Goal: Use online tool/utility: Use online tool/utility

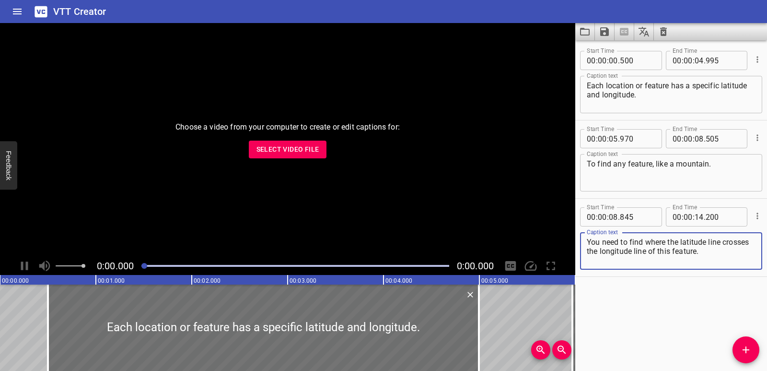
click at [668, 32] on icon "Clear captions" at bounding box center [664, 32] width 12 height 12
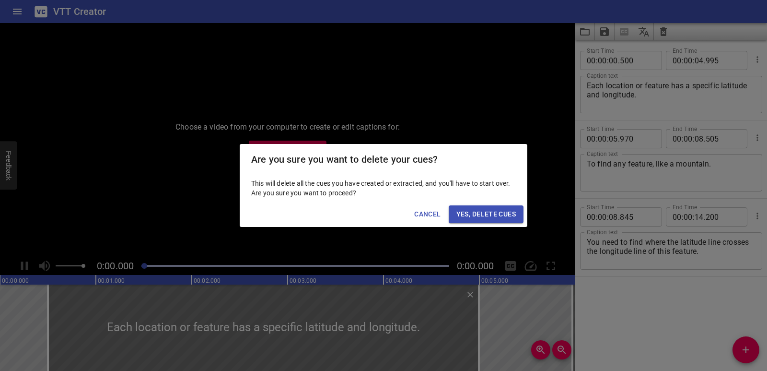
click at [484, 217] on span "Yes, Delete Cues" at bounding box center [486, 214] width 59 height 12
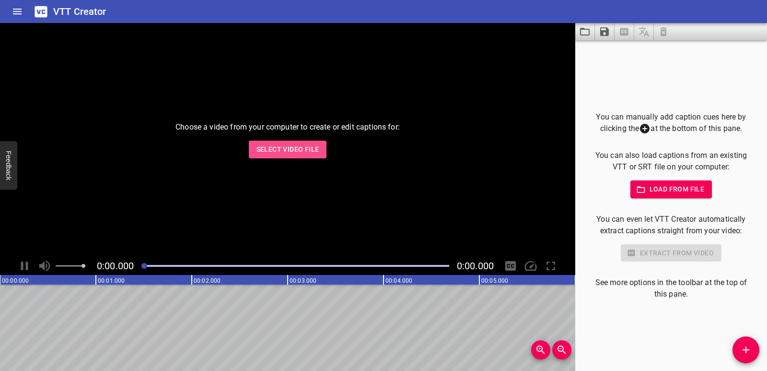
click at [321, 148] on button "Select Video File" at bounding box center [288, 150] width 78 height 18
click at [286, 150] on span "Select Video File" at bounding box center [288, 149] width 63 height 12
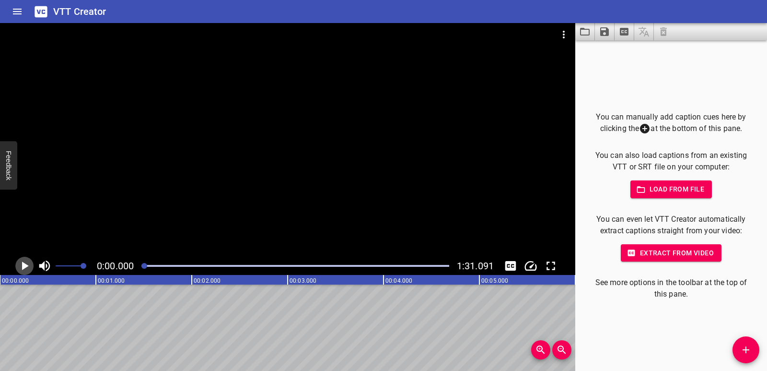
click at [21, 265] on icon "Play/Pause" at bounding box center [24, 265] width 14 height 14
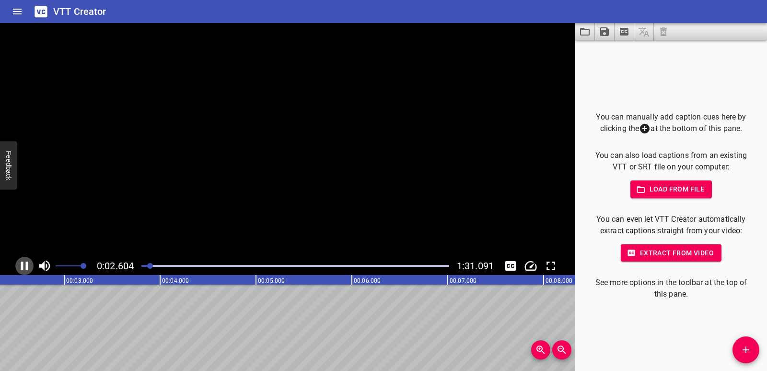
click at [21, 265] on icon "Play/Pause" at bounding box center [24, 265] width 14 height 14
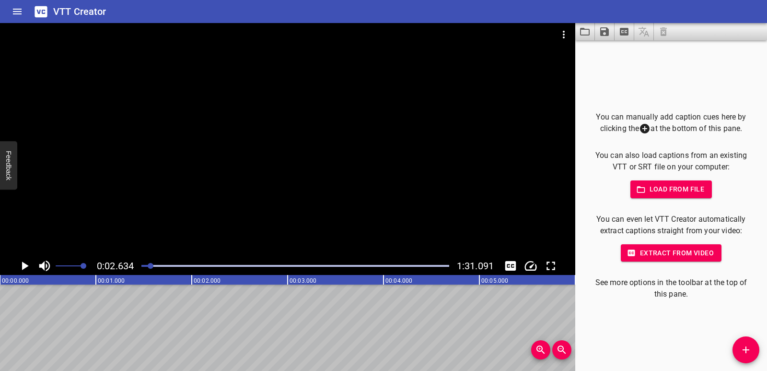
click at [744, 355] on icon "Add Cue" at bounding box center [746, 350] width 12 height 12
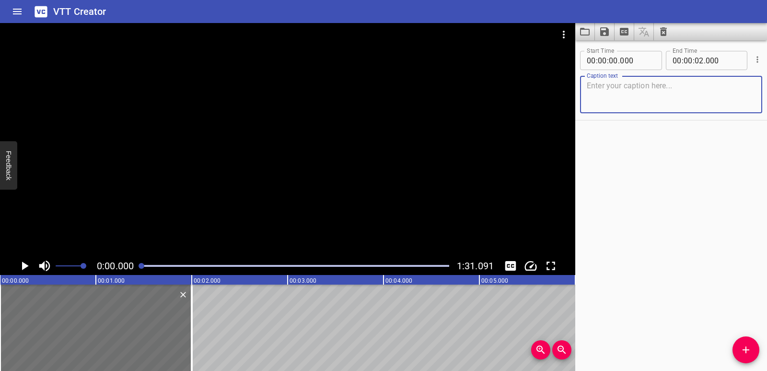
click at [604, 90] on textarea at bounding box center [671, 94] width 169 height 27
paste textarea "Words Ending with -es."
type textarea "Words Ending with -es."
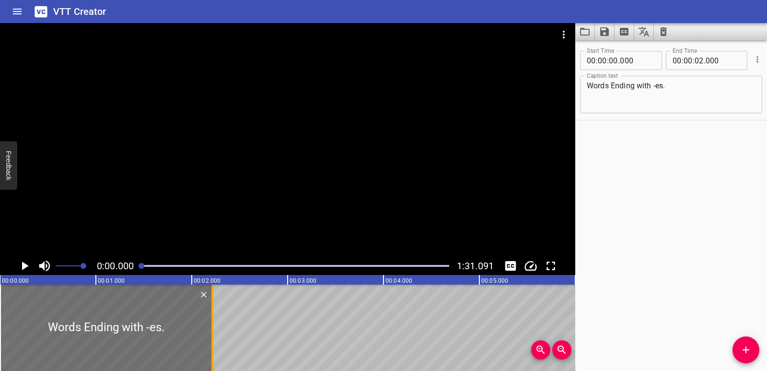
drag, startPoint x: 195, startPoint y: 327, endPoint x: 214, endPoint y: 326, distance: 19.2
click at [214, 326] on div at bounding box center [213, 327] width 10 height 86
type input "215"
click at [24, 265] on icon "Play/Pause" at bounding box center [25, 265] width 7 height 9
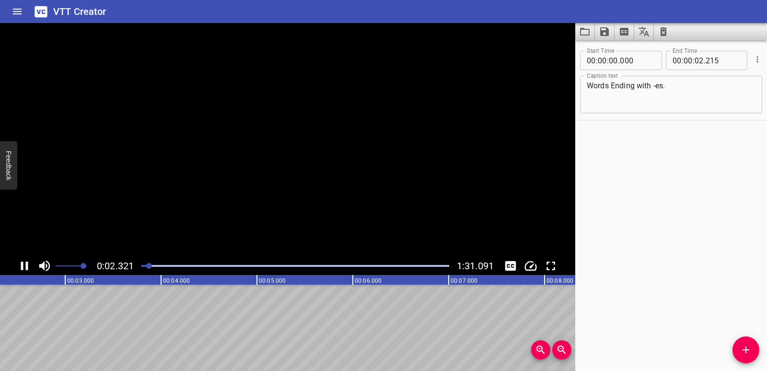
click at [24, 265] on icon "Play/Pause" at bounding box center [24, 265] width 14 height 14
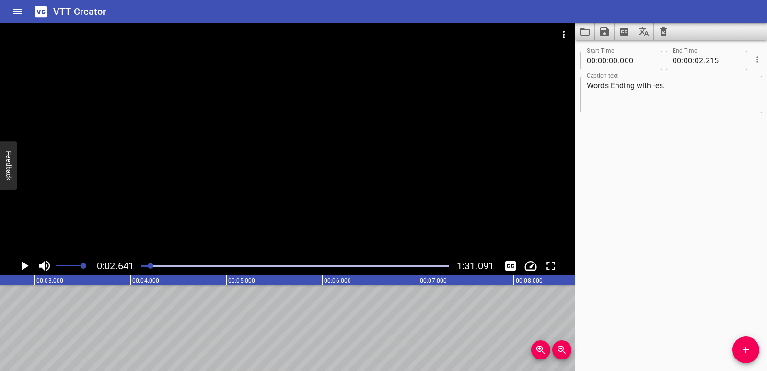
click at [747, 346] on icon "Add Cue" at bounding box center [746, 350] width 12 height 12
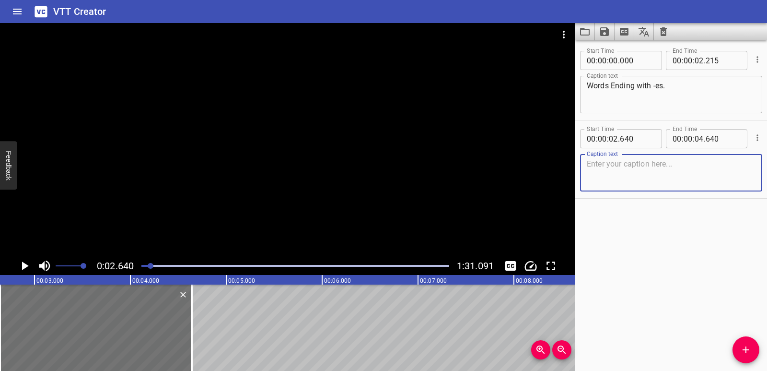
click at [637, 164] on textarea at bounding box center [671, 172] width 169 height 27
paste textarea "Hello."
type textarea "Hello."
click at [29, 267] on icon "Play/Pause" at bounding box center [24, 265] width 14 height 14
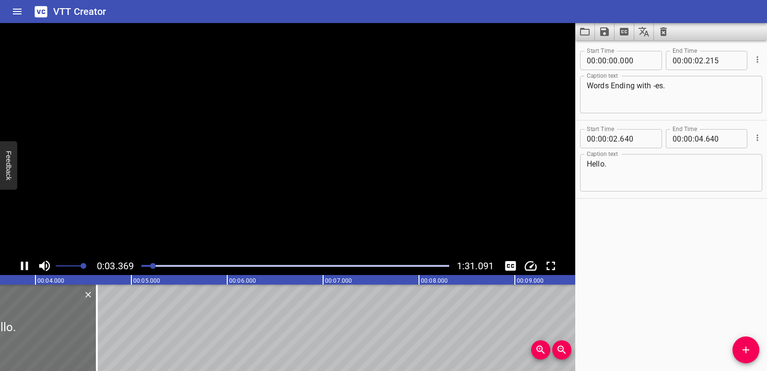
click at [28, 267] on icon "Play/Pause" at bounding box center [24, 265] width 7 height 9
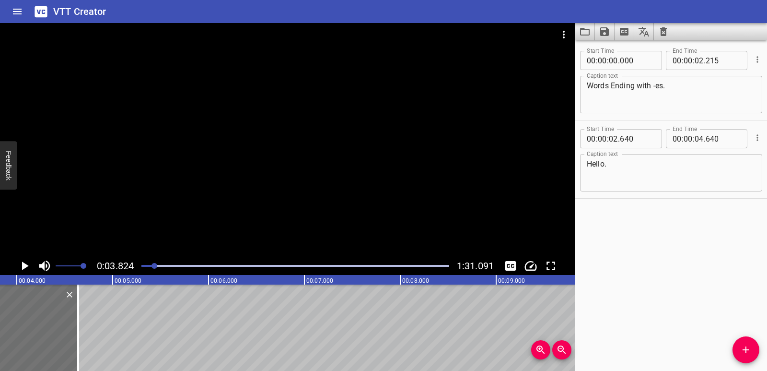
scroll to position [0, 0]
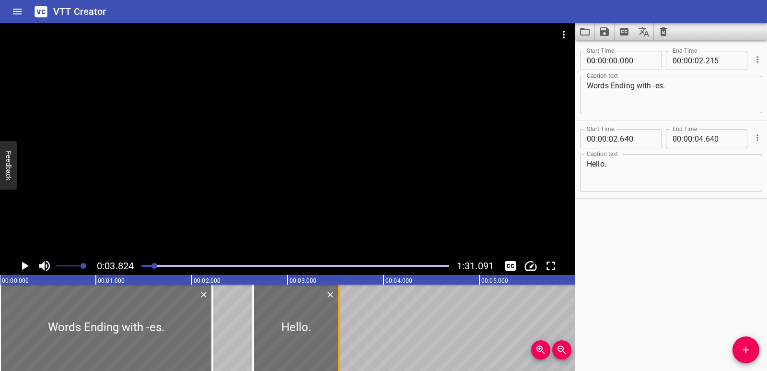
drag, startPoint x: 445, startPoint y: 325, endPoint x: 339, endPoint y: 315, distance: 106.5
click at [339, 315] on div at bounding box center [339, 327] width 2 height 86
type input "03"
type input "535"
drag, startPoint x: 255, startPoint y: 327, endPoint x: 266, endPoint y: 324, distance: 10.8
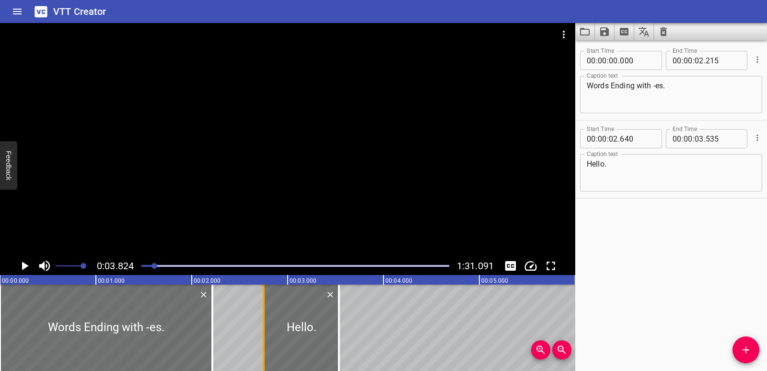
click at [266, 324] on div at bounding box center [264, 327] width 10 height 86
type input "750"
click at [742, 354] on icon "Add Cue" at bounding box center [746, 350] width 12 height 12
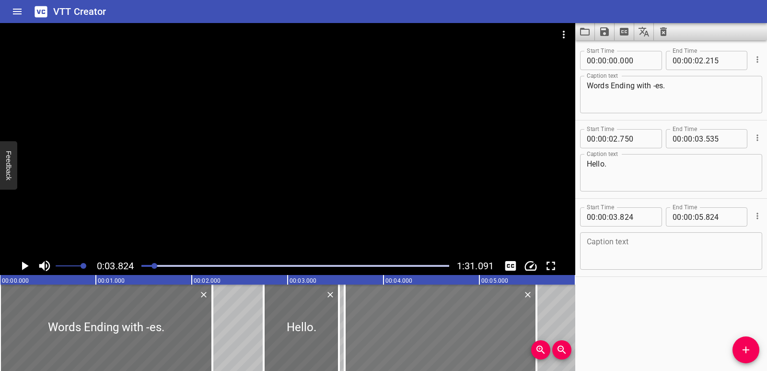
drag, startPoint x: 453, startPoint y: 348, endPoint x: 431, endPoint y: 348, distance: 22.1
click at [431, 348] on div at bounding box center [441, 327] width 192 height 86
type input "594"
click at [650, 232] on div "Caption text" at bounding box center [671, 250] width 182 height 37
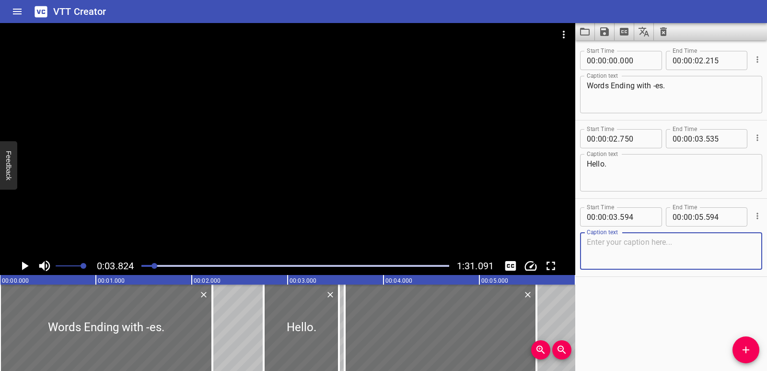
paste textarea "We are going to learn a new rule for spelling plurals with s at the end."
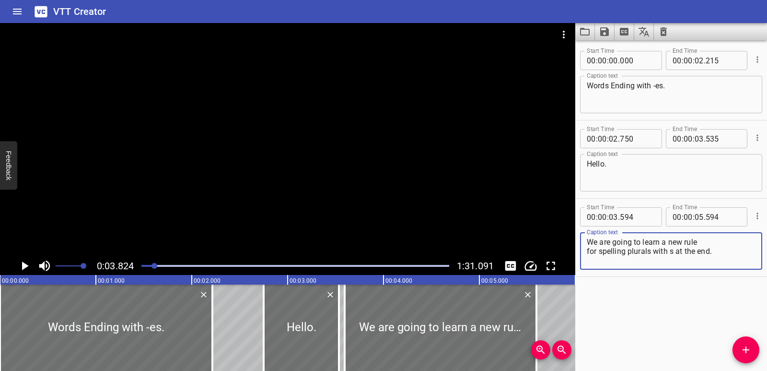
scroll to position [0, 10]
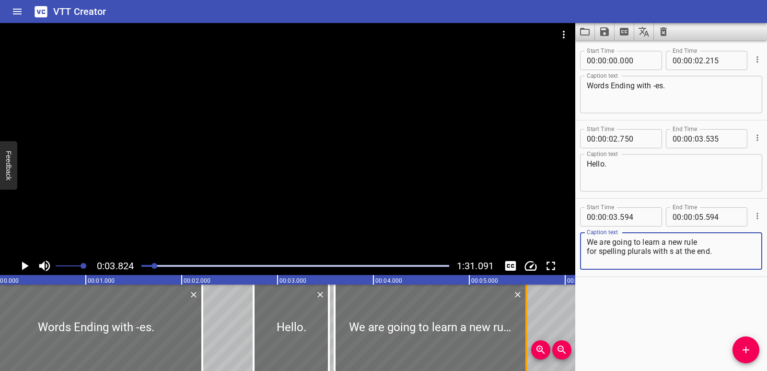
type textarea "We are going to learn a new rule for spelling plurals with s at the end."
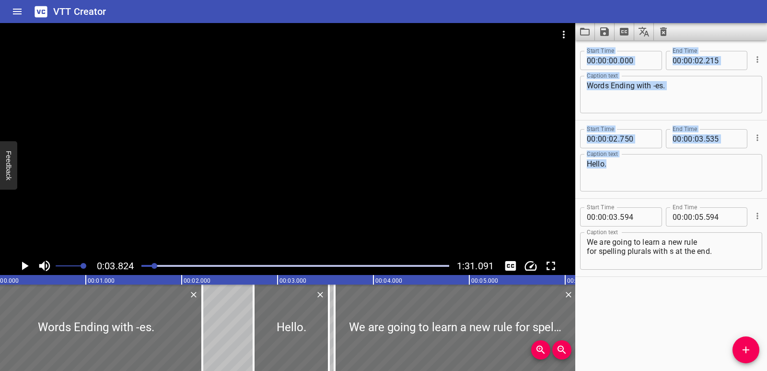
drag, startPoint x: 528, startPoint y: 317, endPoint x: 577, endPoint y: 325, distance: 49.5
click at [577, 325] on main "0:03.824 1:31.091 00:00.000 00:01.000 00:02.000 00:03.000 00:04.000 00:05.000 0…" at bounding box center [383, 197] width 767 height 348
type input "06"
type input "124"
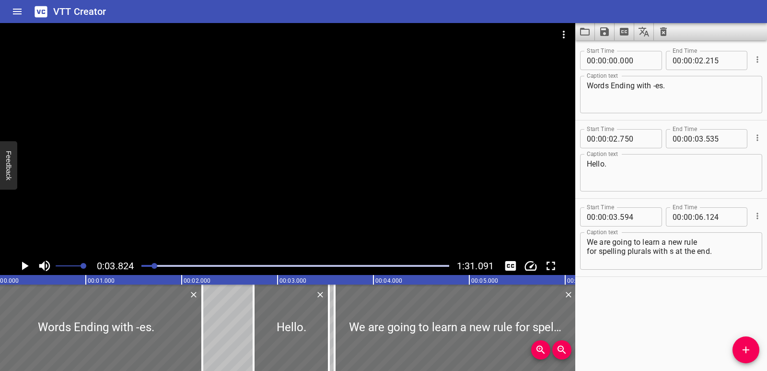
click at [625, 299] on div "Start Time 00 : 00 : 00 . 000 Start Time End Time 00 : 00 : 02 . 215 End Time C…" at bounding box center [671, 205] width 192 height 330
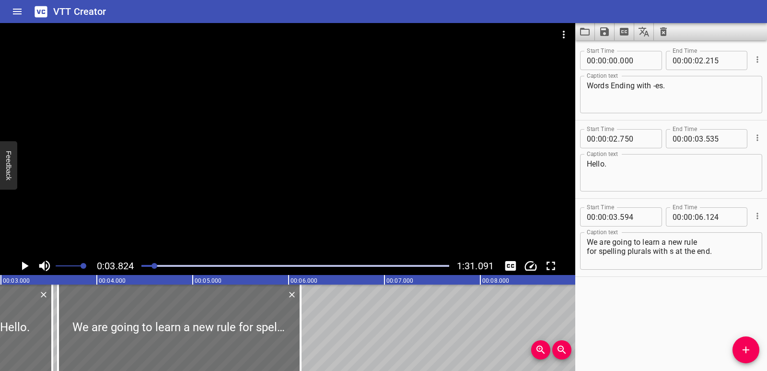
scroll to position [0, 306]
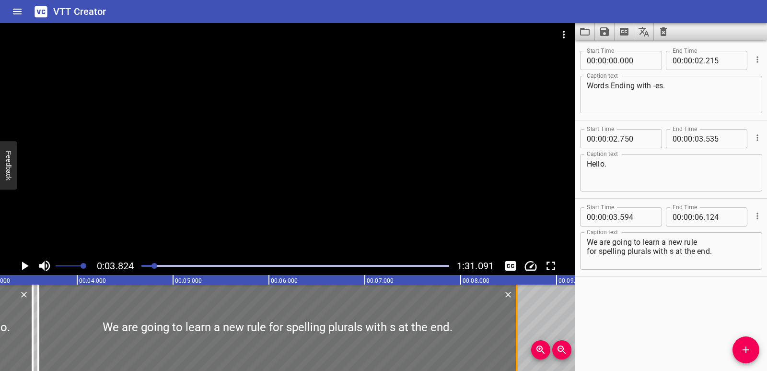
drag, startPoint x: 278, startPoint y: 318, endPoint x: 514, endPoint y: 327, distance: 236.1
click at [514, 327] on div at bounding box center [517, 327] width 10 height 86
type input "08"
type input "584"
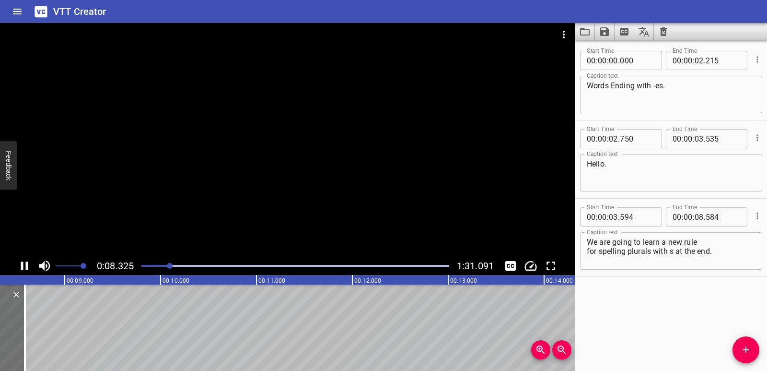
click at [28, 262] on icon "Play/Pause" at bounding box center [24, 265] width 7 height 9
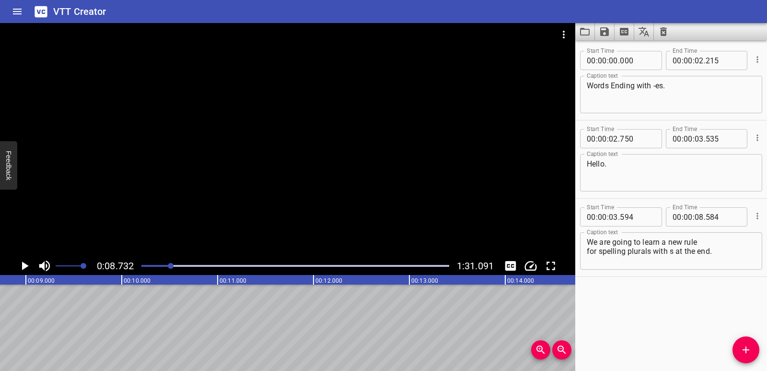
click at [738, 346] on span "Add Cue" at bounding box center [746, 350] width 27 height 12
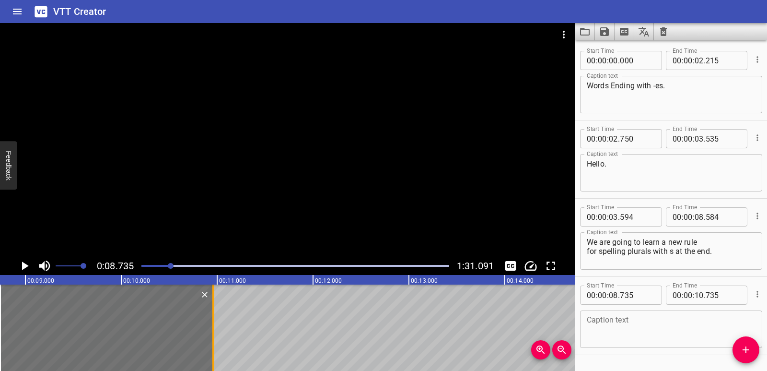
drag, startPoint x: 191, startPoint y: 316, endPoint x: 213, endPoint y: 319, distance: 21.7
click at [213, 319] on div at bounding box center [213, 327] width 2 height 86
type input "960"
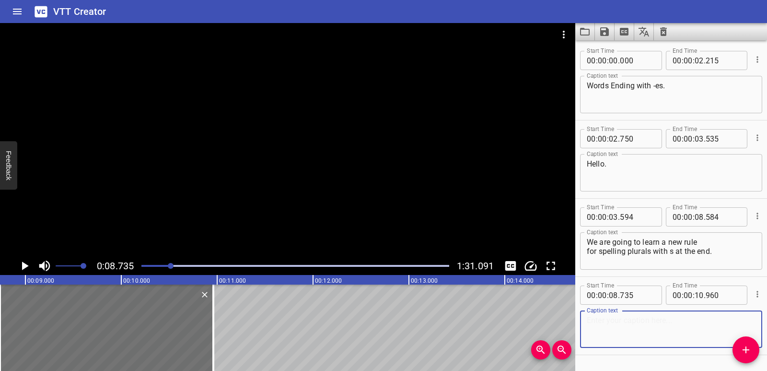
click at [608, 319] on textarea at bounding box center [671, 329] width 169 height 27
paste textarea "Let's start with the word buzz."
type textarea "Let's start with the word buzz."
click at [24, 263] on icon "Play/Pause" at bounding box center [25, 265] width 7 height 9
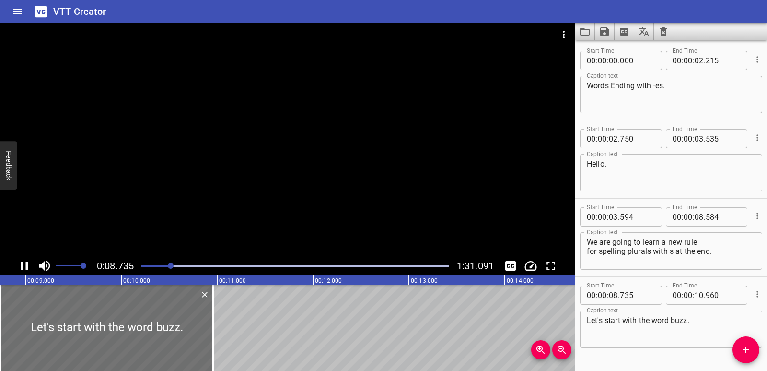
scroll to position [27, 0]
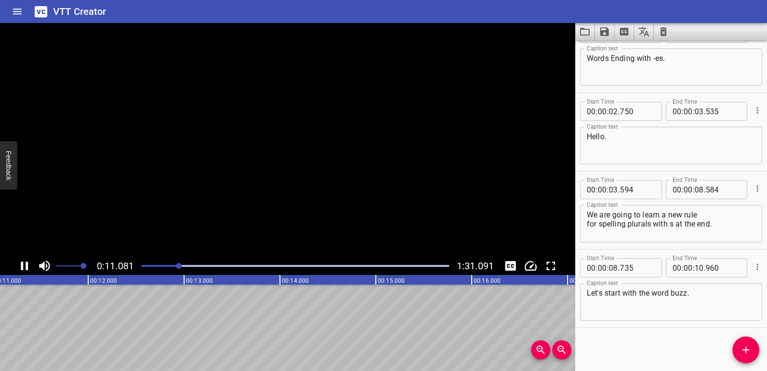
click at [24, 263] on icon "Play/Pause" at bounding box center [24, 265] width 14 height 14
click at [753, 350] on span "Add Cue" at bounding box center [746, 350] width 27 height 12
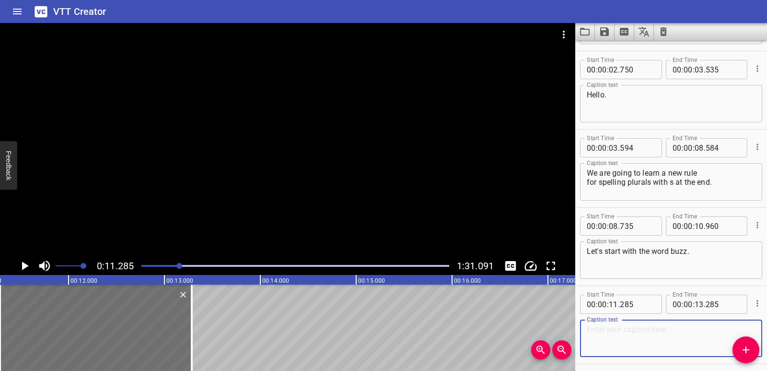
scroll to position [105, 0]
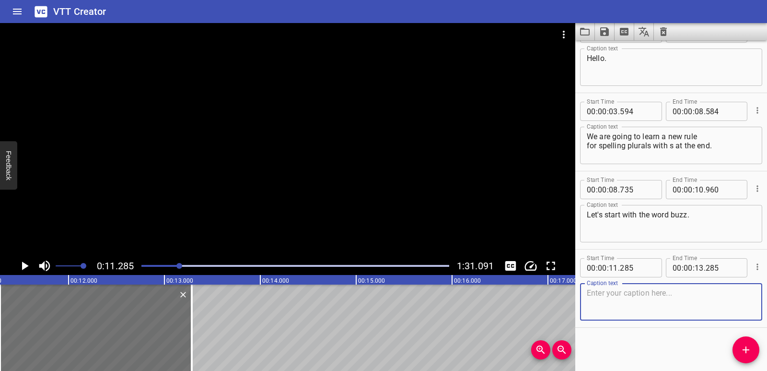
click at [641, 310] on textarea at bounding box center [671, 301] width 169 height 27
paste textarea "Here comes a bee."
type textarea "Here comes a bee."
click at [23, 265] on icon "Play/Pause" at bounding box center [25, 265] width 7 height 9
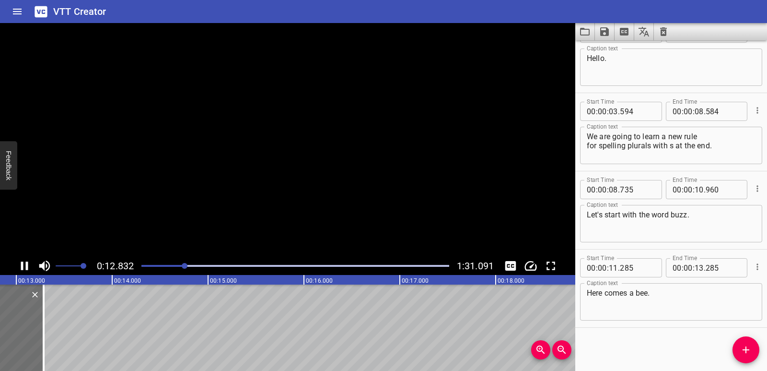
click at [23, 265] on icon "Play/Pause" at bounding box center [24, 265] width 7 height 9
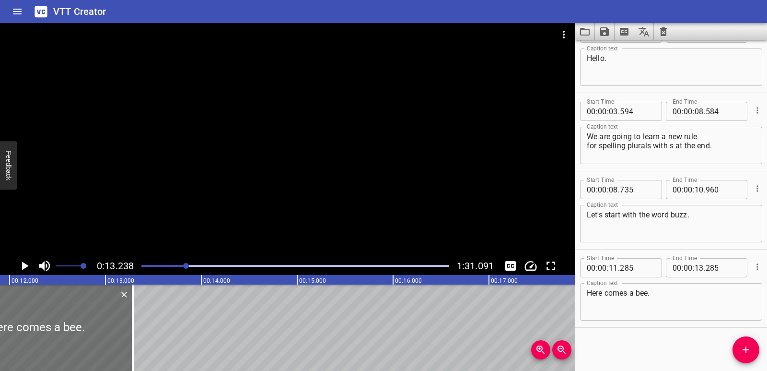
scroll to position [0, 1122]
drag, startPoint x: 153, startPoint y: 346, endPoint x: 128, endPoint y: 346, distance: 25.4
click at [128, 346] on div at bounding box center [127, 327] width 10 height 86
type input "020"
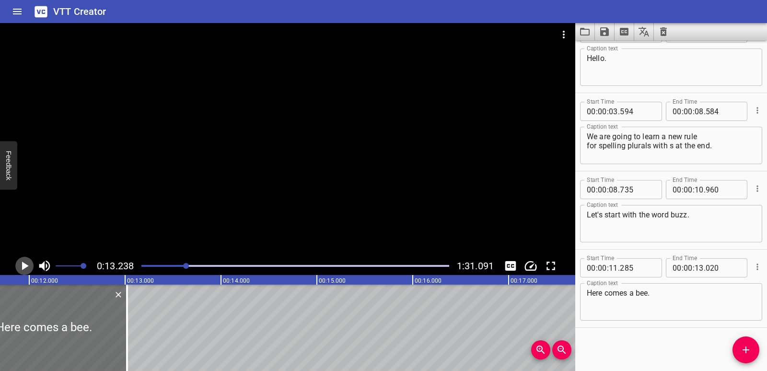
click at [26, 269] on icon "Play/Pause" at bounding box center [24, 265] width 14 height 14
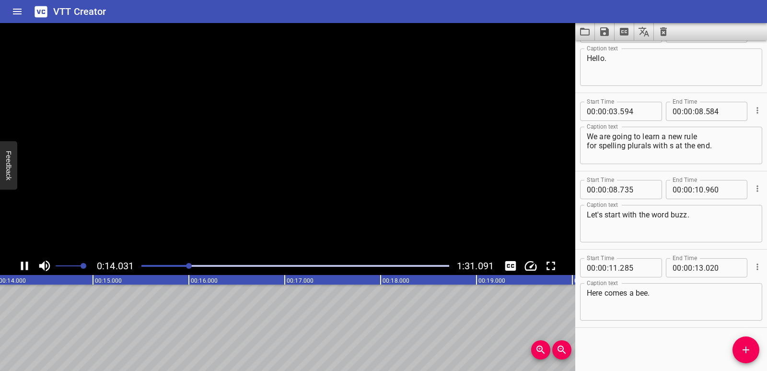
click at [26, 269] on icon "Play/Pause" at bounding box center [24, 265] width 7 height 9
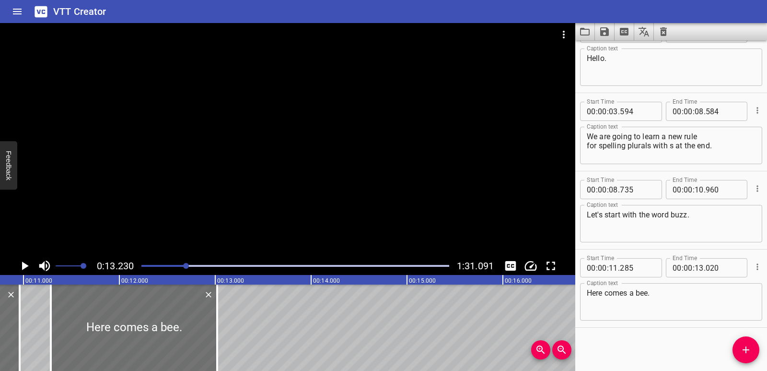
scroll to position [0, 1042]
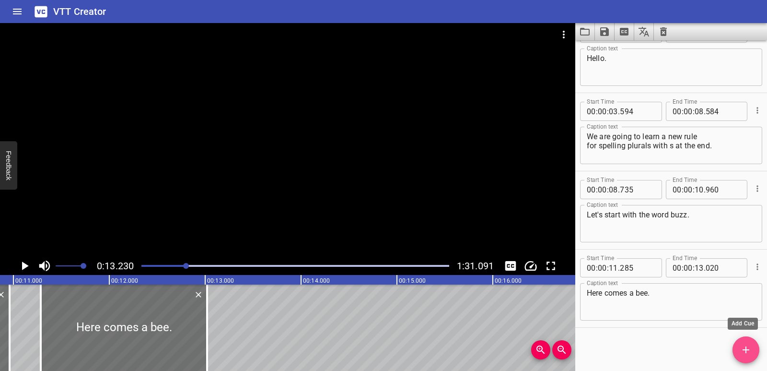
click at [747, 350] on icon "Add Cue" at bounding box center [746, 349] width 7 height 7
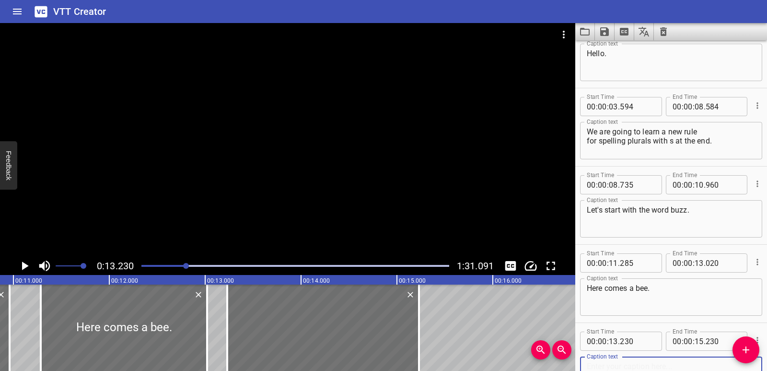
scroll to position [184, 0]
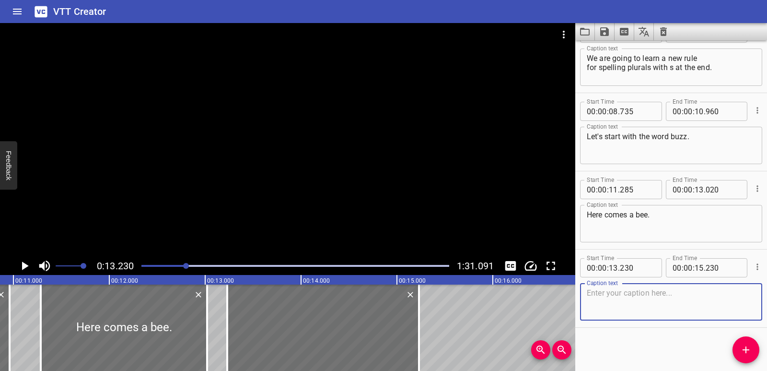
click at [636, 295] on textarea at bounding box center [671, 301] width 169 height 27
paste textarea "I hear a buzz."
type textarea "I hear a buzz."
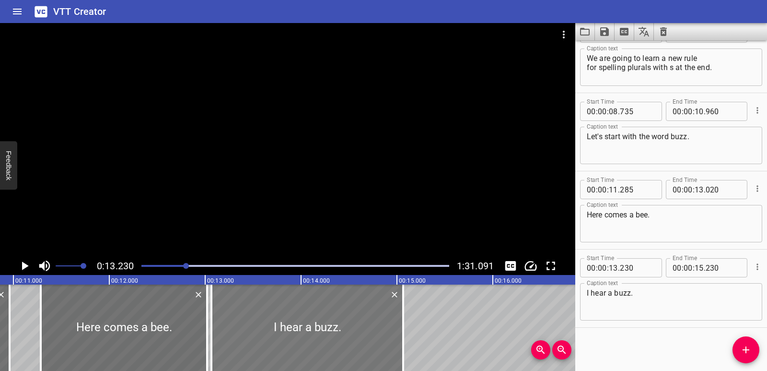
drag, startPoint x: 303, startPoint y: 307, endPoint x: 287, endPoint y: 309, distance: 15.9
click at [287, 309] on div at bounding box center [307, 327] width 192 height 86
type input "065"
click at [168, 265] on div "Play progress" at bounding box center [33, 266] width 308 height 2
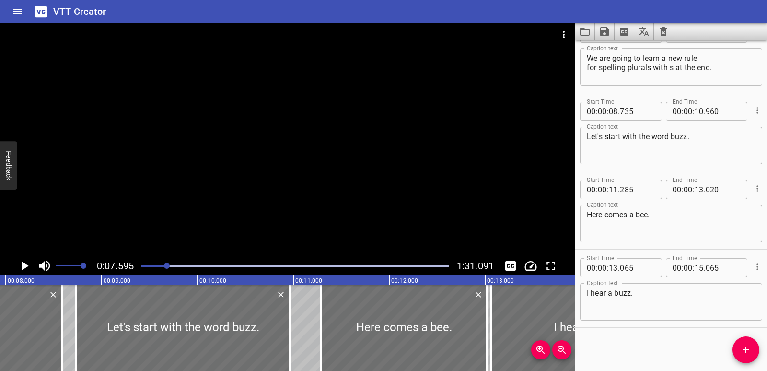
scroll to position [0, 728]
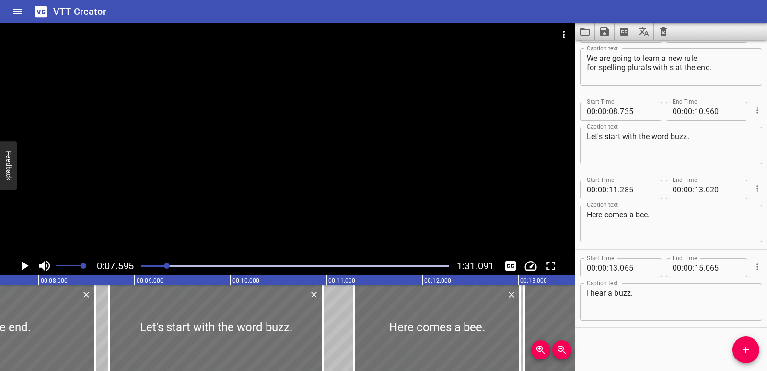
click at [21, 260] on icon "Play/Pause" at bounding box center [24, 265] width 14 height 14
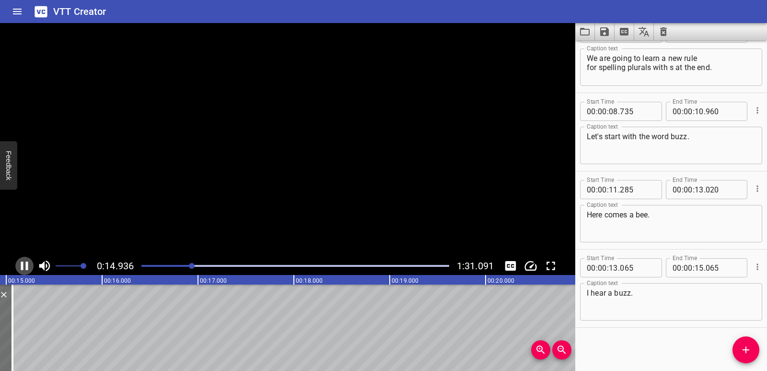
click at [24, 262] on icon "Play/Pause" at bounding box center [24, 265] width 14 height 14
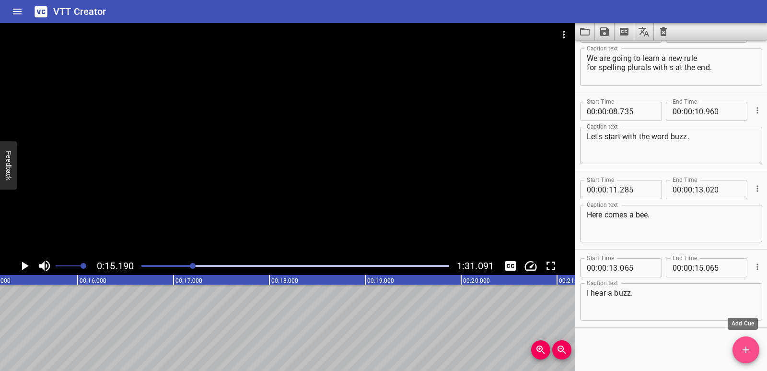
click at [753, 347] on span "Add Cue" at bounding box center [746, 350] width 27 height 12
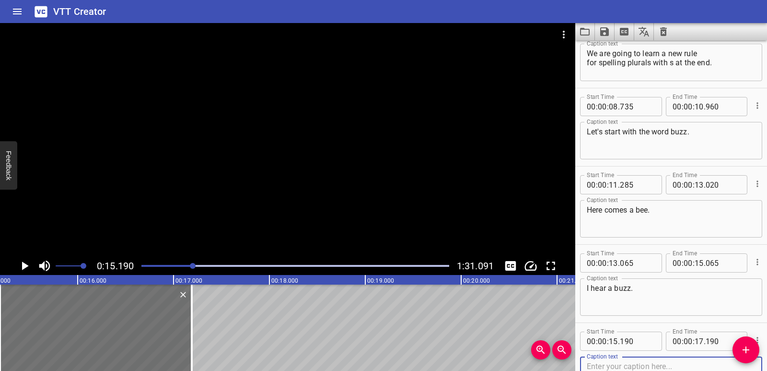
scroll to position [0, 1368]
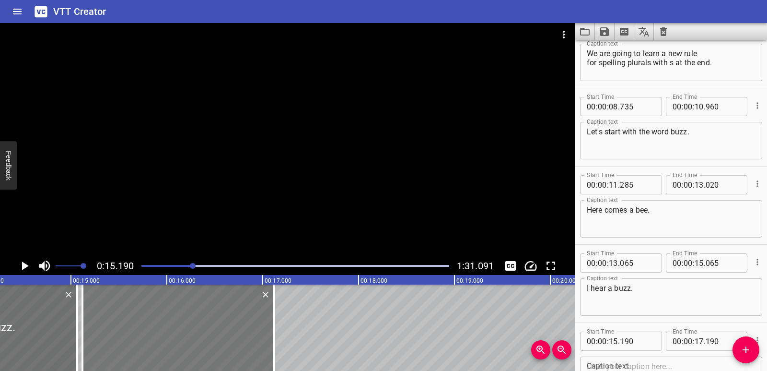
drag, startPoint x: 159, startPoint y: 342, endPoint x: 152, endPoint y: 342, distance: 6.7
click at [152, 342] on div at bounding box center [178, 327] width 192 height 86
type input "120"
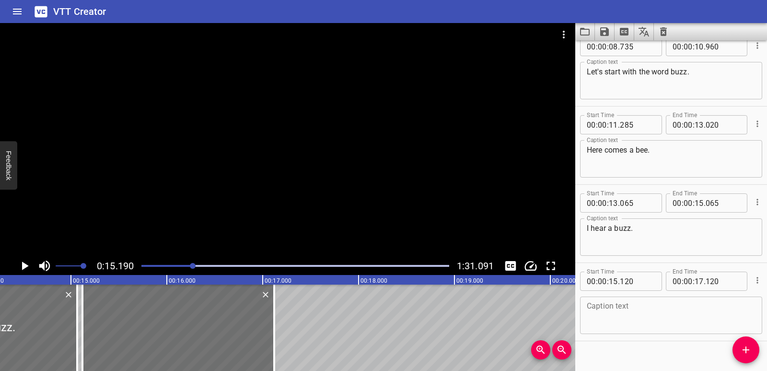
scroll to position [262, 0]
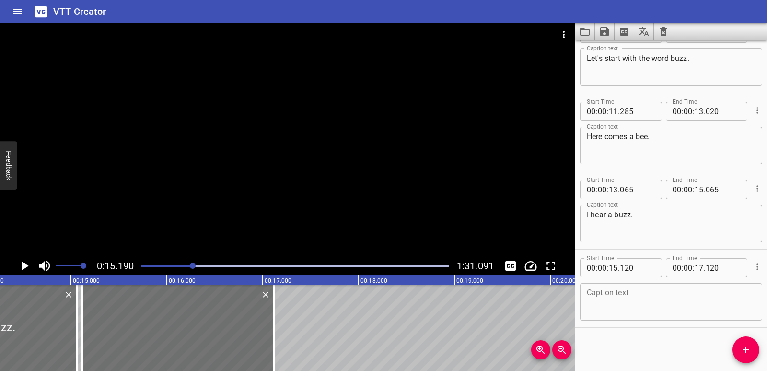
click at [610, 302] on textarea at bounding box center [671, 301] width 169 height 27
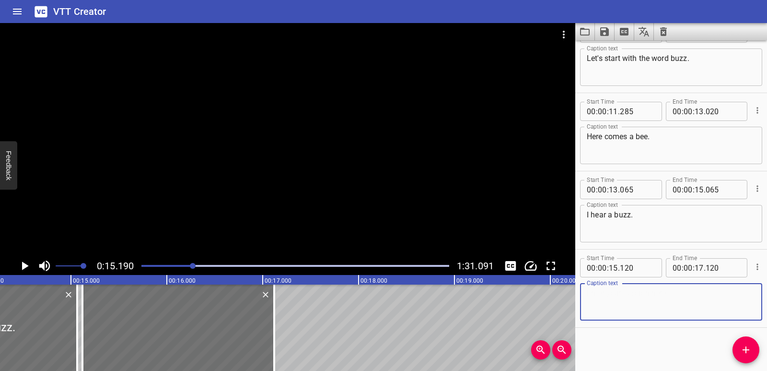
paste textarea "Here comes another bee."
type textarea "Here comes another bee."
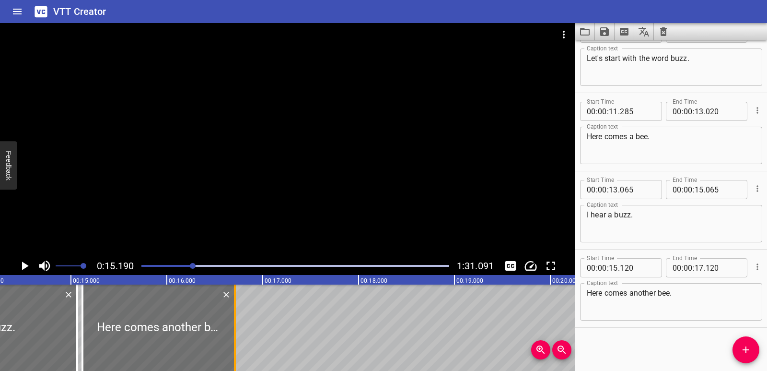
drag, startPoint x: 273, startPoint y: 336, endPoint x: 234, endPoint y: 331, distance: 39.6
click at [234, 331] on div at bounding box center [235, 327] width 10 height 86
type input "16"
type input "710"
click at [16, 262] on button "Play/Pause" at bounding box center [24, 266] width 18 height 18
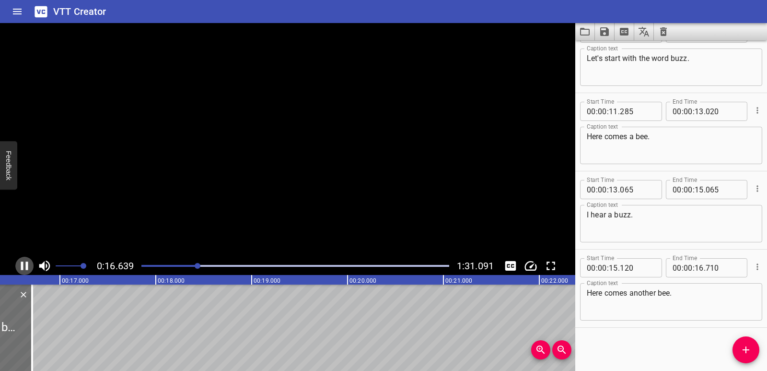
click at [16, 262] on button "Play/Pause" at bounding box center [24, 266] width 18 height 18
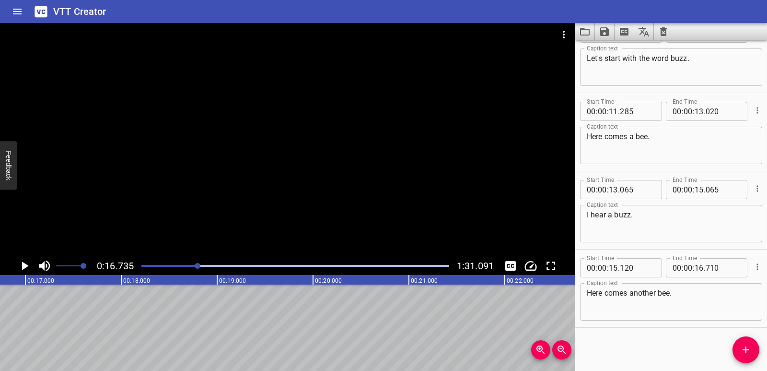
click at [747, 347] on icon "Add Cue" at bounding box center [746, 349] width 7 height 7
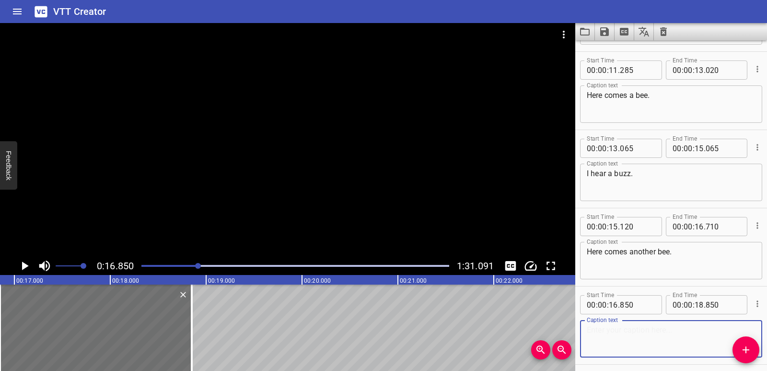
scroll to position [340, 0]
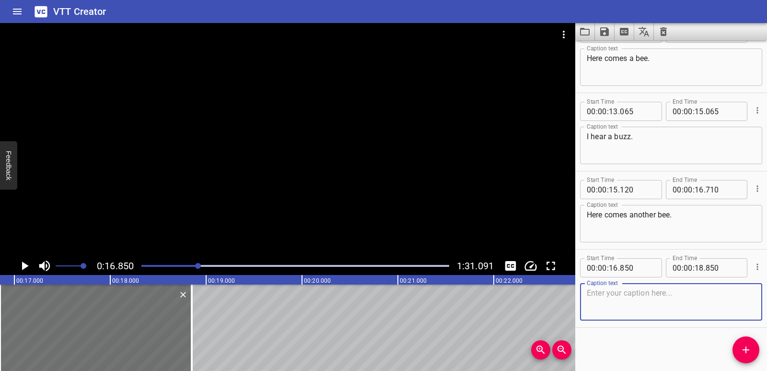
paste textarea "There are two bees."
type textarea "There are two bees."
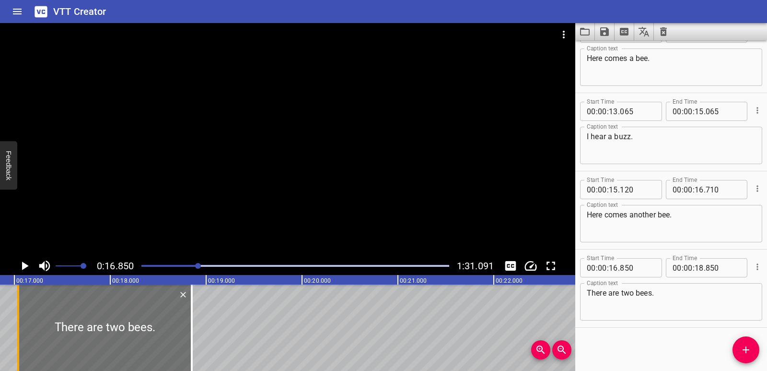
drag, startPoint x: 0, startPoint y: 323, endPoint x: 18, endPoint y: 325, distance: 18.3
click at [18, 325] on div at bounding box center [18, 327] width 2 height 86
type input "17"
type input "040"
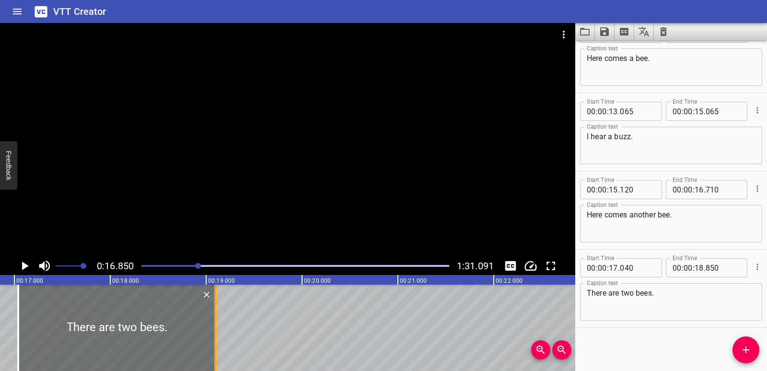
drag, startPoint x: 191, startPoint y: 329, endPoint x: 214, endPoint y: 332, distance: 23.7
click at [214, 332] on div at bounding box center [215, 327] width 2 height 86
type input "19"
type input "095"
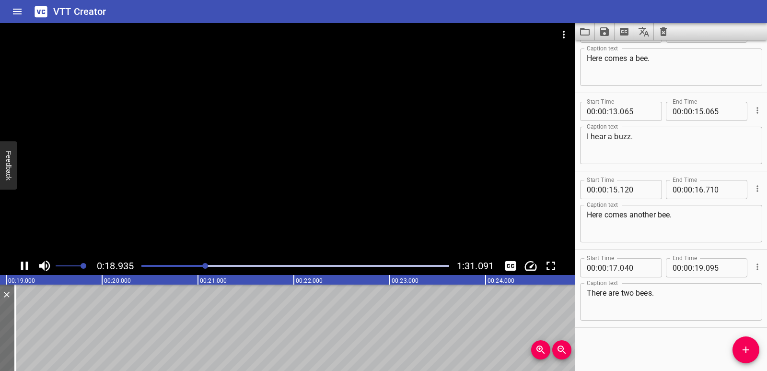
click at [25, 266] on icon "Play/Pause" at bounding box center [24, 265] width 14 height 14
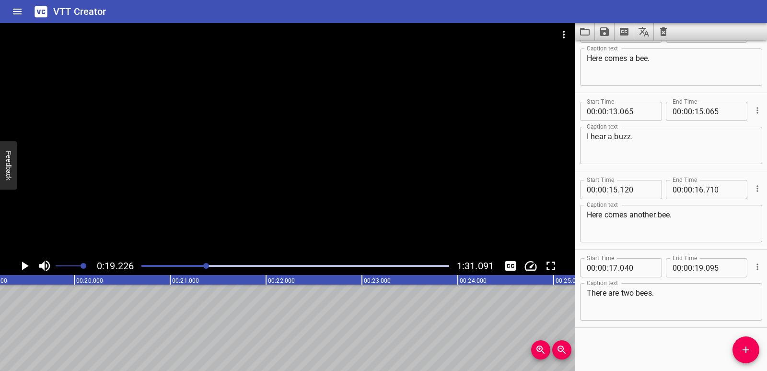
click at [741, 355] on icon "Add Cue" at bounding box center [746, 350] width 12 height 12
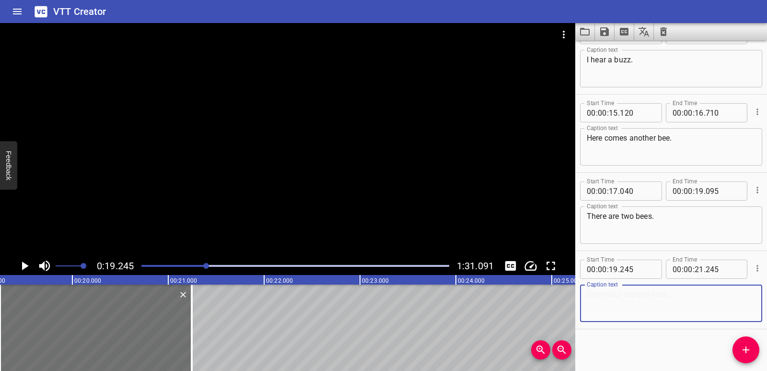
scroll to position [418, 0]
paste textarea "I hear their buzzes."
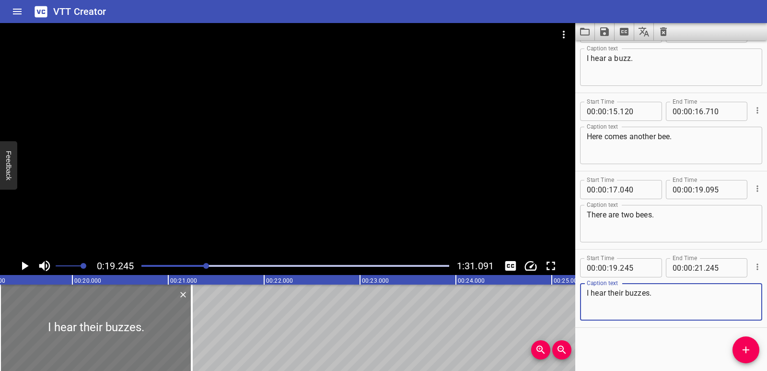
type textarea "I hear their buzzes."
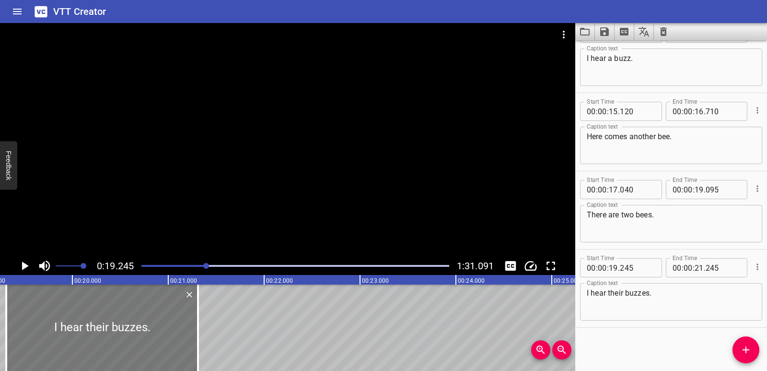
drag, startPoint x: 107, startPoint y: 339, endPoint x: 113, endPoint y: 340, distance: 6.3
click at [113, 340] on div at bounding box center [102, 327] width 192 height 86
type input "310"
click at [23, 265] on icon "Play/Pause" at bounding box center [25, 265] width 7 height 9
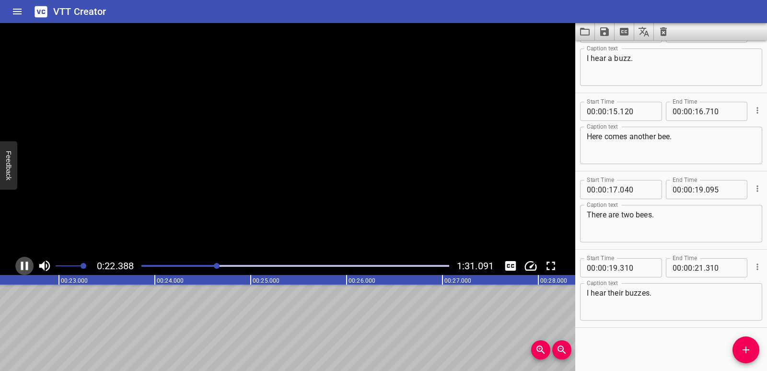
click at [23, 265] on icon "Play/Pause" at bounding box center [24, 265] width 7 height 9
click at [752, 350] on span "Add Cue" at bounding box center [746, 350] width 27 height 12
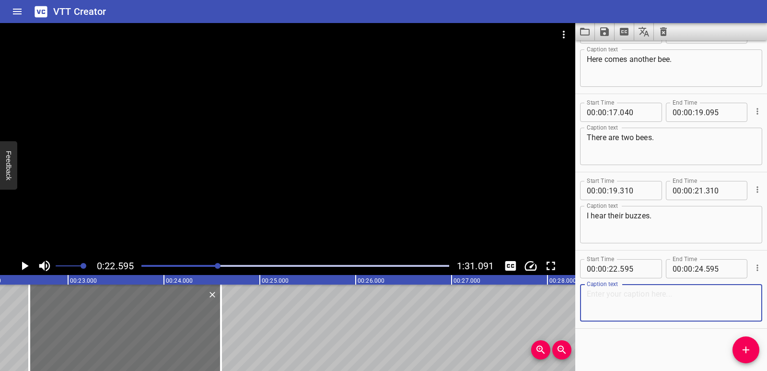
scroll to position [496, 0]
paste textarea "Look, there is one box."
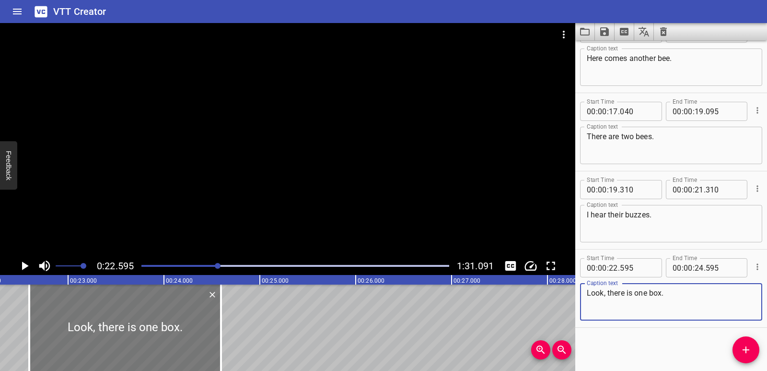
type textarea "Look, there is one box."
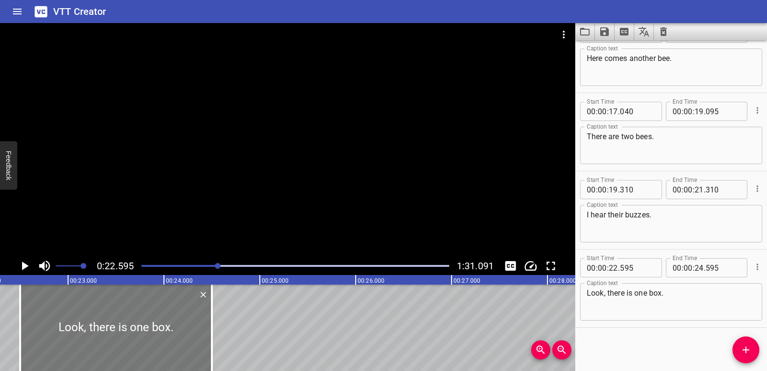
drag, startPoint x: 140, startPoint y: 335, endPoint x: 131, endPoint y: 336, distance: 9.1
click at [131, 336] on div at bounding box center [116, 327] width 192 height 86
type input "500"
drag, startPoint x: 214, startPoint y: 342, endPoint x: 232, endPoint y: 342, distance: 17.7
click at [232, 342] on div at bounding box center [230, 327] width 10 height 86
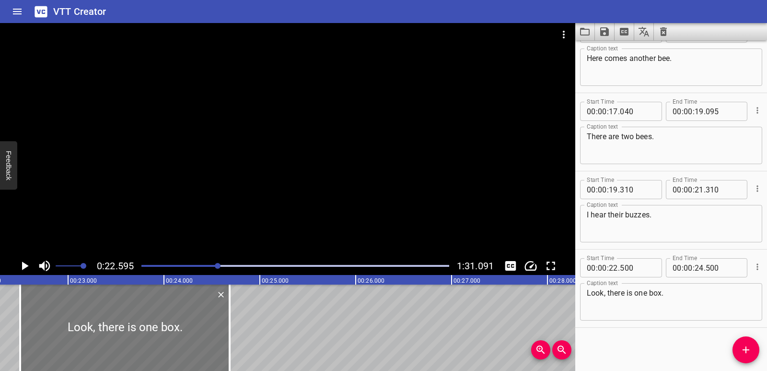
type input "685"
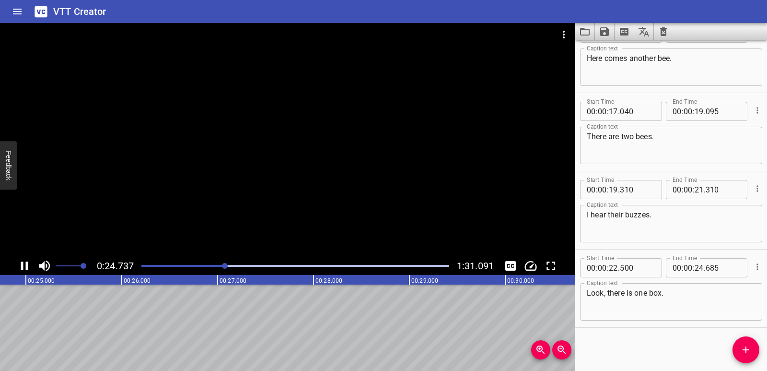
click at [25, 264] on icon "Play/Pause" at bounding box center [24, 265] width 14 height 14
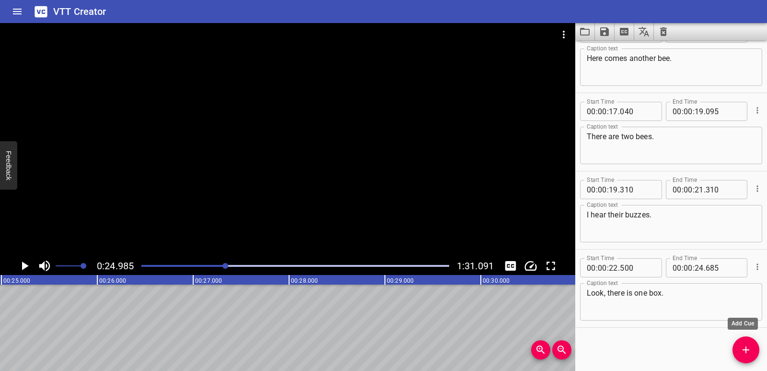
click at [736, 349] on span "Add Cue" at bounding box center [746, 350] width 27 height 12
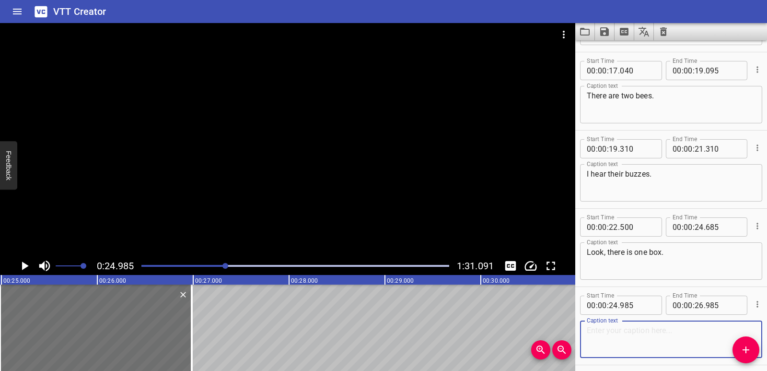
scroll to position [574, 0]
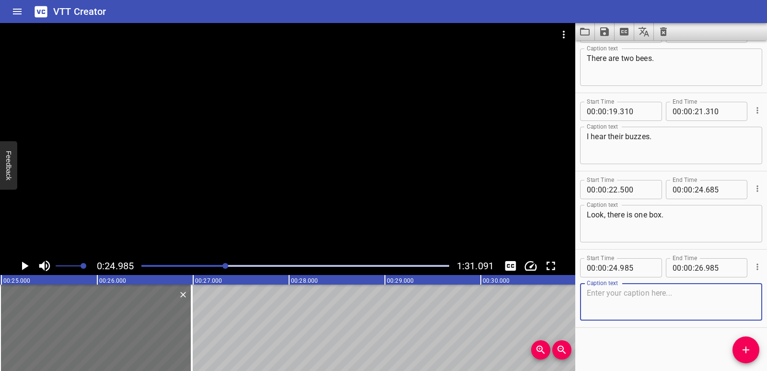
paste textarea "Now there are two boxes."
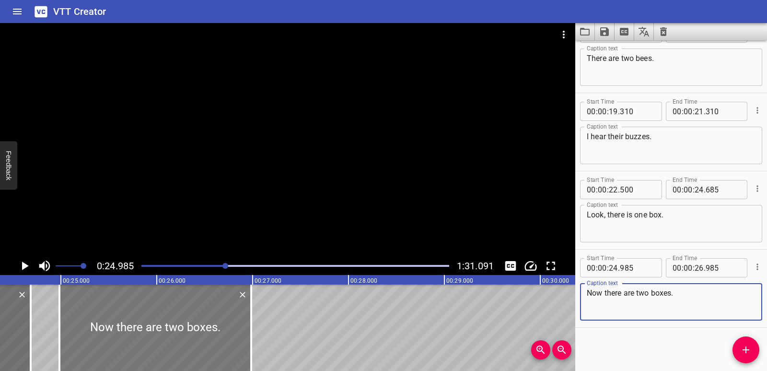
type textarea "Now there are two boxes."
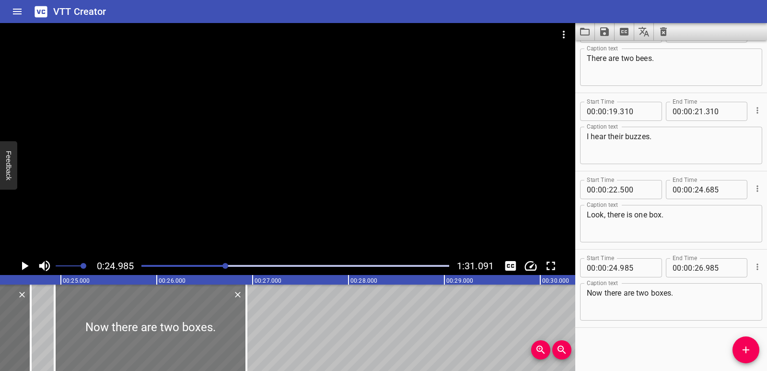
click at [129, 350] on div at bounding box center [151, 327] width 192 height 86
type input "935"
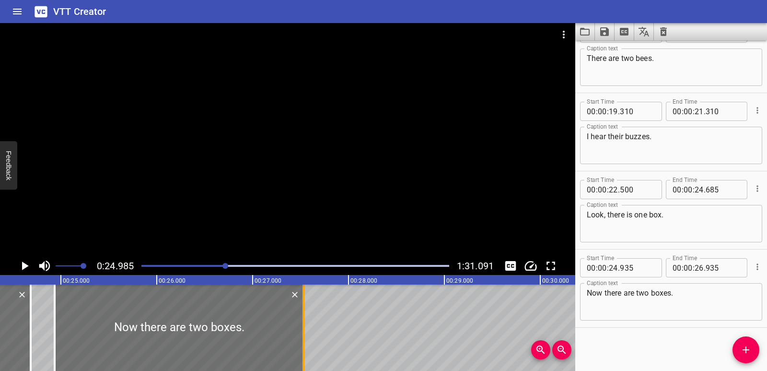
drag, startPoint x: 247, startPoint y: 323, endPoint x: 304, endPoint y: 327, distance: 57.2
click at [304, 327] on div at bounding box center [304, 327] width 2 height 86
type input "27"
type input "530"
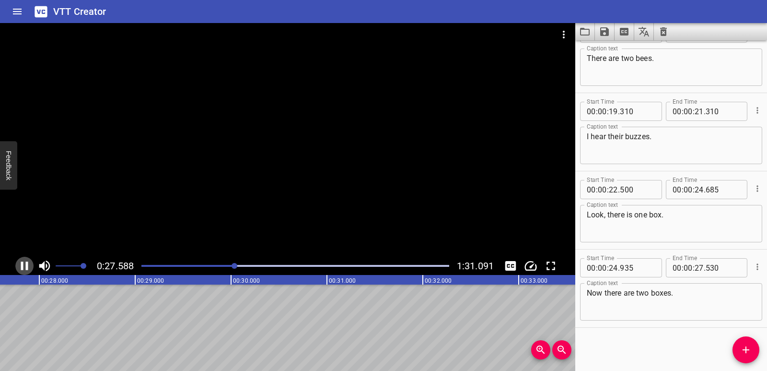
click at [26, 262] on icon "Play/Pause" at bounding box center [24, 265] width 7 height 9
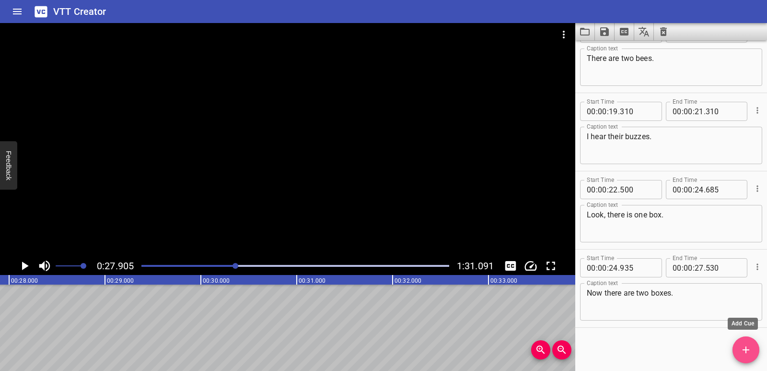
click at [754, 354] on span "Add Cue" at bounding box center [746, 350] width 27 height 12
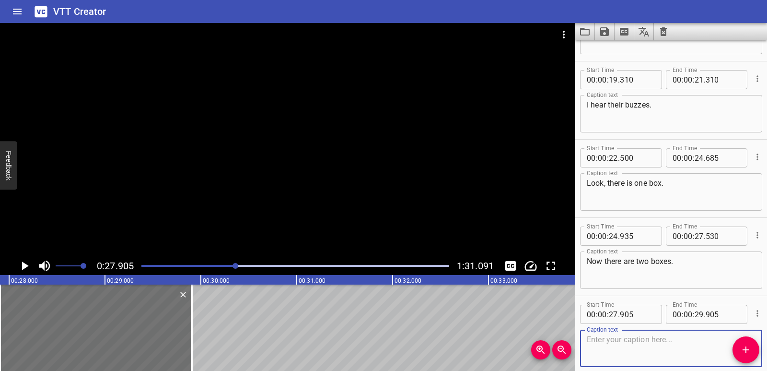
scroll to position [653, 0]
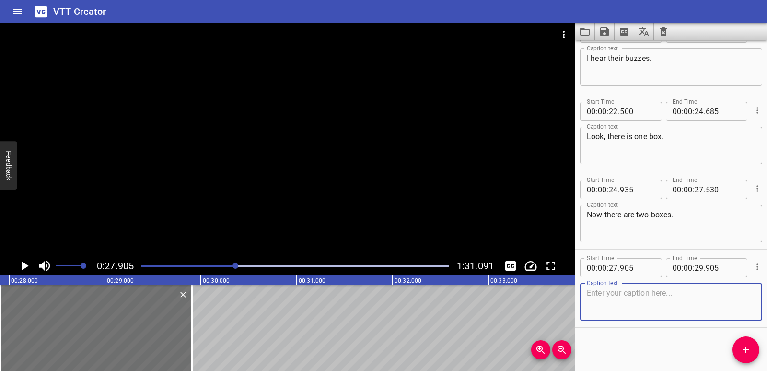
click at [634, 302] on textarea at bounding box center [671, 301] width 169 height 27
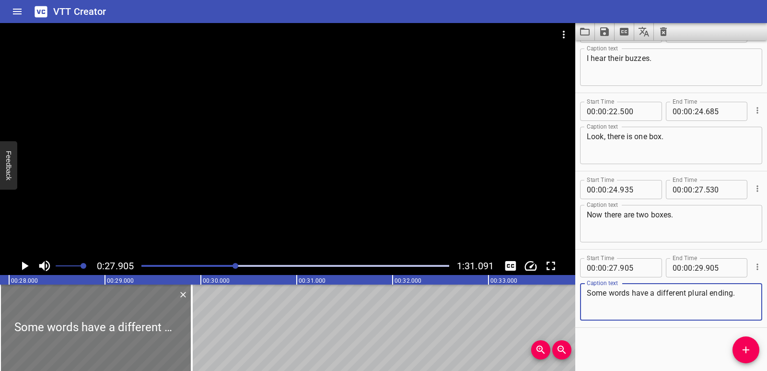
type textarea "Some words have a different plural ending."
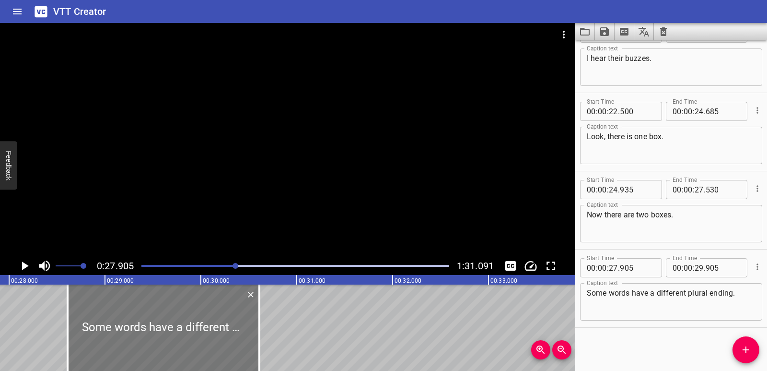
drag, startPoint x: 73, startPoint y: 348, endPoint x: 141, endPoint y: 358, distance: 68.4
click at [141, 358] on div at bounding box center [164, 327] width 192 height 86
type input "28"
type input "610"
type input "30"
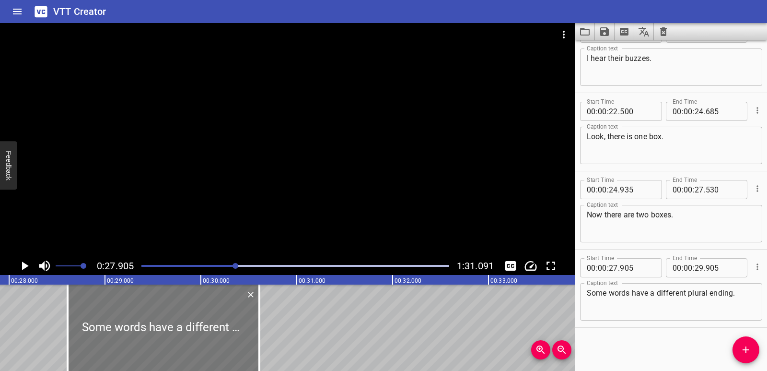
type input "610"
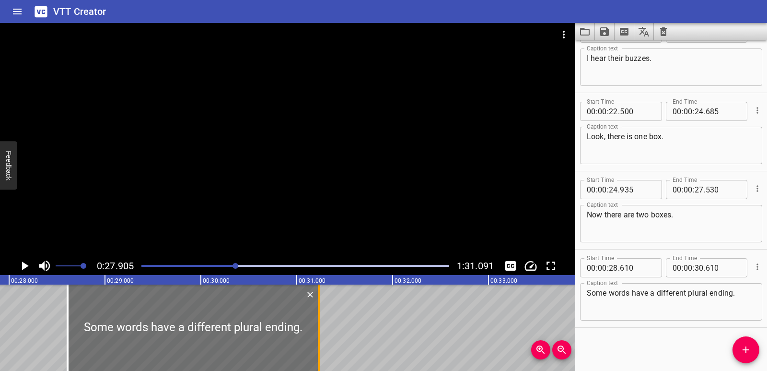
drag, startPoint x: 256, startPoint y: 329, endPoint x: 315, endPoint y: 335, distance: 59.8
click at [315, 335] on div at bounding box center [319, 327] width 10 height 86
type input "31"
type input "230"
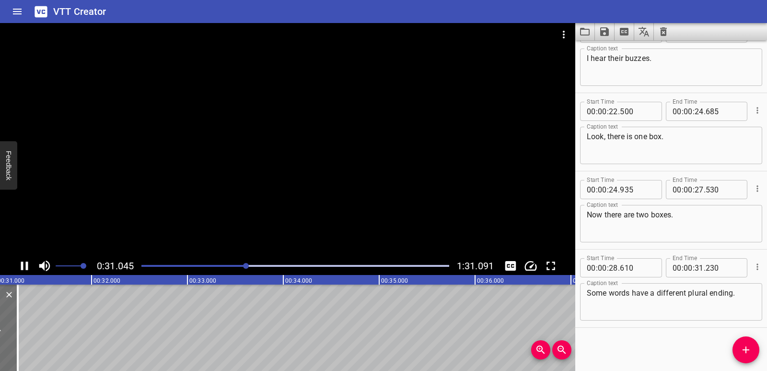
click at [20, 267] on icon "Play/Pause" at bounding box center [24, 265] width 14 height 14
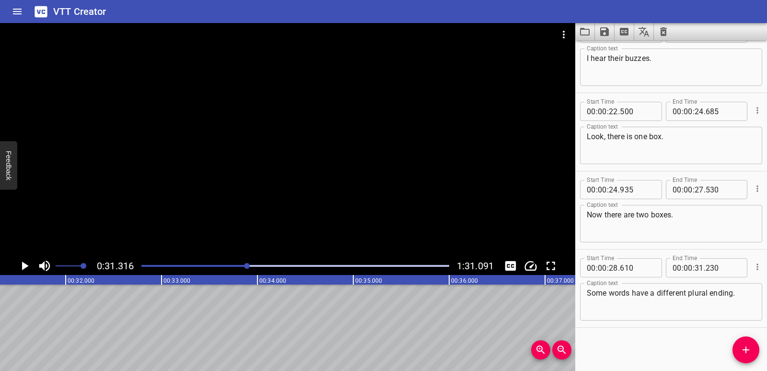
click at [744, 355] on button "Add Cue" at bounding box center [746, 349] width 27 height 27
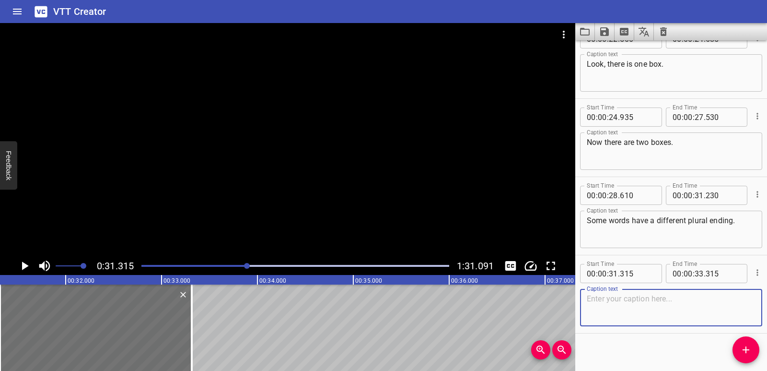
scroll to position [731, 0]
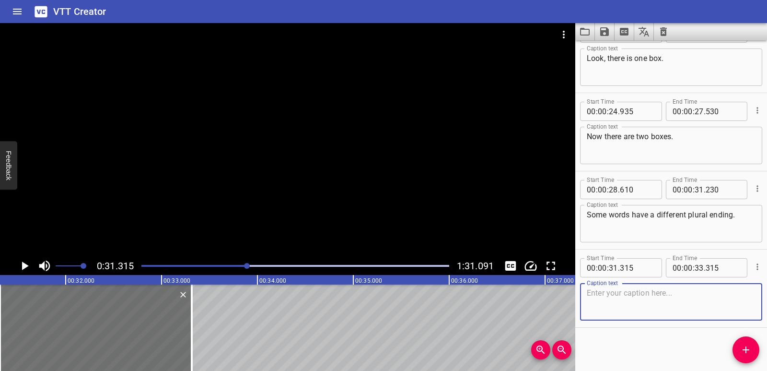
click at [625, 303] on textarea at bounding box center [671, 301] width 169 height 27
paste textarea "We add es to base words that end in the letter"
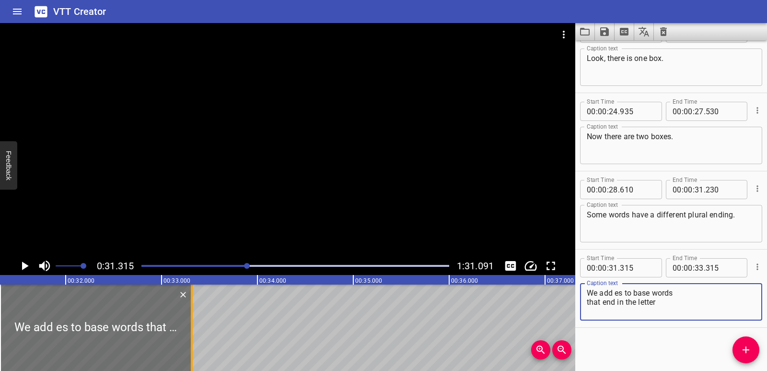
type textarea "We add es to base words that end in the letter"
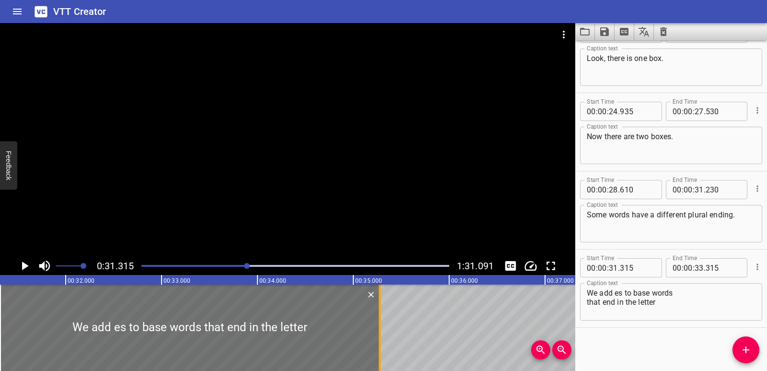
drag, startPoint x: 190, startPoint y: 341, endPoint x: 378, endPoint y: 328, distance: 188.5
click at [378, 328] on div at bounding box center [380, 327] width 10 height 86
type input "35"
type input "275"
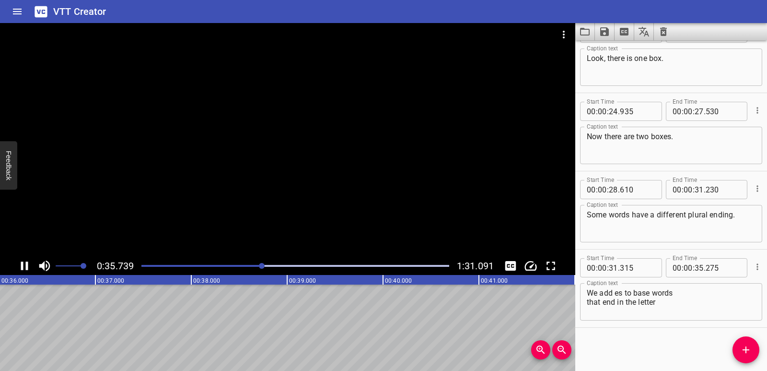
click at [29, 264] on icon "Play/Pause" at bounding box center [24, 265] width 14 height 14
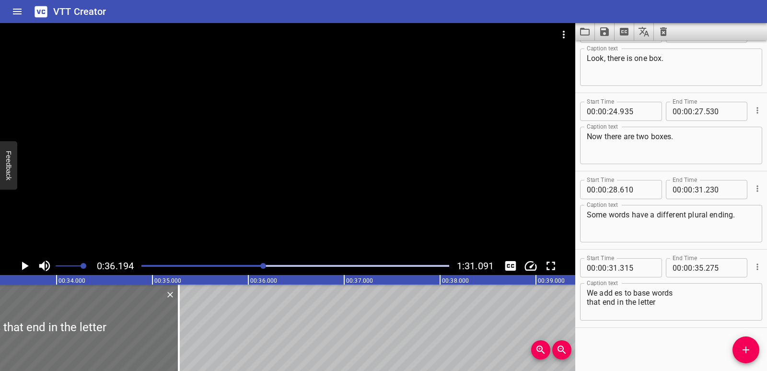
scroll to position [0, 3195]
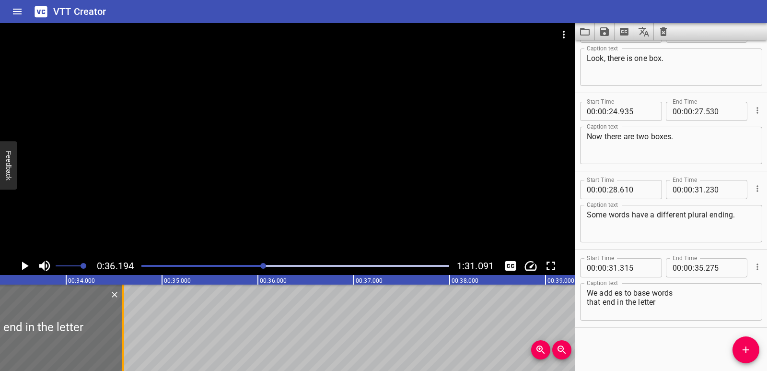
drag, startPoint x: 188, startPoint y: 338, endPoint x: 122, endPoint y: 333, distance: 65.4
click at [122, 333] on div at bounding box center [123, 327] width 2 height 86
type input "34"
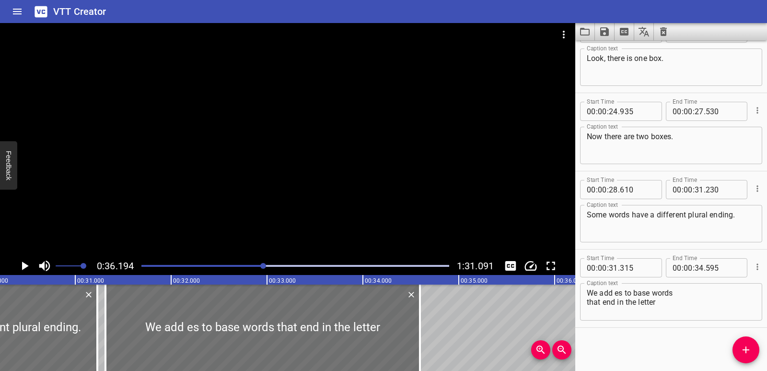
scroll to position [0, 2878]
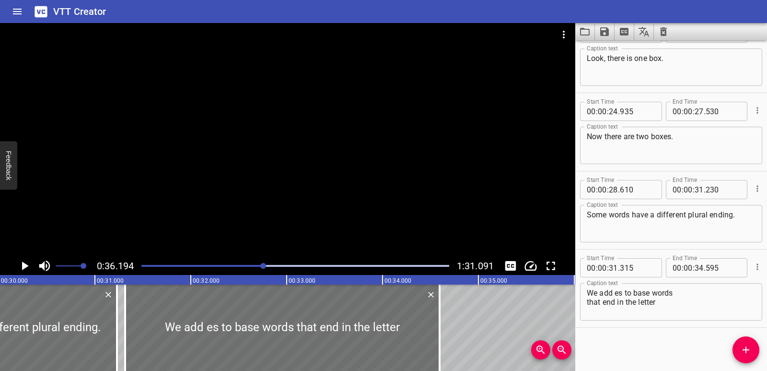
click at [234, 263] on div at bounding box center [295, 265] width 319 height 13
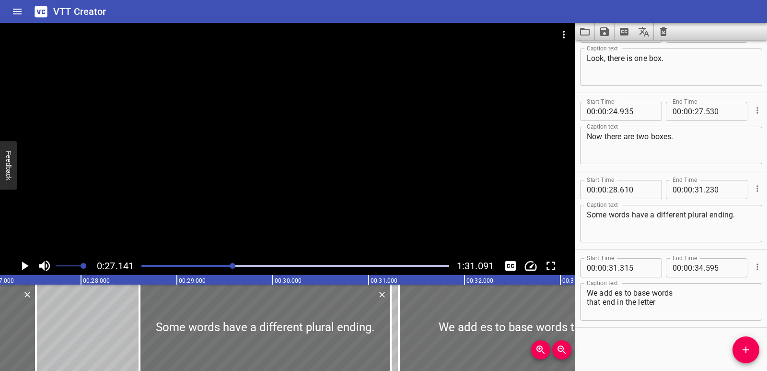
scroll to position [0, 2603]
click at [241, 266] on div "Play progress" at bounding box center [295, 266] width 308 height 2
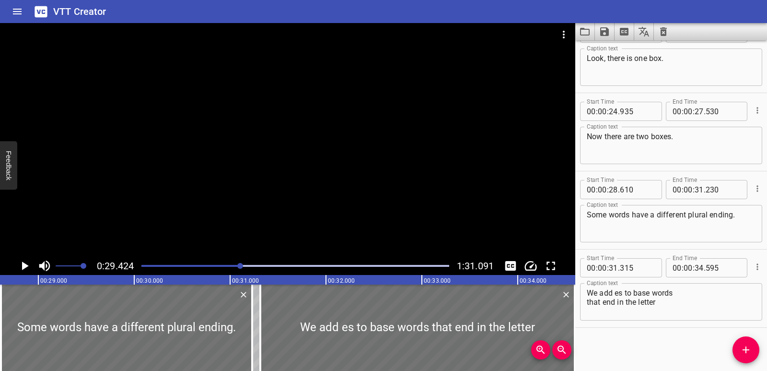
click at [241, 266] on div at bounding box center [240, 266] width 6 height 6
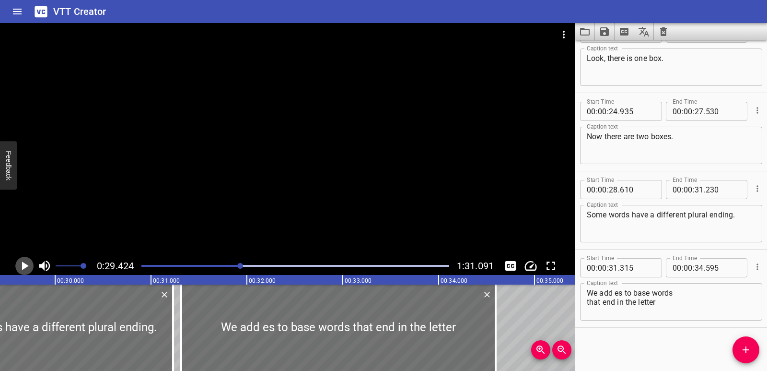
click at [27, 263] on icon "Play/Pause" at bounding box center [24, 265] width 14 height 14
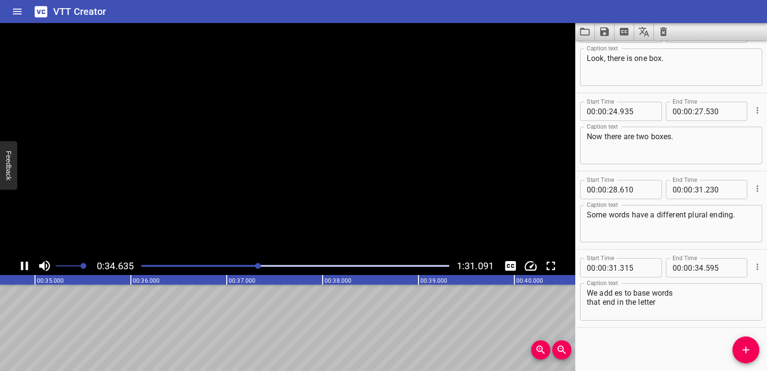
click at [27, 263] on icon "Play/Pause" at bounding box center [24, 265] width 7 height 9
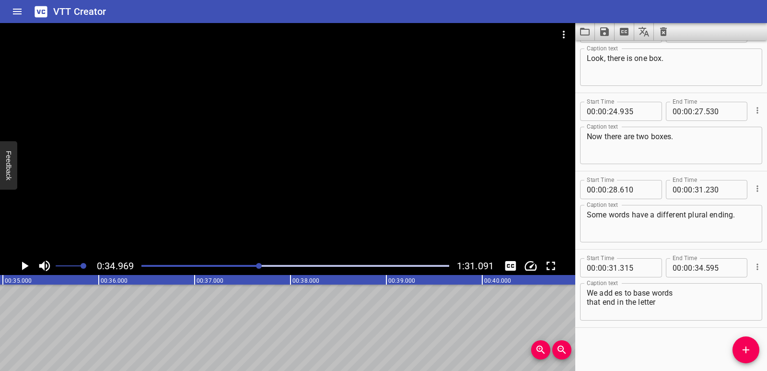
scroll to position [0, 3127]
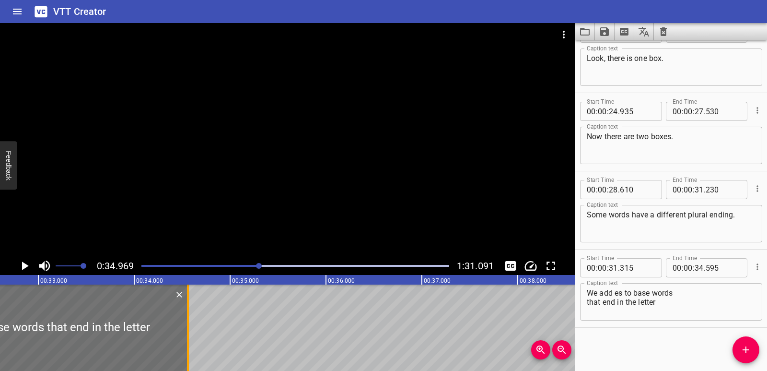
click at [190, 349] on div at bounding box center [188, 327] width 10 height 86
type input "560"
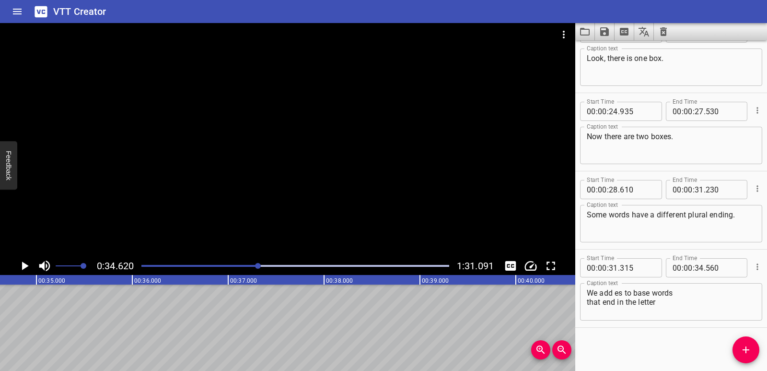
click at [749, 338] on button "Add Cue" at bounding box center [746, 349] width 27 height 27
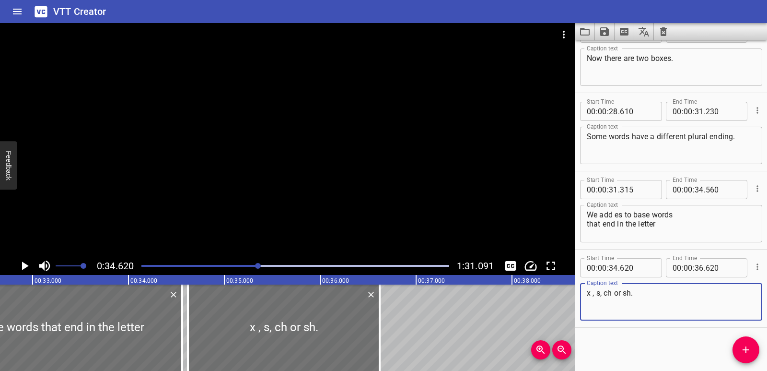
scroll to position [0, 3103]
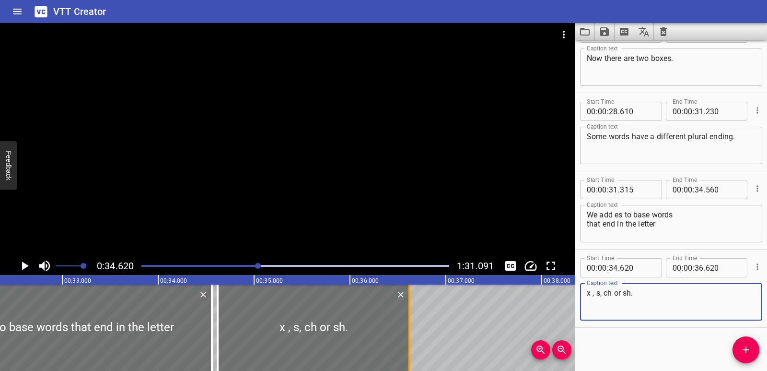
type textarea "x , s, ch or sh."
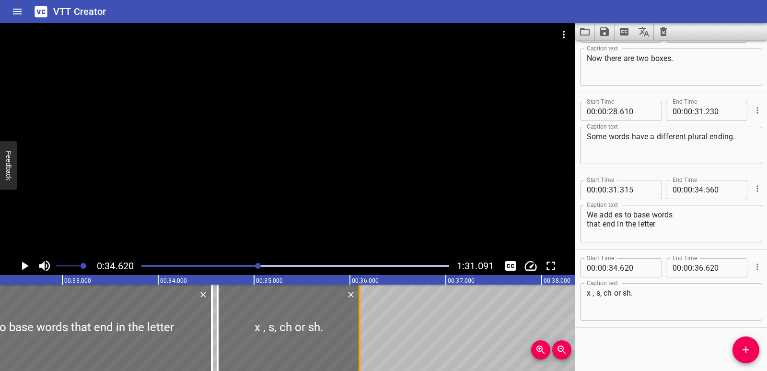
drag, startPoint x: 410, startPoint y: 337, endPoint x: 360, endPoint y: 337, distance: 49.9
click at [360, 337] on div at bounding box center [360, 327] width 2 height 86
type input "100"
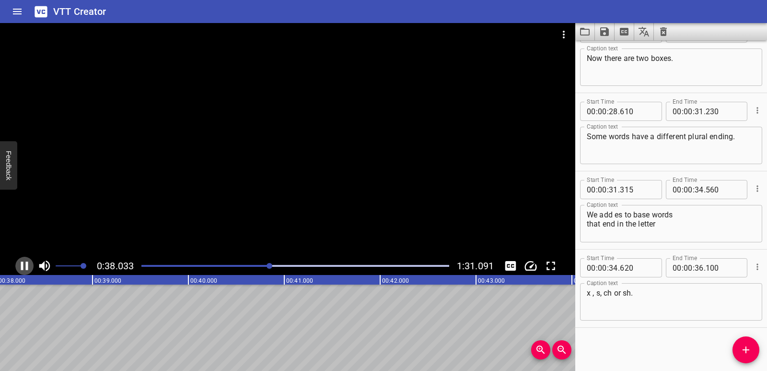
click at [29, 264] on icon "Play/Pause" at bounding box center [24, 265] width 14 height 14
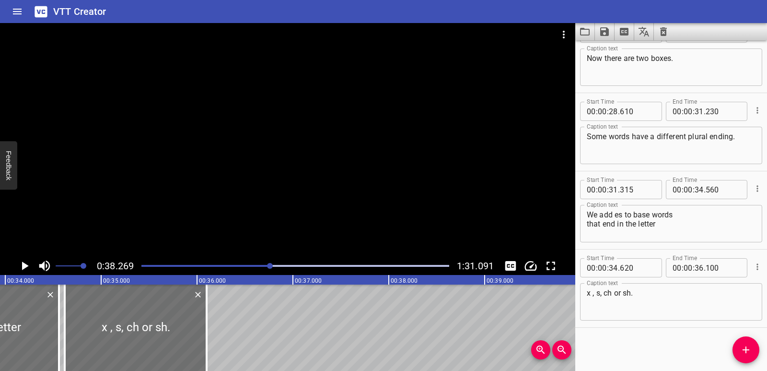
scroll to position [0, 3246]
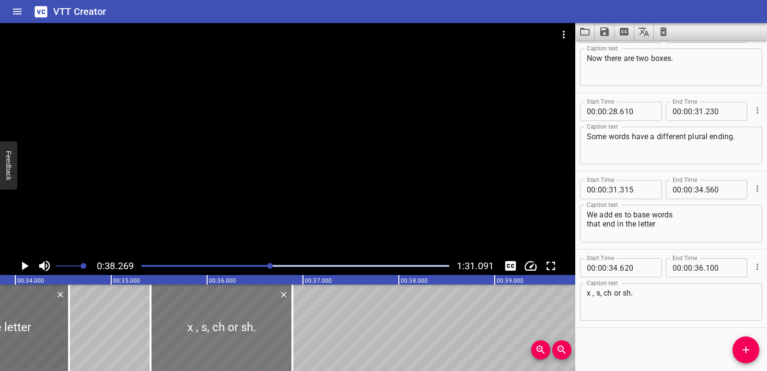
drag, startPoint x: 166, startPoint y: 316, endPoint x: 242, endPoint y: 319, distance: 75.8
click at [242, 319] on div at bounding box center [222, 327] width 142 height 86
type input "35"
type input "410"
type input "890"
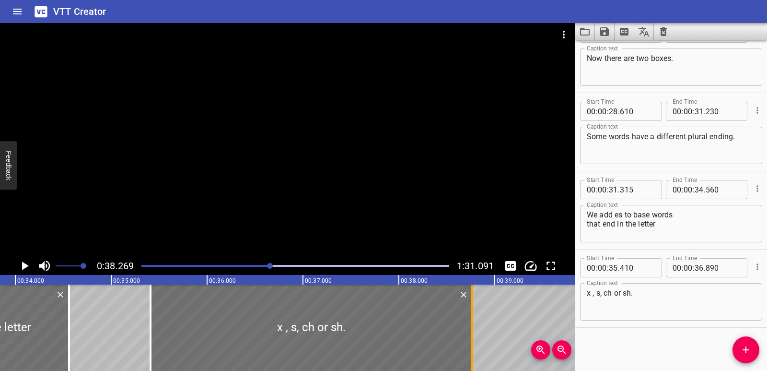
drag, startPoint x: 295, startPoint y: 334, endPoint x: 469, endPoint y: 330, distance: 174.1
click at [469, 330] on div at bounding box center [473, 327] width 10 height 86
type input "38"
type input "765"
click at [227, 266] on div "Play progress" at bounding box center [117, 266] width 308 height 2
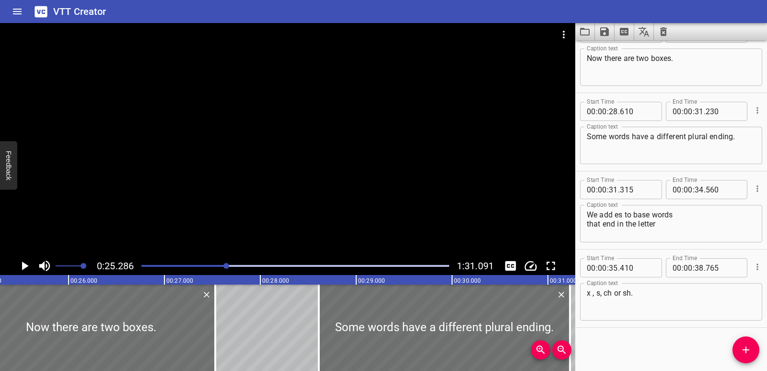
click at [23, 265] on icon "Play/Pause" at bounding box center [25, 265] width 7 height 9
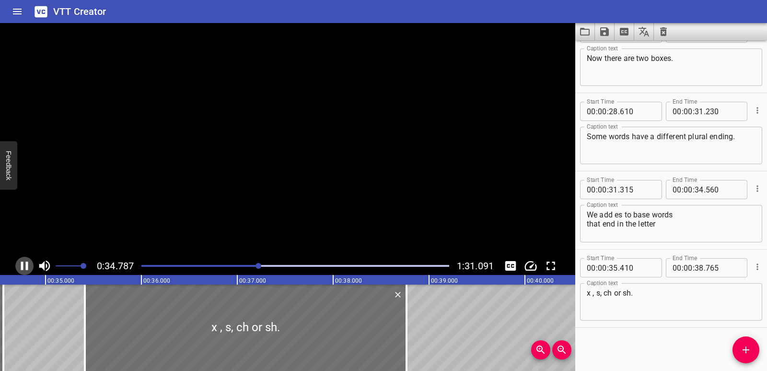
click at [23, 265] on icon "Play/Pause" at bounding box center [24, 265] width 14 height 14
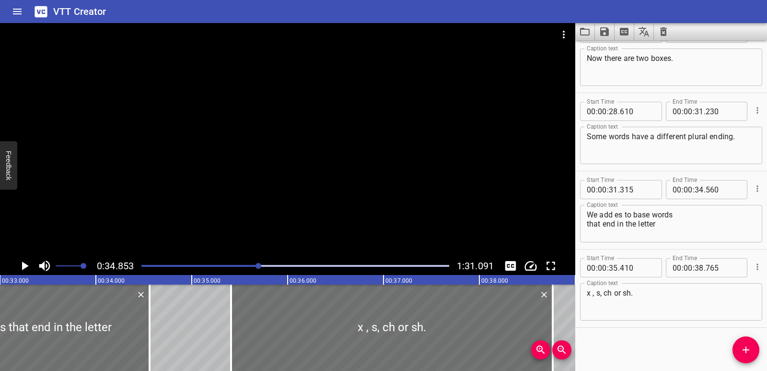
scroll to position [0, 3155]
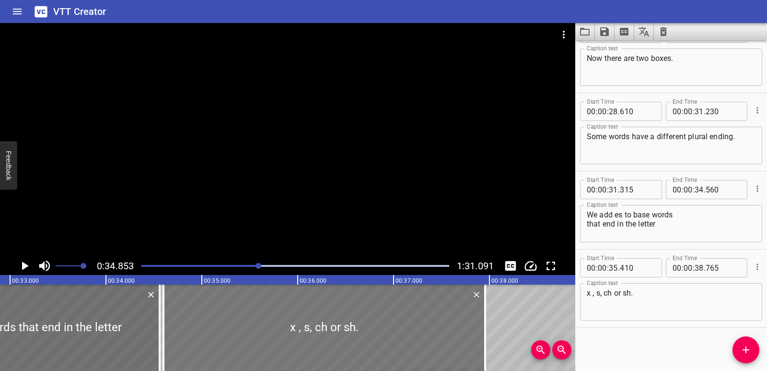
drag, startPoint x: 298, startPoint y: 337, endPoint x: 221, endPoint y: 338, distance: 77.7
click at [221, 338] on div at bounding box center [325, 327] width 322 height 86
type input "34"
type input "600"
type input "37"
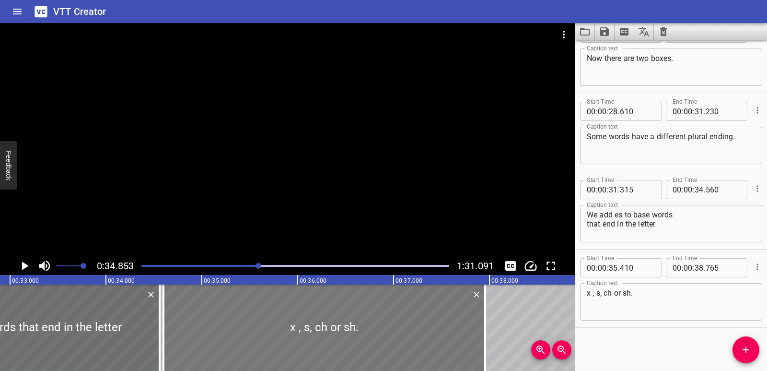
type input "955"
click at [21, 267] on icon "Play/Pause" at bounding box center [24, 265] width 14 height 14
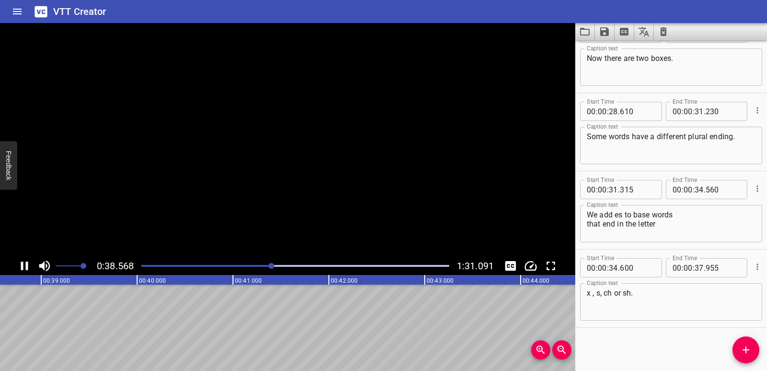
click at [21, 267] on icon "Play/Pause" at bounding box center [24, 265] width 14 height 14
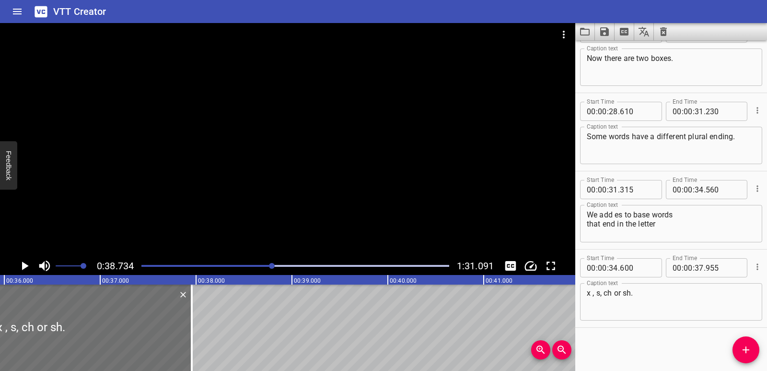
scroll to position [0, 3438]
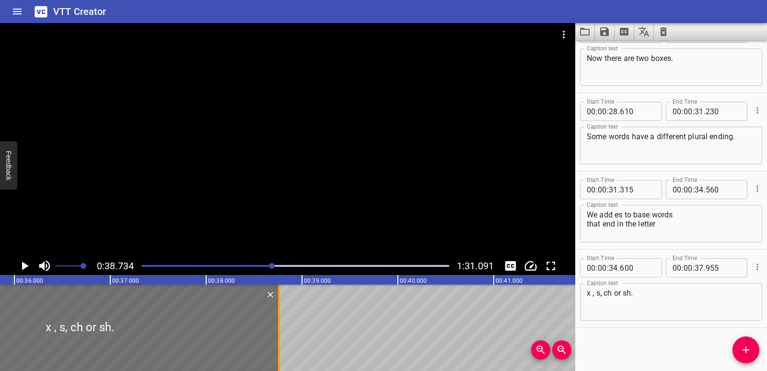
drag, startPoint x: 200, startPoint y: 337, endPoint x: 277, endPoint y: 338, distance: 77.2
click at [277, 338] on div at bounding box center [279, 327] width 10 height 86
type input "38"
type input "760"
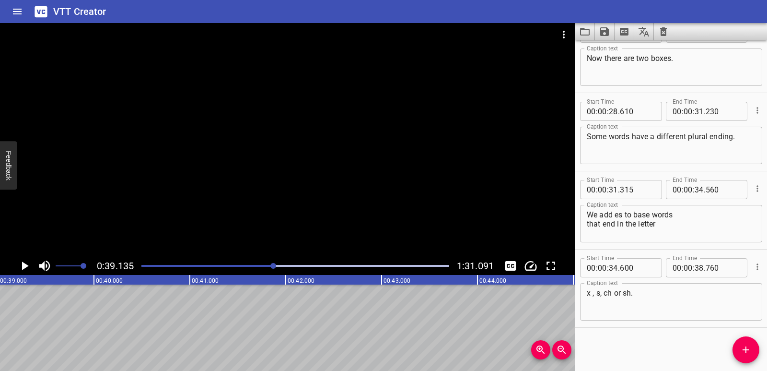
scroll to position [0, 3753]
click at [740, 352] on icon "Add Cue" at bounding box center [746, 350] width 12 height 12
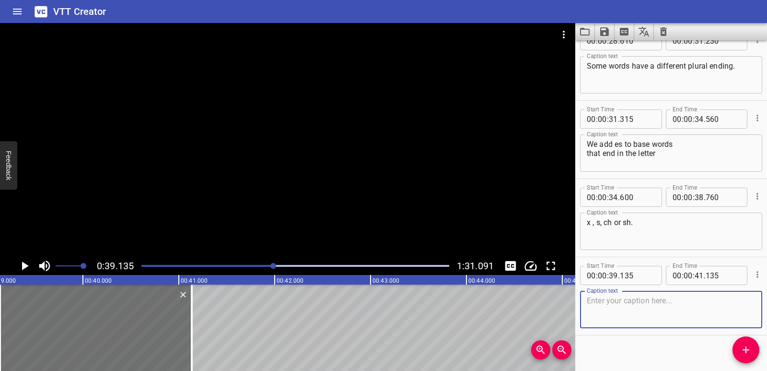
scroll to position [887, 0]
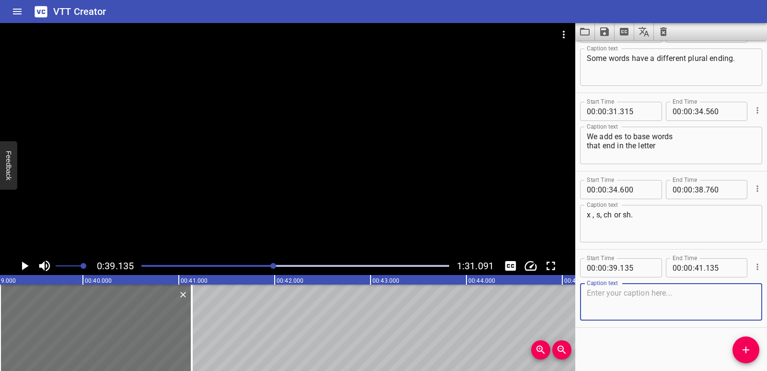
click at [617, 308] on textarea at bounding box center [671, 301] width 169 height 27
paste textarea "Box ends in x."
type textarea "Box ends in x."
click at [28, 267] on icon "Play/Pause" at bounding box center [24, 265] width 14 height 14
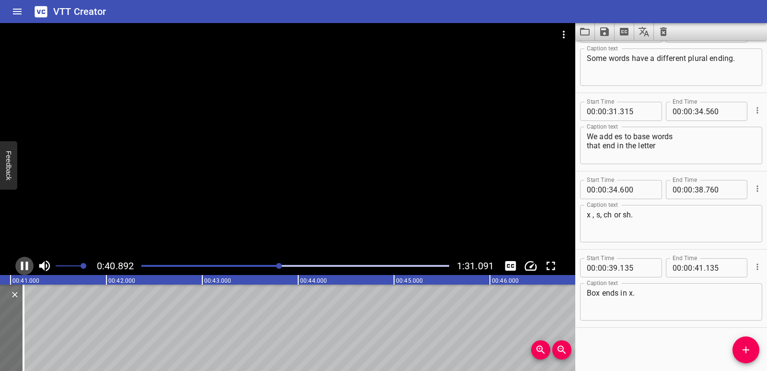
click at [27, 266] on icon "Play/Pause" at bounding box center [24, 265] width 7 height 9
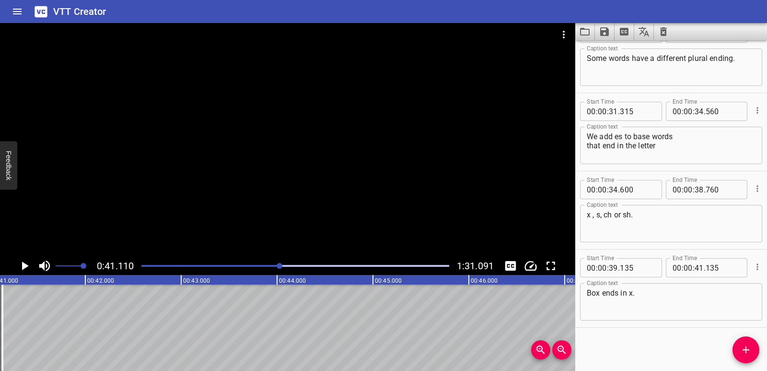
click at [742, 349] on icon "Add Cue" at bounding box center [746, 350] width 12 height 12
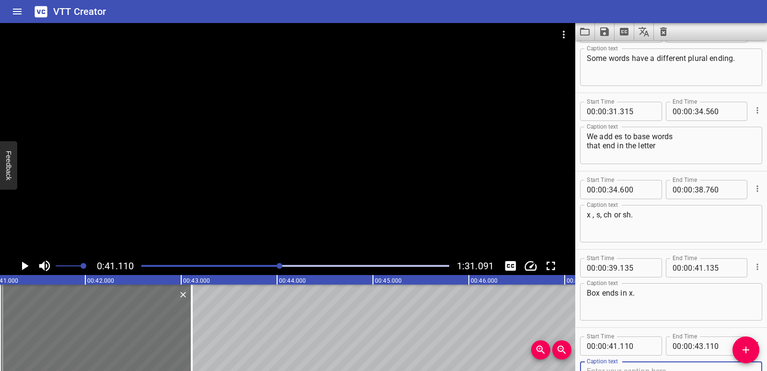
scroll to position [892, 0]
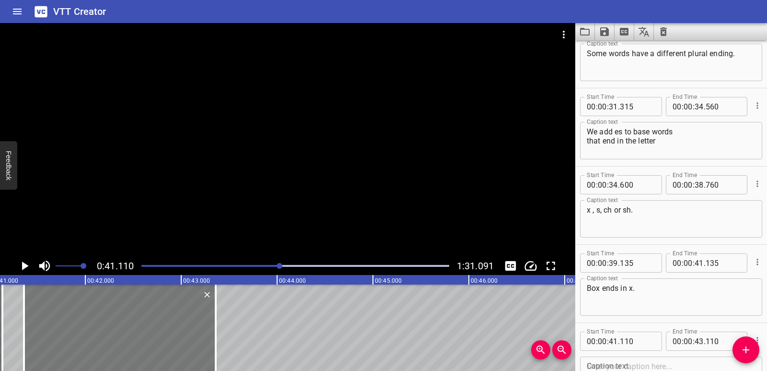
drag, startPoint x: 39, startPoint y: 316, endPoint x: 63, endPoint y: 318, distance: 24.1
click at [63, 318] on div at bounding box center [120, 327] width 192 height 86
type input "360"
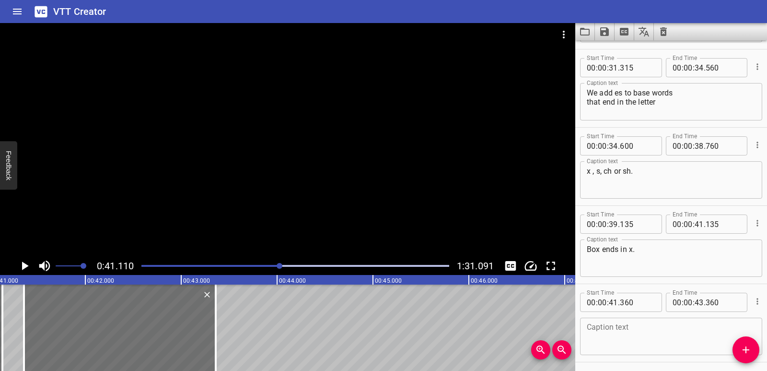
scroll to position [965, 0]
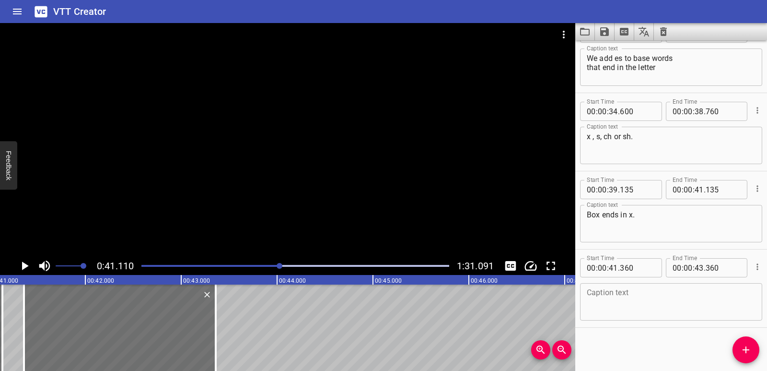
click at [625, 302] on textarea at bounding box center [671, 301] width 169 height 27
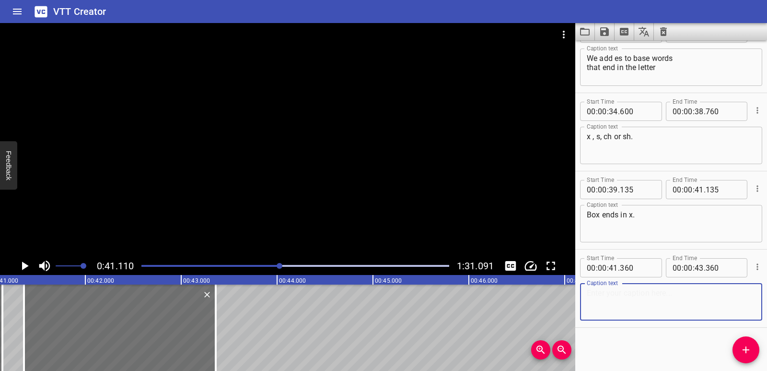
paste textarea "So we must add the letters es to the end of the word."
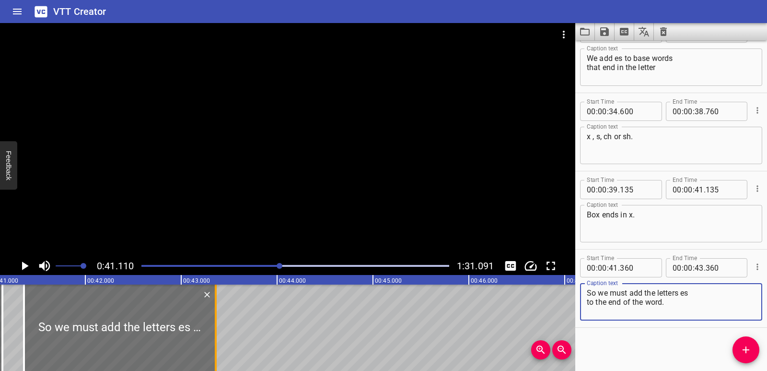
type textarea "So we must add the letters es to the end of the word."
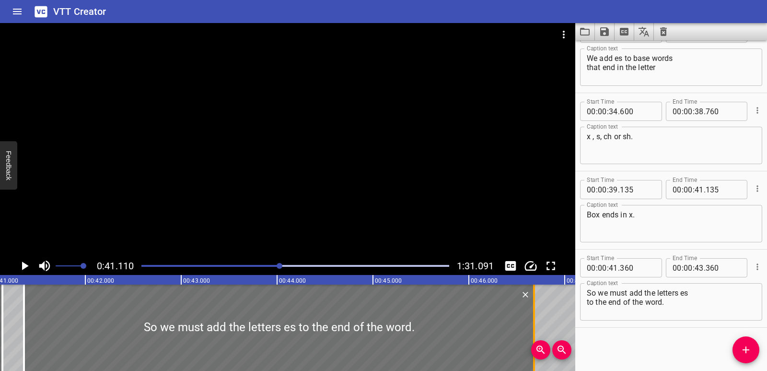
drag, startPoint x: 214, startPoint y: 328, endPoint x: 533, endPoint y: 323, distance: 318.5
click at [533, 323] on div at bounding box center [534, 327] width 10 height 86
type input "46"
type input "680"
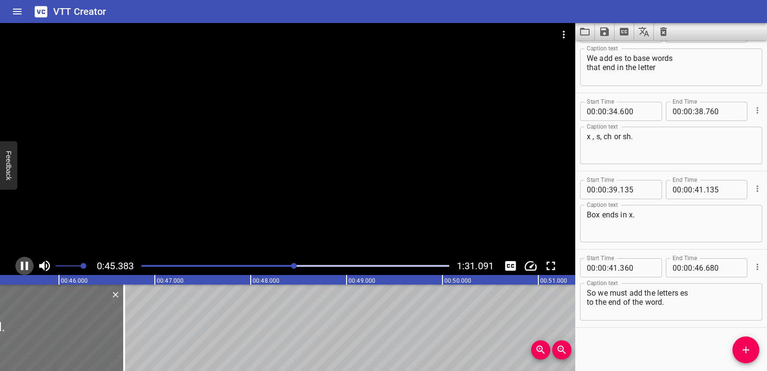
click at [23, 264] on icon "Play/Pause" at bounding box center [24, 265] width 7 height 9
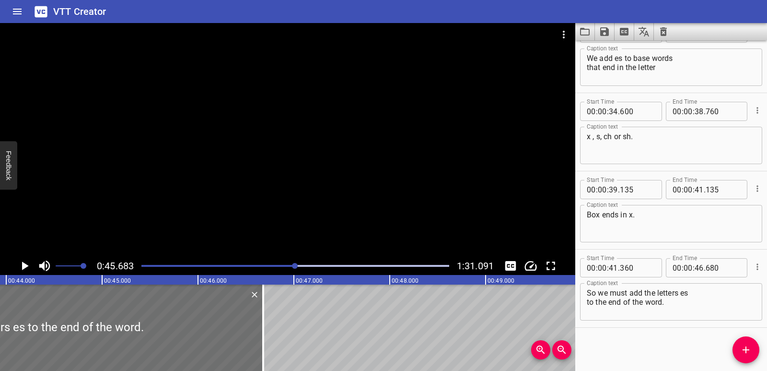
scroll to position [0, 4204]
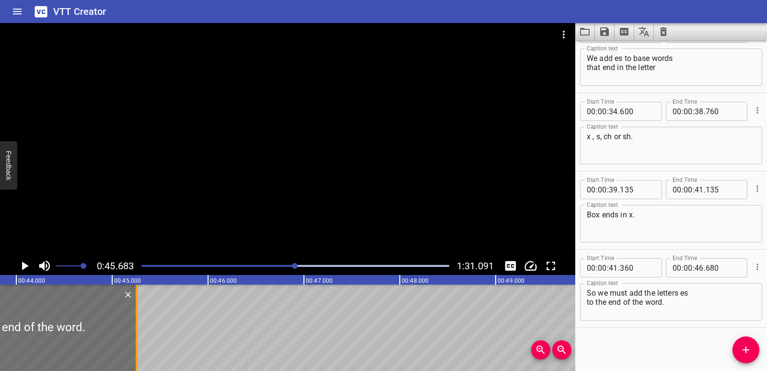
drag, startPoint x: 271, startPoint y: 342, endPoint x: 134, endPoint y: 334, distance: 136.9
click at [134, 334] on div at bounding box center [137, 327] width 10 height 86
type input "45"
type input "255"
click at [273, 265] on div "Play progress" at bounding box center [142, 266] width 308 height 2
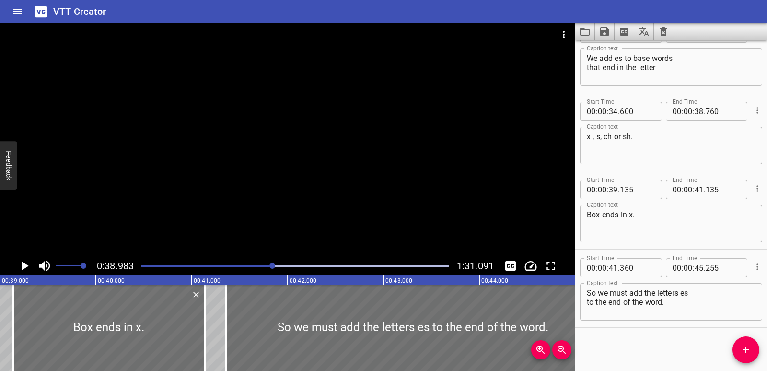
scroll to position [0, 3739]
click at [23, 262] on icon "Play/Pause" at bounding box center [25, 265] width 7 height 9
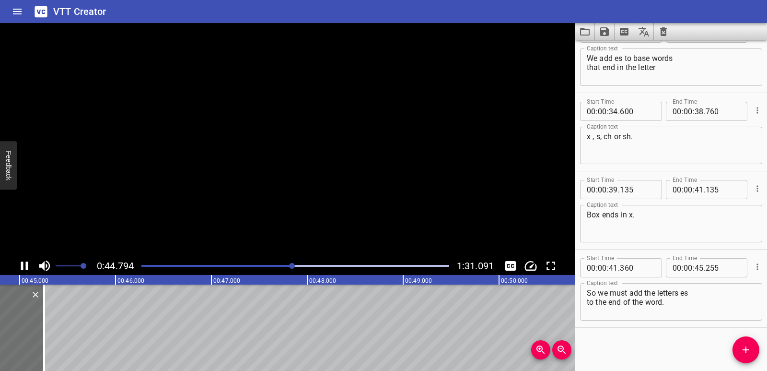
click at [22, 262] on icon "Play/Pause" at bounding box center [24, 265] width 7 height 9
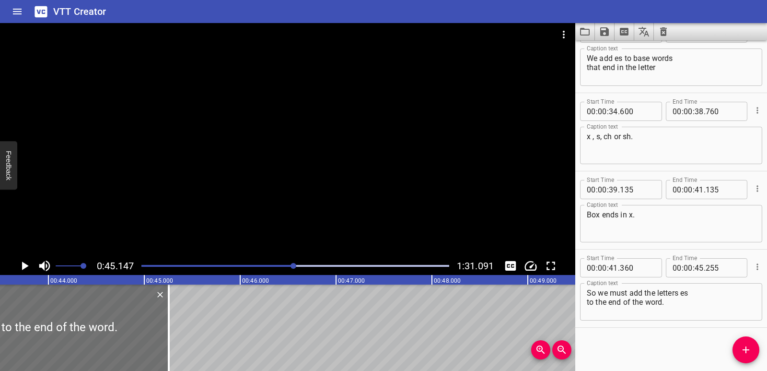
scroll to position [0, 4162]
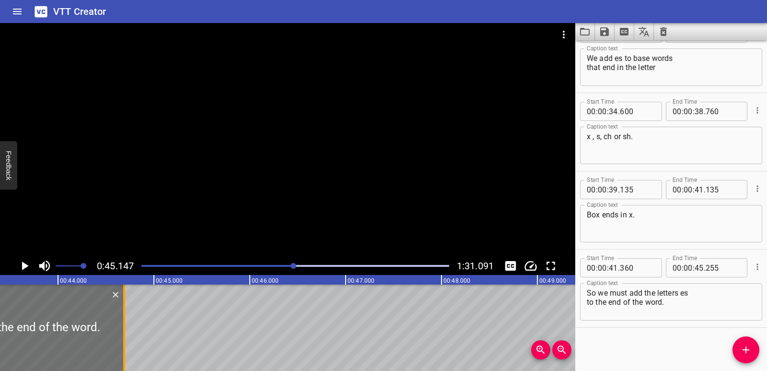
drag, startPoint x: 179, startPoint y: 335, endPoint x: 125, endPoint y: 339, distance: 54.3
click at [125, 339] on div at bounding box center [124, 327] width 10 height 86
type input "44"
type input "690"
click at [745, 349] on icon "Add Cue" at bounding box center [746, 350] width 12 height 12
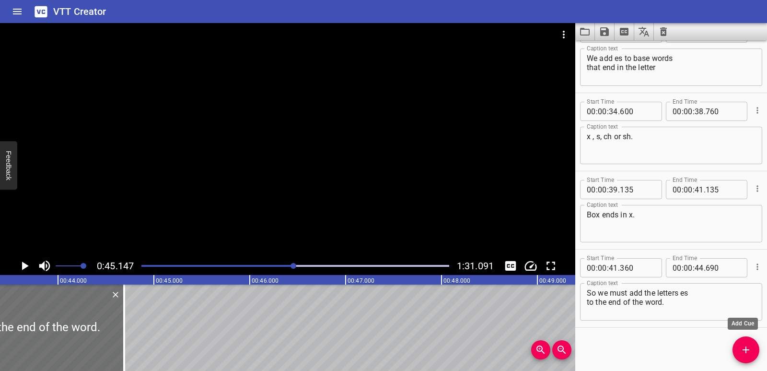
scroll to position [970, 0]
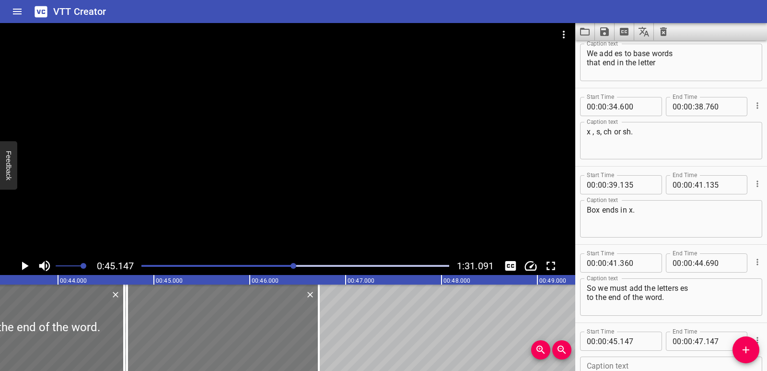
drag, startPoint x: 353, startPoint y: 354, endPoint x: 312, endPoint y: 353, distance: 40.8
click at [312, 353] on div at bounding box center [223, 327] width 192 height 86
type input "44"
type input "722"
type input "46"
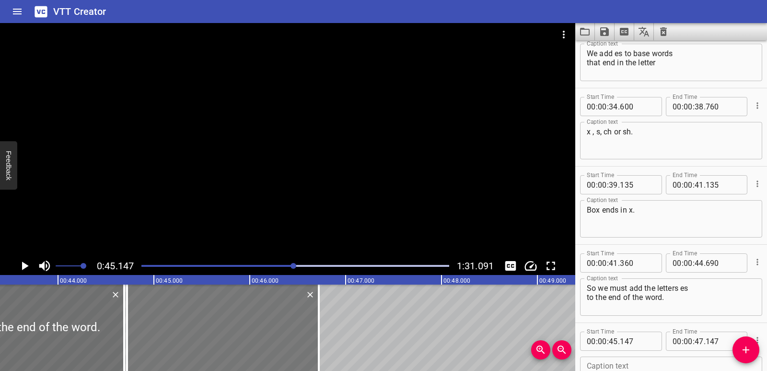
type input "722"
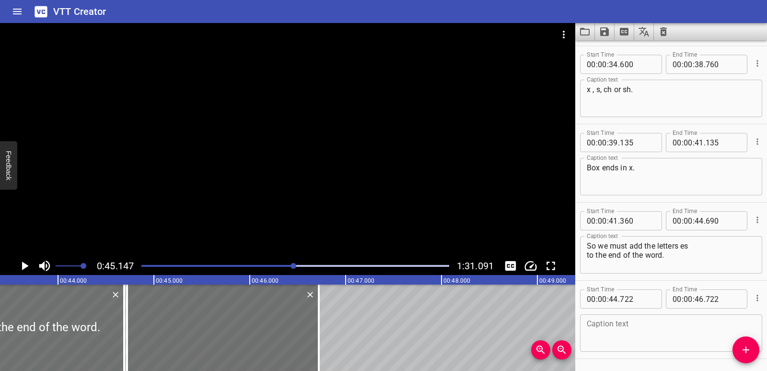
scroll to position [1043, 0]
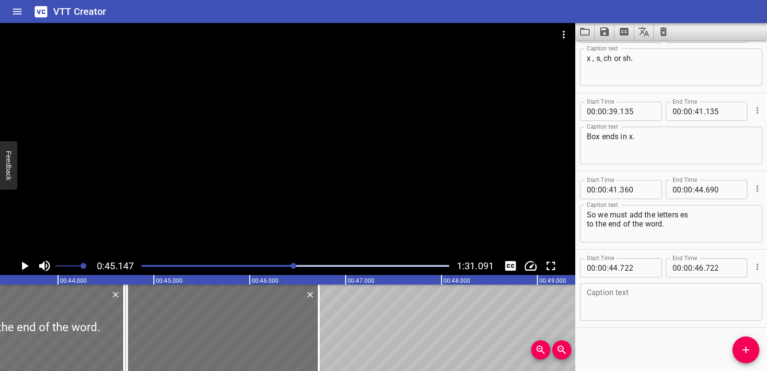
click at [660, 297] on textarea at bounding box center [671, 301] width 169 height 27
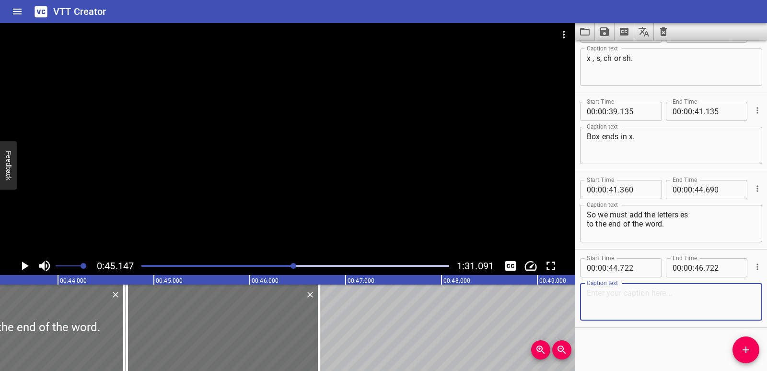
paste textarea "To make the plural boxes, let's spell another plural."
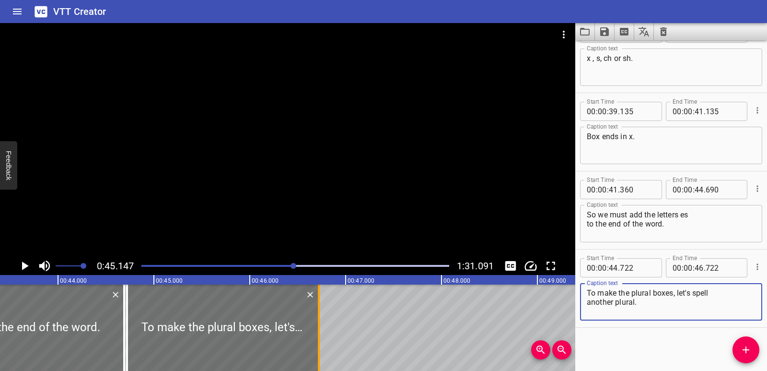
type textarea "To make the plural boxes, let's spell another plural."
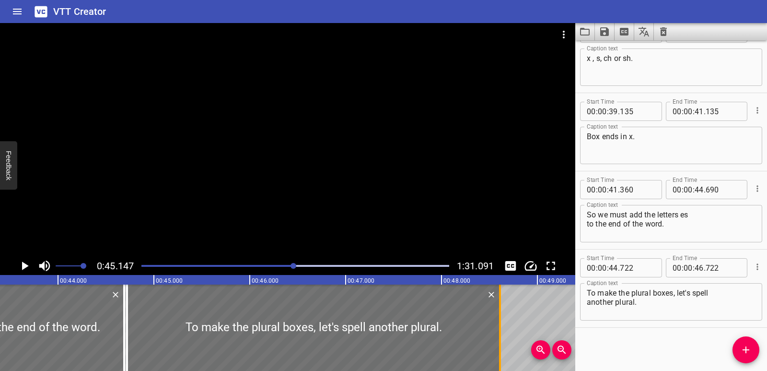
drag, startPoint x: 319, startPoint y: 320, endPoint x: 499, endPoint y: 330, distance: 180.6
click at [499, 330] on div at bounding box center [500, 327] width 2 height 86
type input "48"
type input "602"
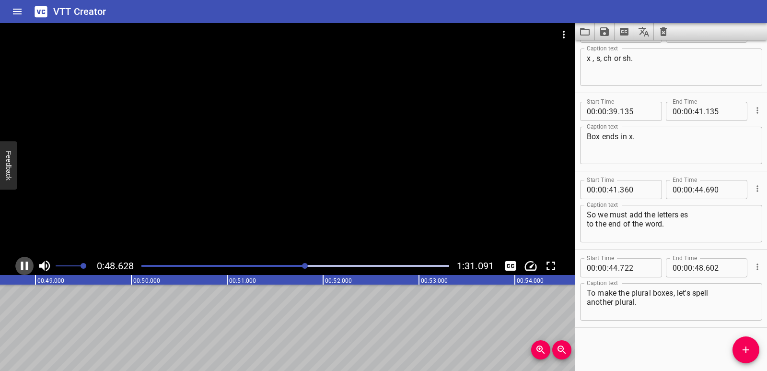
click at [22, 270] on icon "Play/Pause" at bounding box center [24, 265] width 7 height 9
click at [759, 346] on span "Add Cue" at bounding box center [746, 350] width 27 height 12
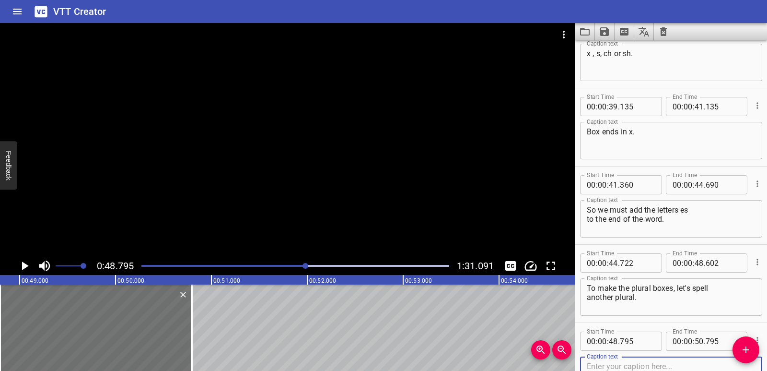
scroll to position [1122, 0]
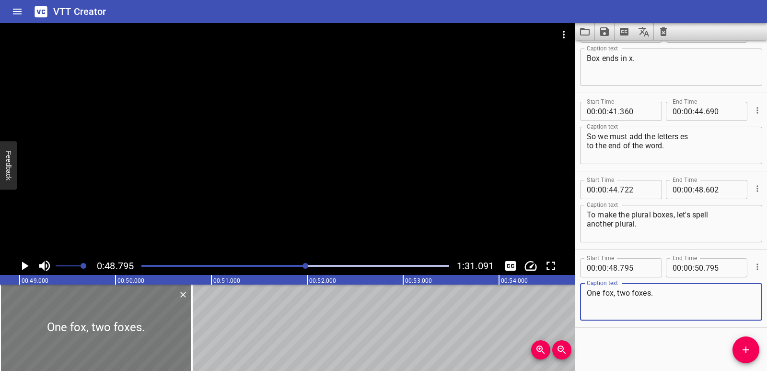
type textarea "One fox, two foxes."
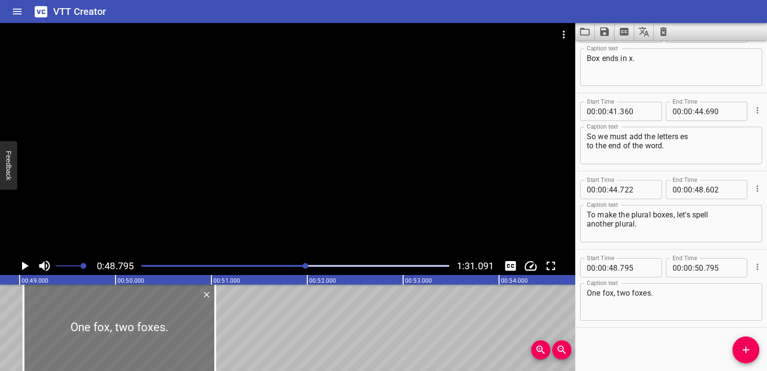
drag, startPoint x: 150, startPoint y: 324, endPoint x: 174, endPoint y: 327, distance: 23.6
click at [174, 327] on div at bounding box center [119, 327] width 192 height 86
type input "49"
type input "040"
type input "51"
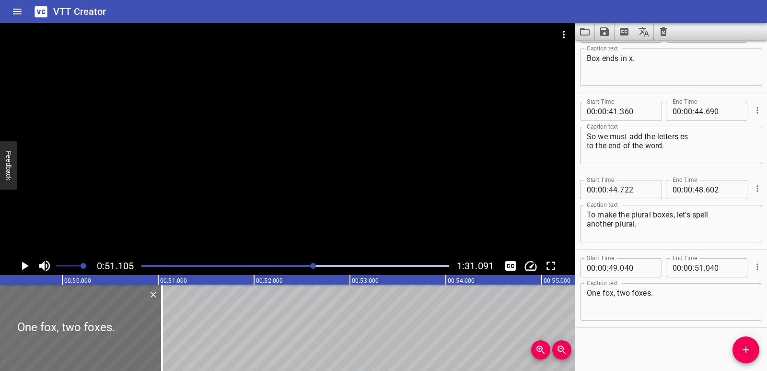
scroll to position [0, 4724]
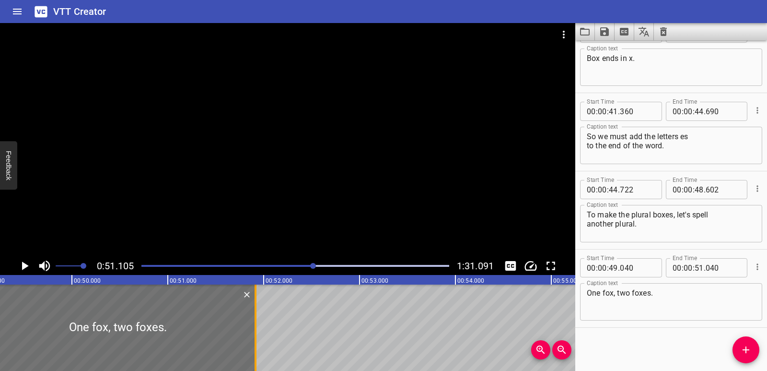
drag, startPoint x: 172, startPoint y: 325, endPoint x: 256, endPoint y: 332, distance: 84.2
click at [256, 332] on div at bounding box center [256, 327] width 2 height 86
type input "915"
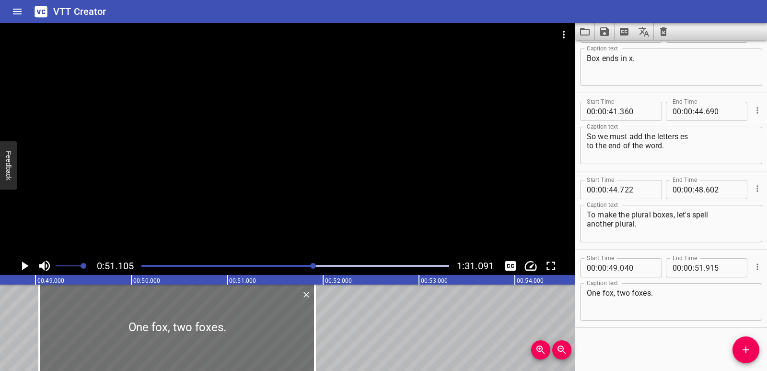
scroll to position [0, 4624]
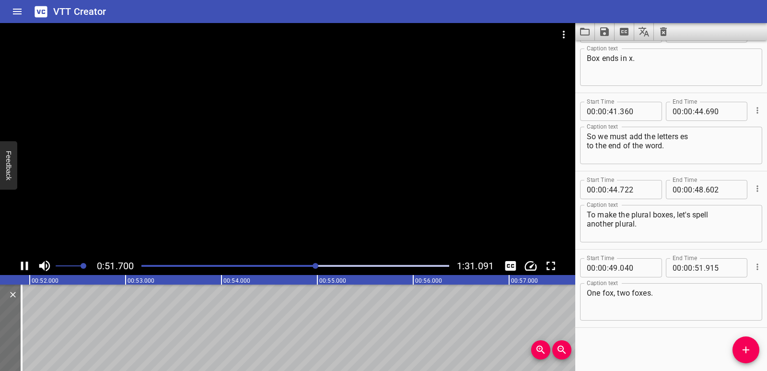
click at [25, 265] on icon "Play/Pause" at bounding box center [24, 265] width 14 height 14
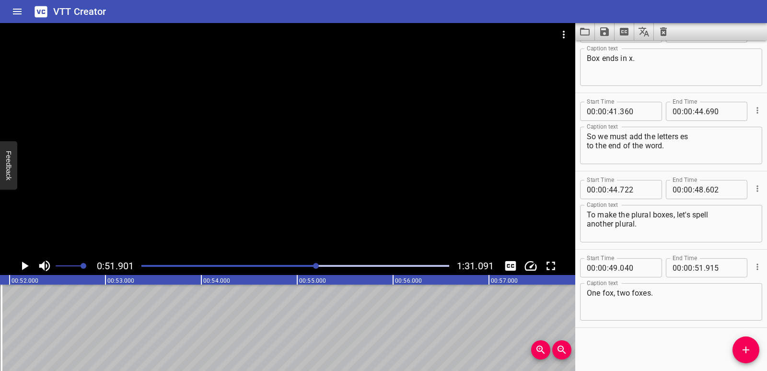
click at [40, 313] on div "Words Ending with -es. Hello. We are going to learn a new rule for spelling plu…" at bounding box center [776, 327] width 11509 height 86
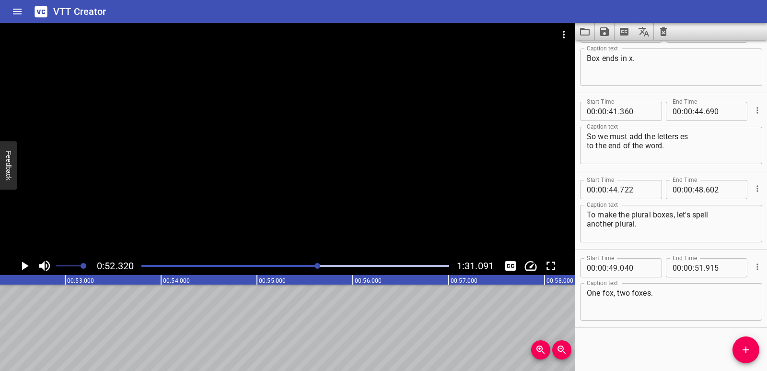
click at [747, 359] on button "Add Cue" at bounding box center [746, 349] width 27 height 27
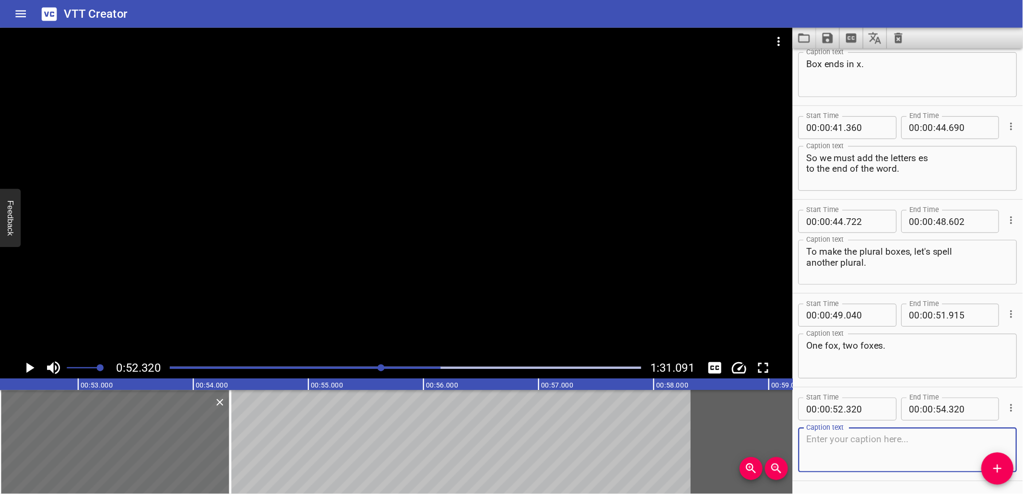
scroll to position [1126, 0]
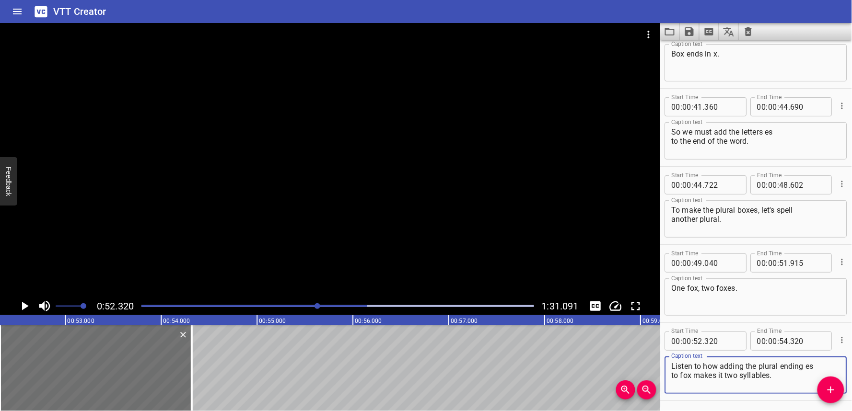
type textarea "Listen to how adding the plural ending es to fox makes it two syllables."
click at [767, 370] on div "Listen to how adding the plural ending es to fox makes it two syllables. Captio…" at bounding box center [756, 375] width 182 height 37
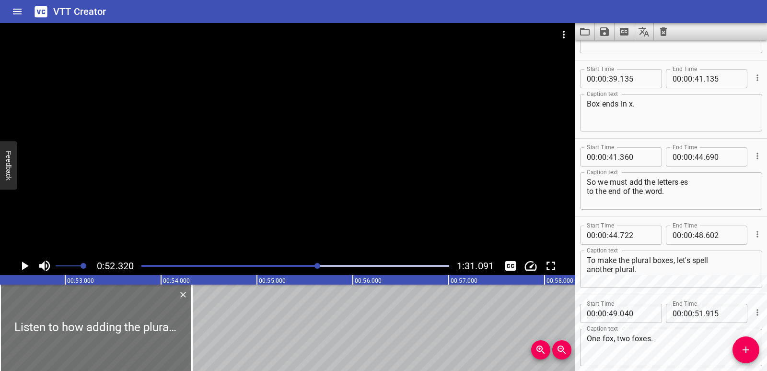
scroll to position [1076, 0]
click at [679, 330] on div "One fox, two foxes. Caption text" at bounding box center [671, 346] width 182 height 37
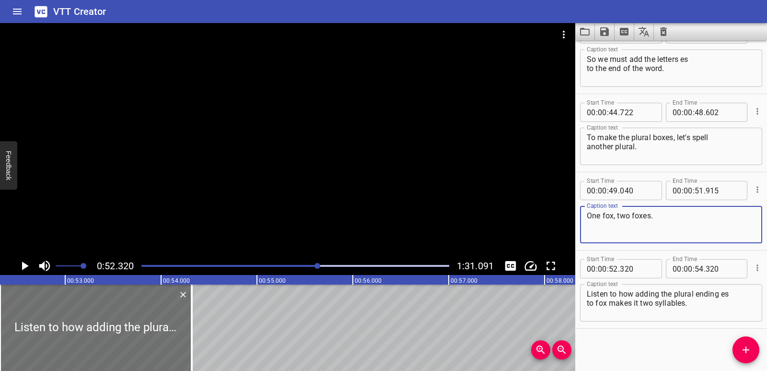
scroll to position [1200, 0]
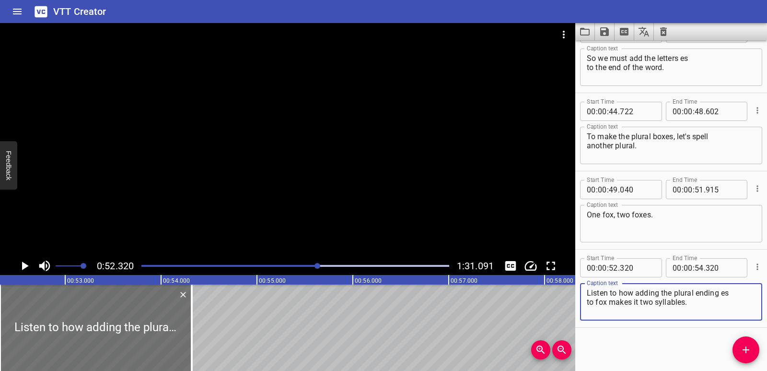
click at [692, 307] on textarea "Listen to how adding the plural ending es to fox makes it two syllables." at bounding box center [671, 301] width 169 height 27
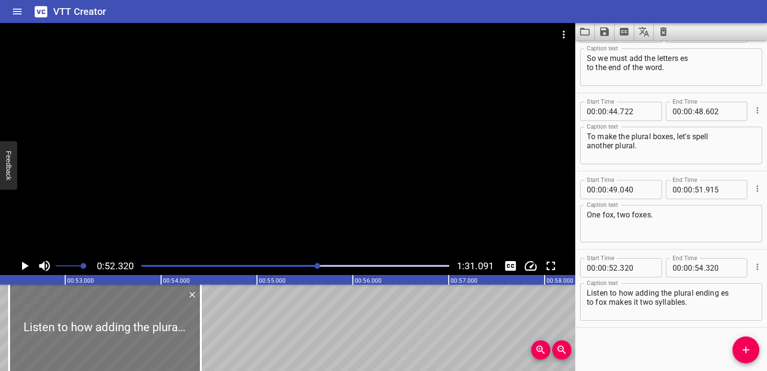
drag, startPoint x: 120, startPoint y: 334, endPoint x: 129, endPoint y: 334, distance: 9.1
click at [129, 334] on div at bounding box center [105, 327] width 192 height 86
type input "415"
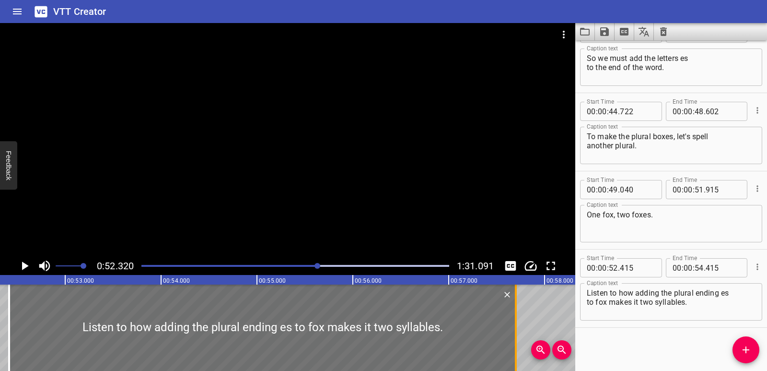
drag, startPoint x: 199, startPoint y: 332, endPoint x: 515, endPoint y: 339, distance: 315.1
click at [515, 339] on div at bounding box center [516, 327] width 10 height 86
type input "57"
type input "700"
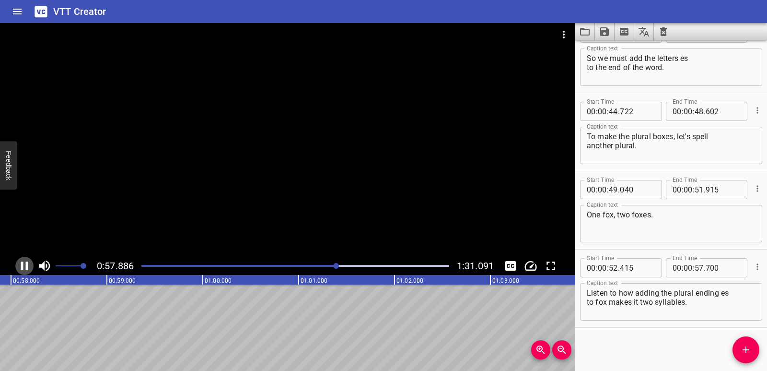
click at [23, 270] on icon "Play/Pause" at bounding box center [24, 265] width 7 height 9
click at [740, 353] on icon "Add Cue" at bounding box center [746, 350] width 12 height 12
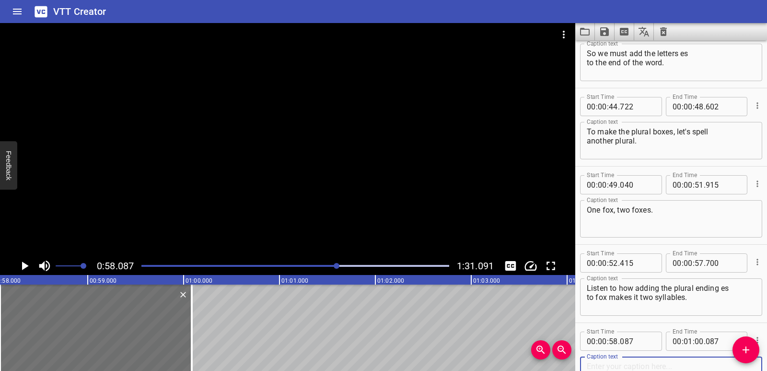
scroll to position [1278, 0]
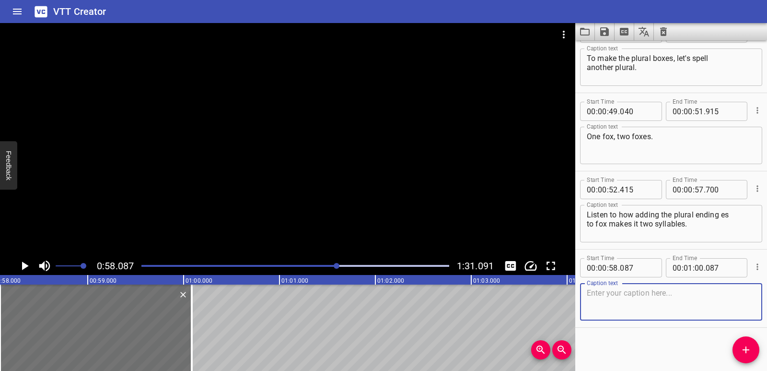
click at [610, 297] on textarea at bounding box center [671, 301] width 169 height 27
paste textarea "Foxes."
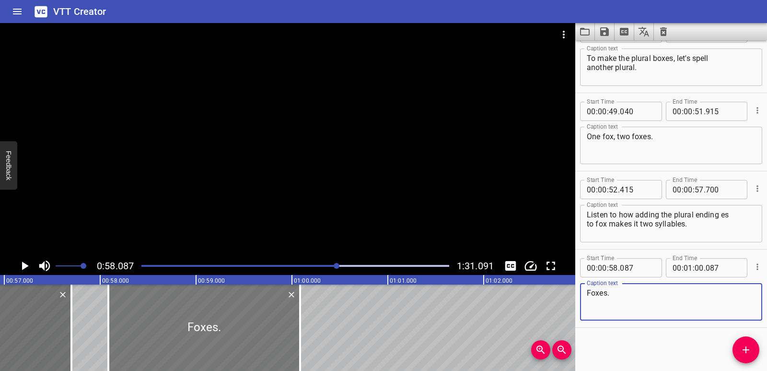
type textarea "Foxes."
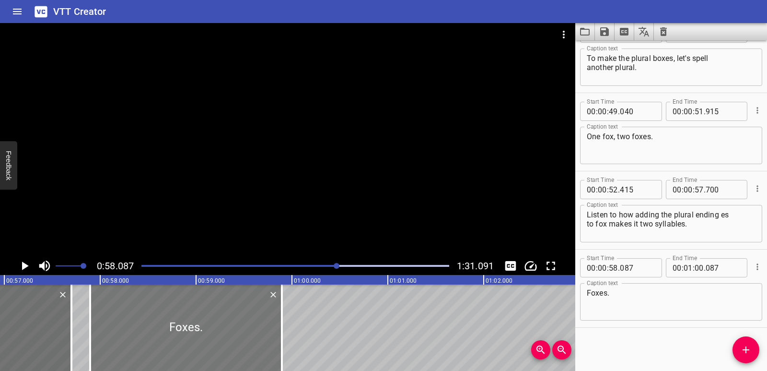
drag, startPoint x: 277, startPoint y: 343, endPoint x: 258, endPoint y: 345, distance: 18.4
click at [258, 345] on div at bounding box center [186, 327] width 192 height 86
type input "57"
type input "897"
type input "00"
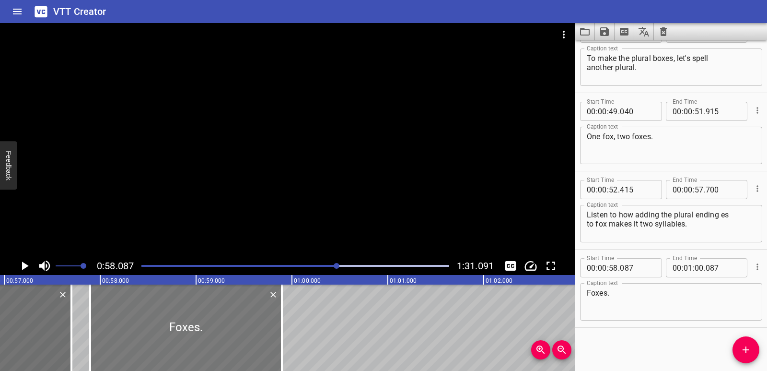
type input "59"
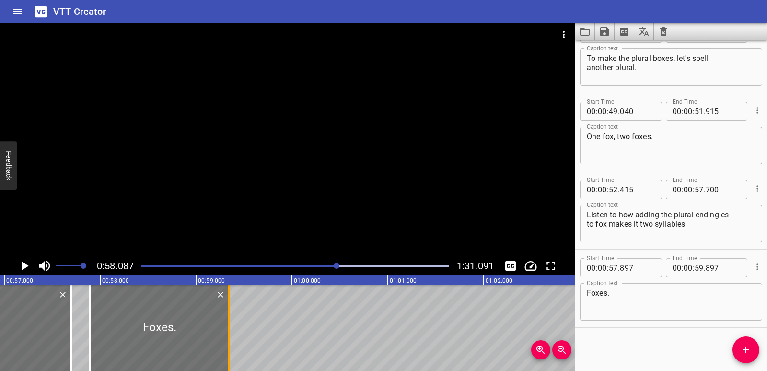
drag, startPoint x: 281, startPoint y: 333, endPoint x: 228, endPoint y: 339, distance: 53.1
click at [228, 339] on div at bounding box center [229, 327] width 2 height 86
type input "347"
click at [77, 324] on div "Words Ending with -es. Hello. We are going to learn a new rule for spelling plu…" at bounding box center [292, 327] width 11509 height 86
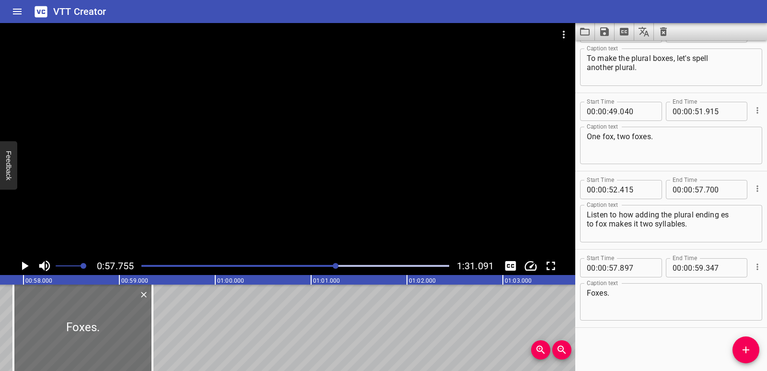
click at [22, 268] on icon "Play/Pause" at bounding box center [24, 265] width 14 height 14
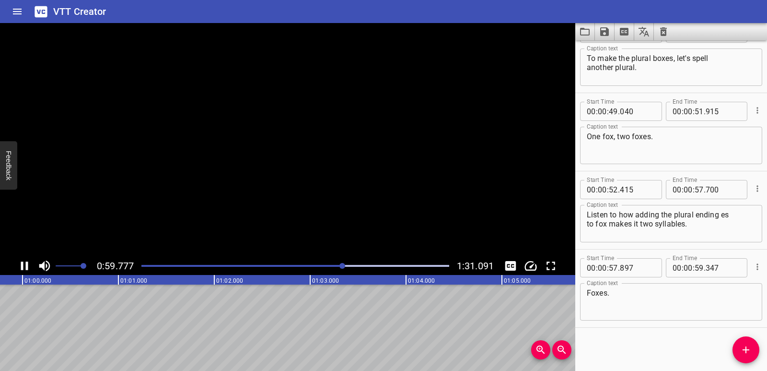
click at [29, 331] on div "Words Ending with -es. Hello. We are going to learn a new rule for spelling plu…" at bounding box center [22, 327] width 11509 height 86
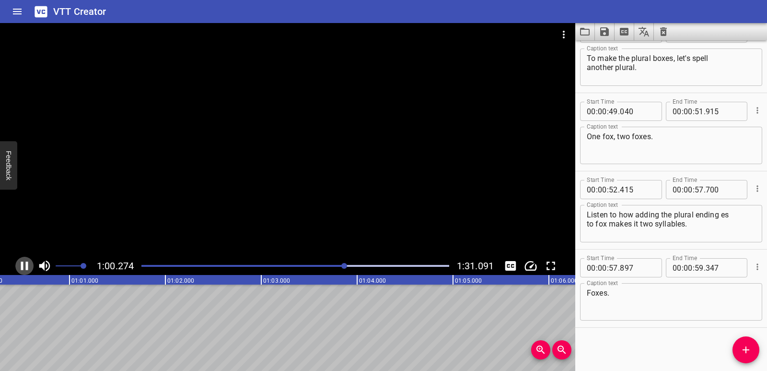
click at [29, 265] on icon "Play/Pause" at bounding box center [24, 265] width 14 height 14
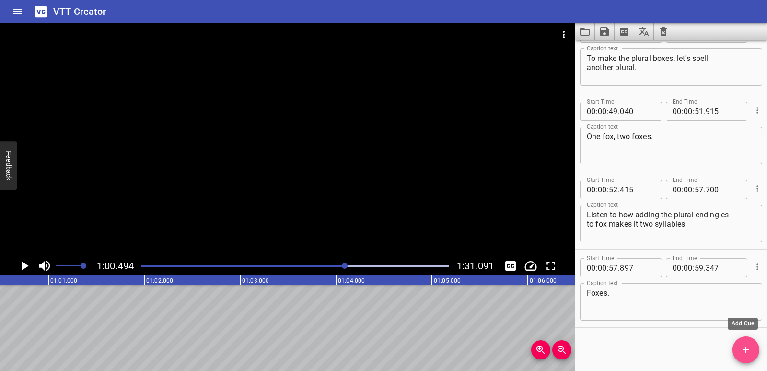
click at [738, 351] on span "Add Cue" at bounding box center [746, 350] width 27 height 12
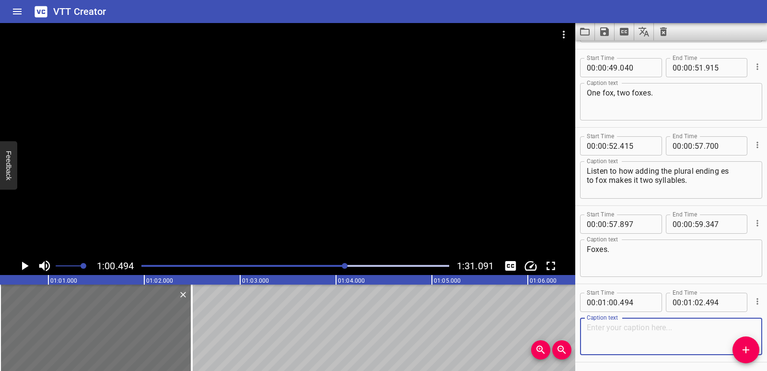
scroll to position [1356, 0]
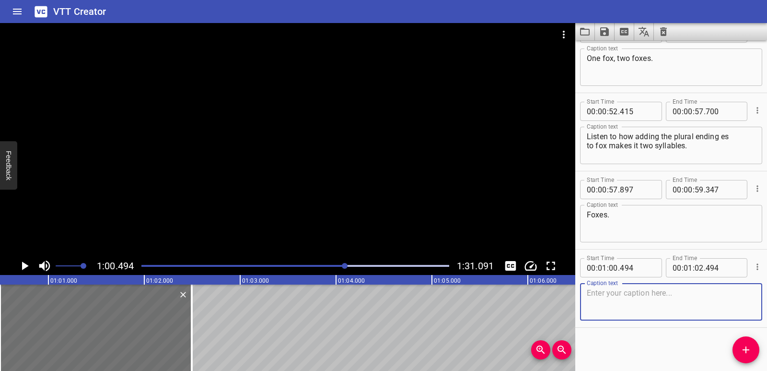
paste textarea "Foxes."
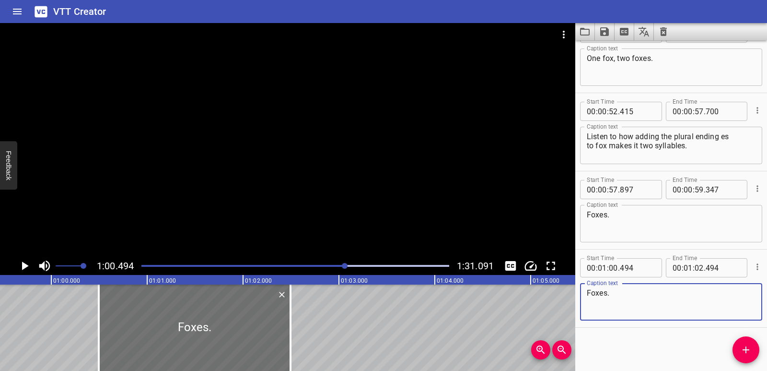
scroll to position [0, 5683]
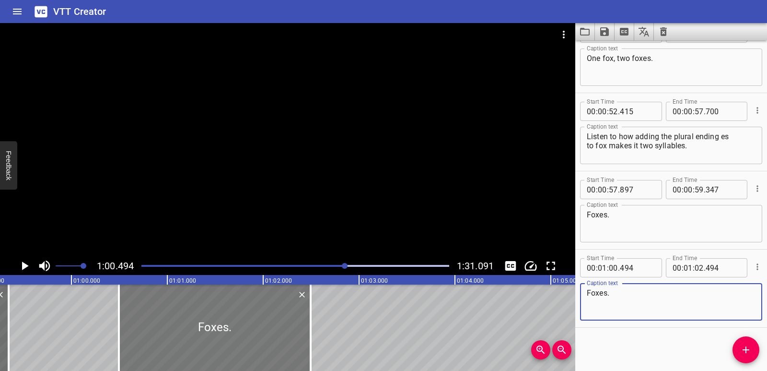
type textarea "Foxes."
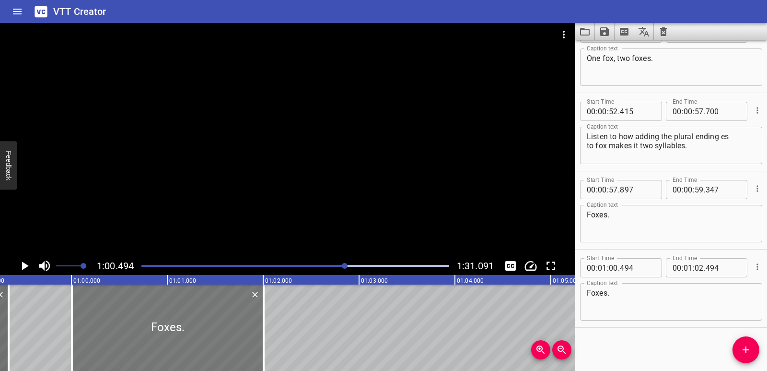
drag, startPoint x: 271, startPoint y: 344, endPoint x: 224, endPoint y: 343, distance: 47.0
click at [224, 343] on div at bounding box center [168, 327] width 192 height 86
type input "004"
drag, startPoint x: 269, startPoint y: 338, endPoint x: 264, endPoint y: 338, distance: 4.8
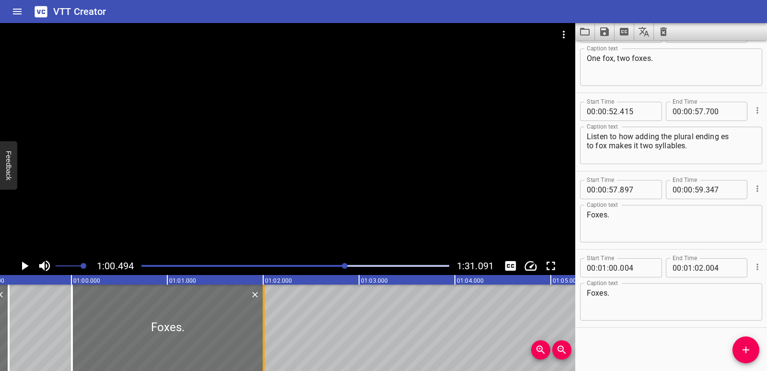
click at [264, 338] on div "Words Ending with -es. Hello. We are going to learn a new rule for spelling plu…" at bounding box center [71, 327] width 11509 height 86
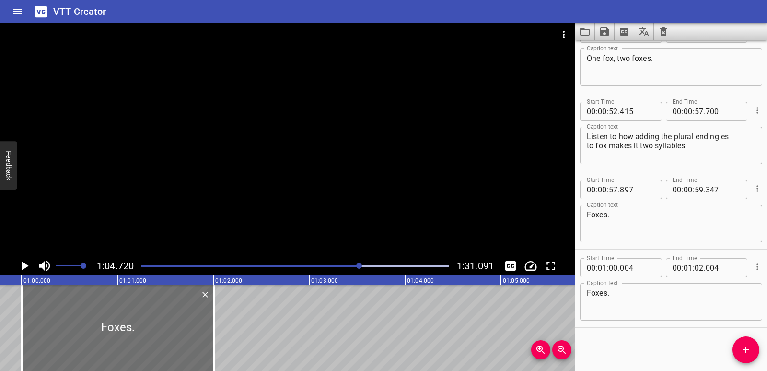
scroll to position [0, 5703]
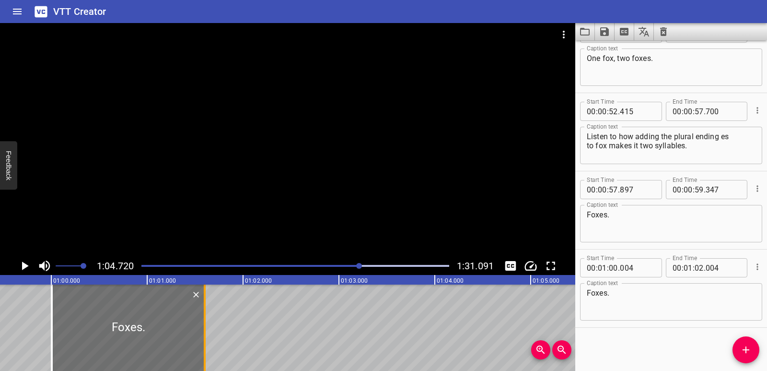
drag, startPoint x: 239, startPoint y: 328, endPoint x: 200, endPoint y: 322, distance: 39.7
click at [200, 322] on div at bounding box center [205, 327] width 10 height 86
type input "01"
type input "594"
click at [27, 314] on div "Words Ending with -es. Hello. We are going to learn a new rule for spelling plu…" at bounding box center [51, 327] width 11509 height 86
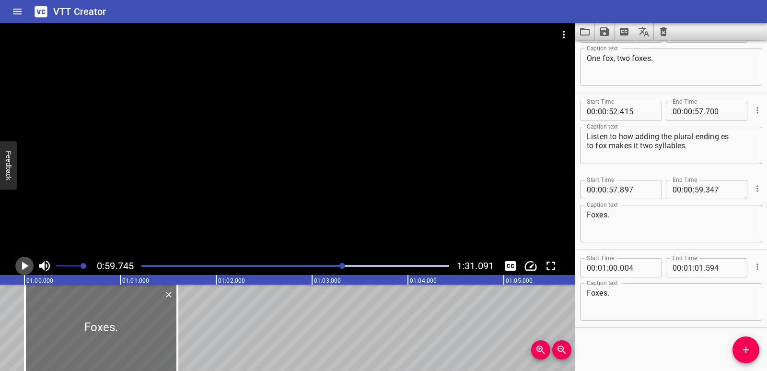
click at [19, 258] on button "Play/Pause" at bounding box center [24, 266] width 18 height 18
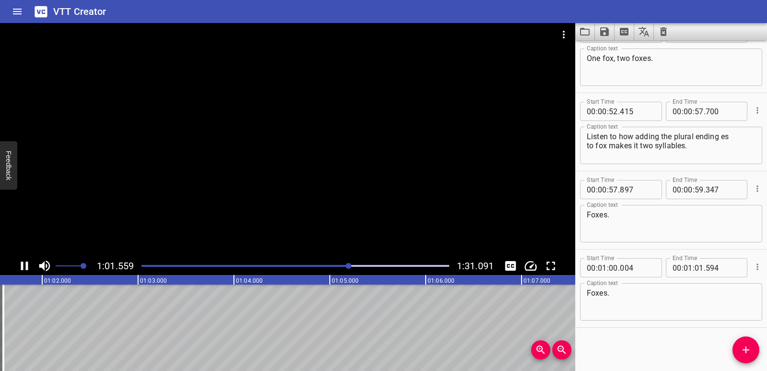
click at [21, 266] on icon "Play/Pause" at bounding box center [24, 265] width 7 height 9
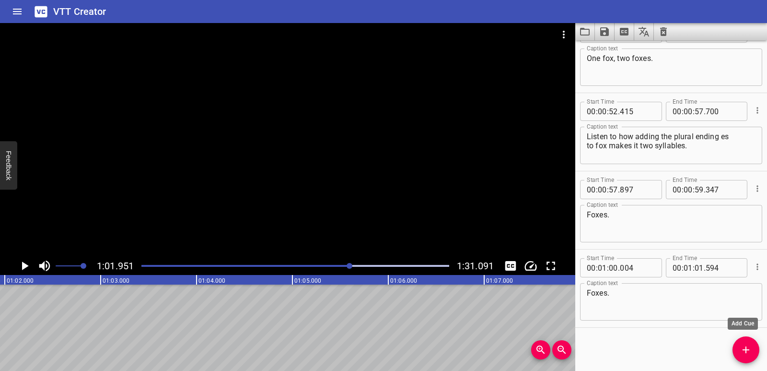
click at [751, 344] on icon "Add Cue" at bounding box center [746, 350] width 12 height 12
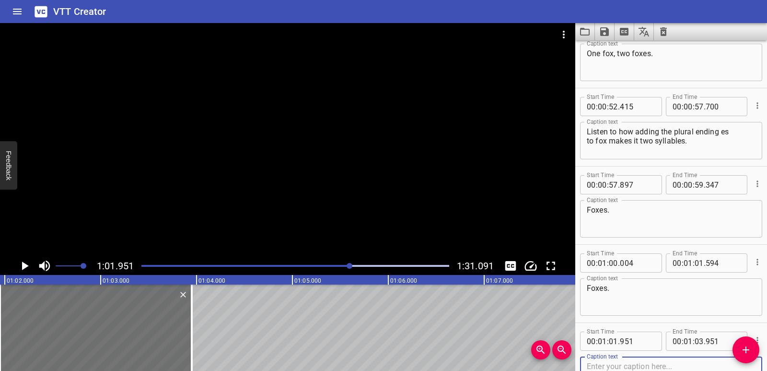
scroll to position [1434, 0]
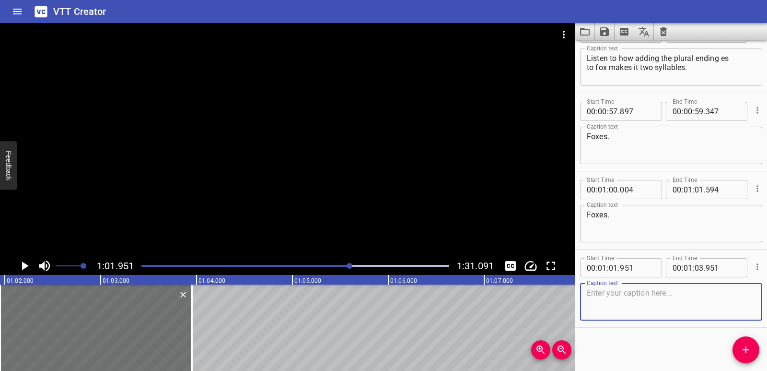
click at [630, 305] on textarea at bounding box center [671, 301] width 169 height 27
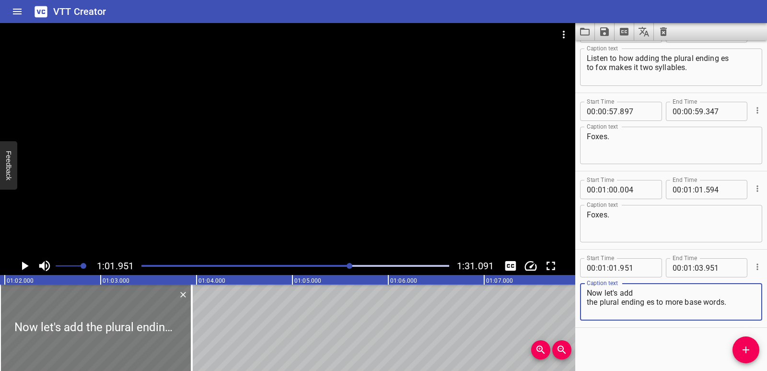
type textarea "Now let's add the plural ending es to more base words."
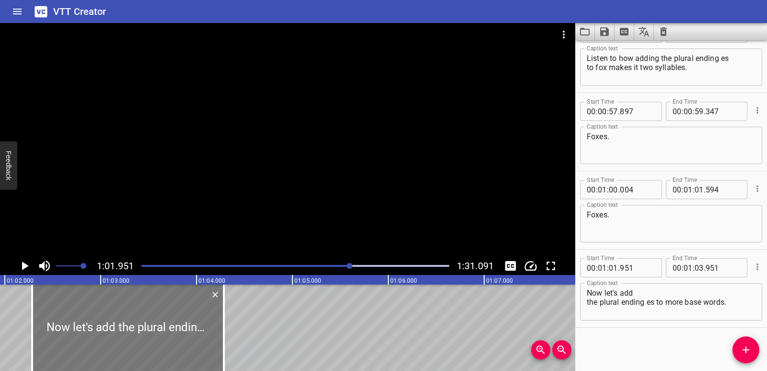
drag, startPoint x: 169, startPoint y: 327, endPoint x: 201, endPoint y: 322, distance: 32.6
click at [201, 322] on div at bounding box center [128, 327] width 192 height 86
type input "02"
type input "286"
type input "04"
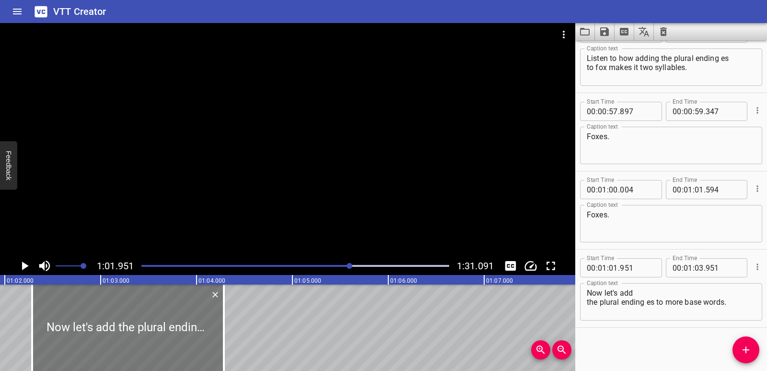
type input "286"
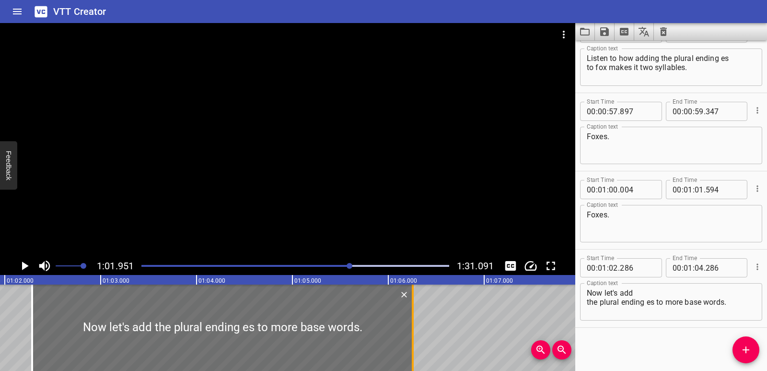
drag, startPoint x: 221, startPoint y: 318, endPoint x: 410, endPoint y: 317, distance: 188.9
click at [410, 317] on div at bounding box center [413, 327] width 10 height 86
type input "06"
type input "256"
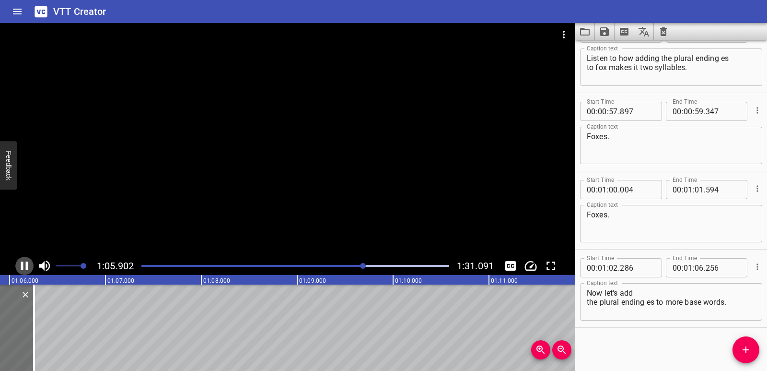
click at [25, 266] on icon "Play/Pause" at bounding box center [24, 265] width 14 height 14
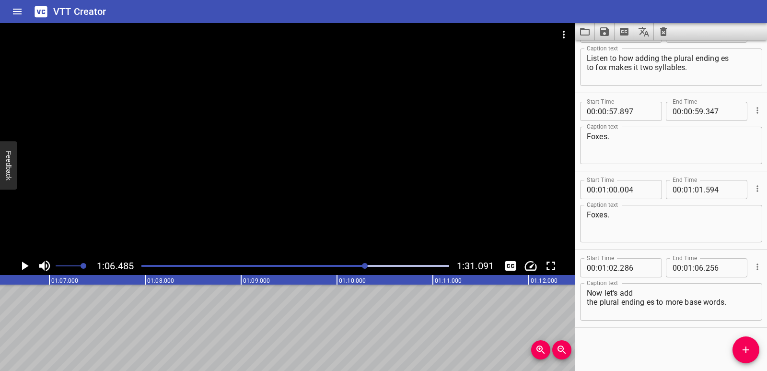
click at [745, 351] on icon "Add Cue" at bounding box center [746, 350] width 12 height 12
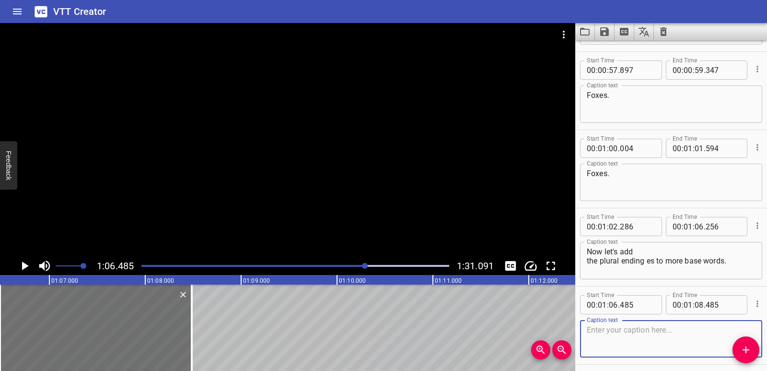
scroll to position [1512, 0]
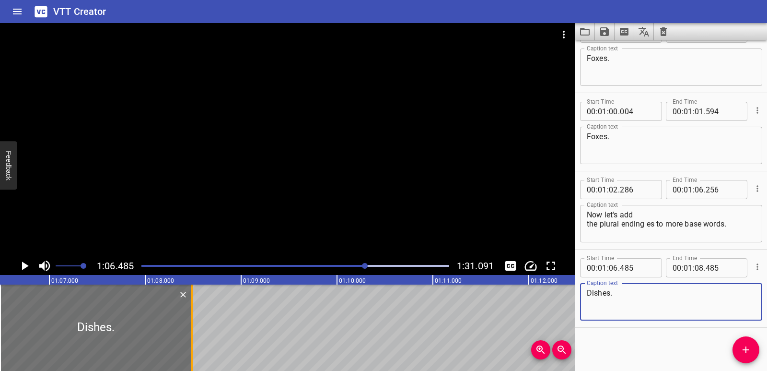
type textarea "Dishes."
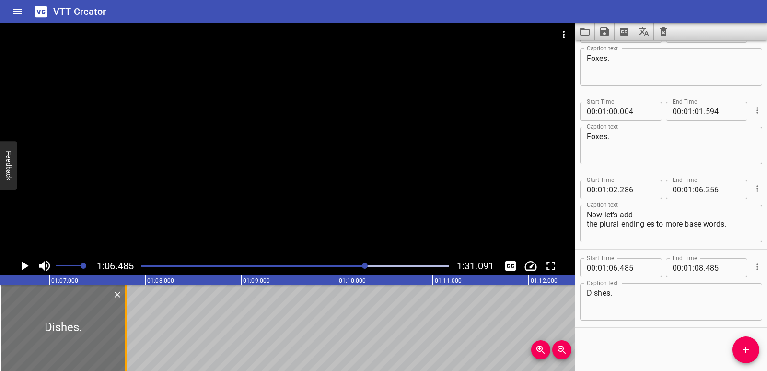
drag, startPoint x: 193, startPoint y: 318, endPoint x: 128, endPoint y: 318, distance: 65.7
click at [128, 318] on div at bounding box center [126, 327] width 10 height 86
type input "07"
type input "800"
drag, startPoint x: 0, startPoint y: 301, endPoint x: 13, endPoint y: 300, distance: 13.0
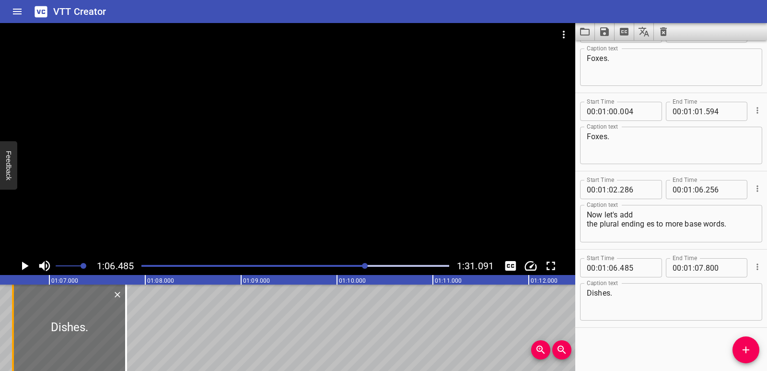
click at [13, 300] on div at bounding box center [13, 327] width 2 height 86
type input "620"
click at [25, 266] on icon "Play/Pause" at bounding box center [25, 265] width 7 height 9
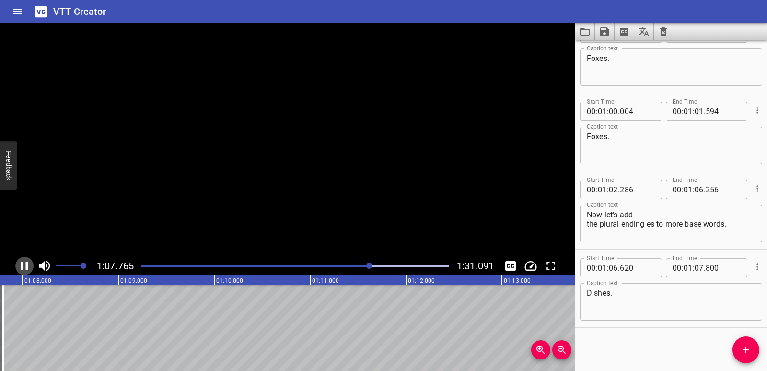
click at [25, 266] on icon "Play/Pause" at bounding box center [24, 265] width 14 height 14
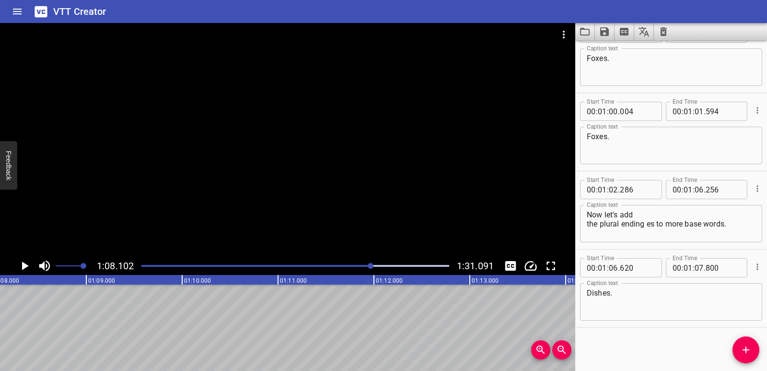
click at [746, 355] on icon "Add Cue" at bounding box center [746, 350] width 12 height 12
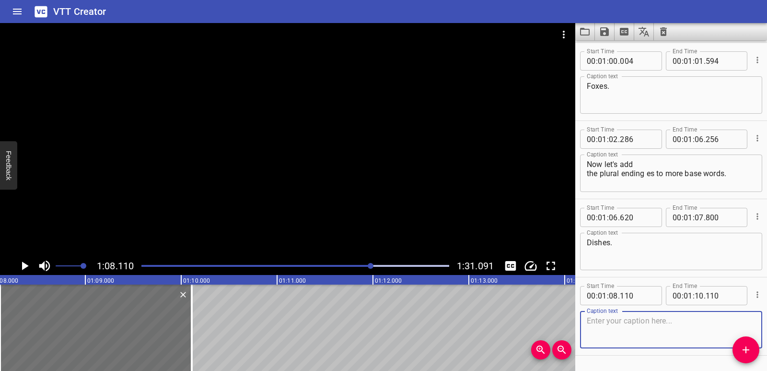
scroll to position [1591, 0]
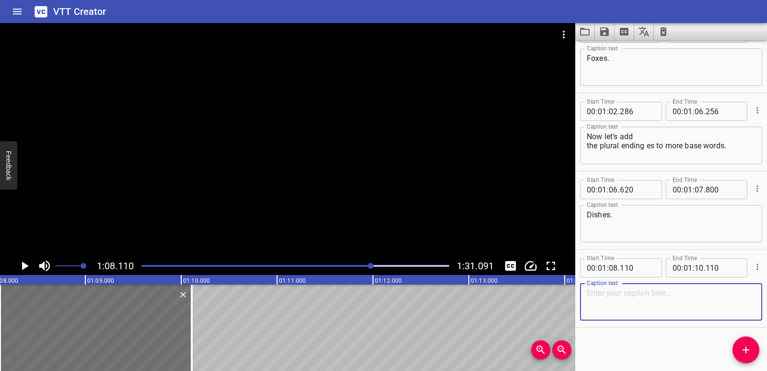
click at [660, 299] on textarea at bounding box center [671, 301] width 169 height 27
paste textarea "We take out dishes for the picnic."
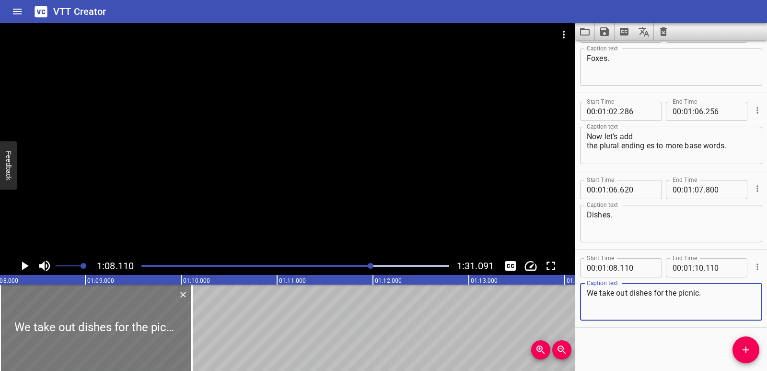
type textarea "We take out dishes for the picnic."
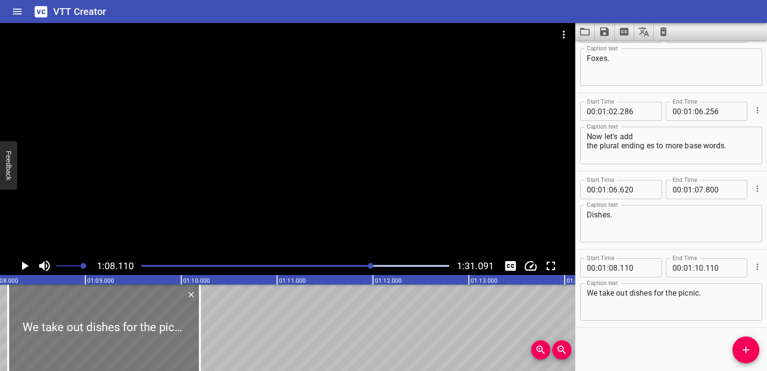
drag, startPoint x: 101, startPoint y: 322, endPoint x: 109, endPoint y: 323, distance: 8.2
click at [109, 323] on div at bounding box center [104, 327] width 192 height 86
type input "195"
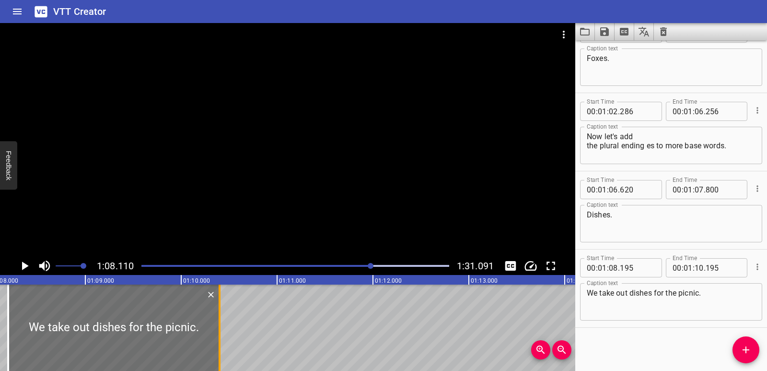
drag, startPoint x: 203, startPoint y: 336, endPoint x: 219, endPoint y: 338, distance: 15.9
click at [219, 338] on div at bounding box center [220, 327] width 2 height 86
type input "400"
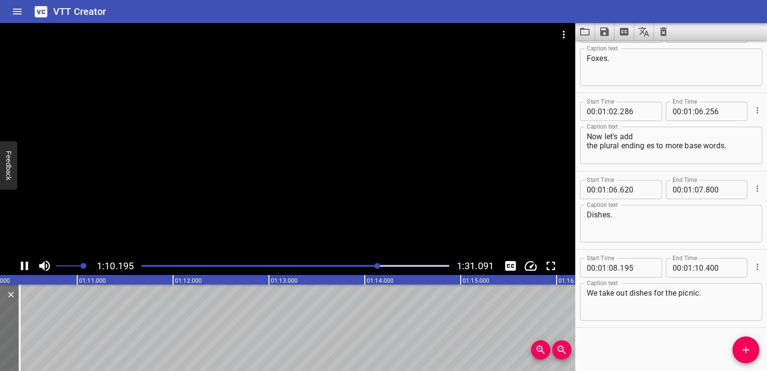
click at [24, 265] on icon "Play/Pause" at bounding box center [24, 265] width 14 height 14
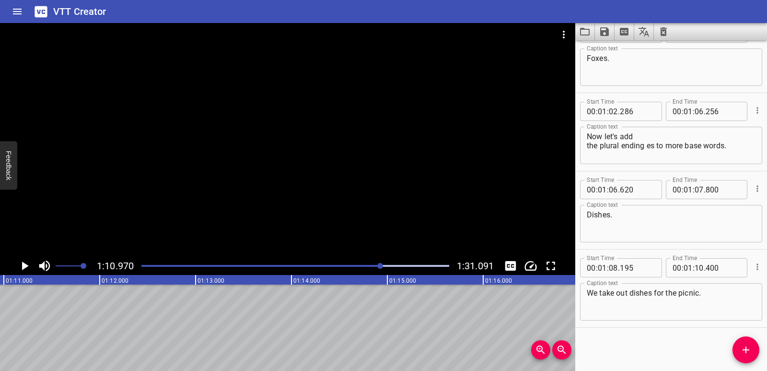
scroll to position [0, 6807]
click at [738, 345] on span "Add Cue" at bounding box center [746, 350] width 27 height 12
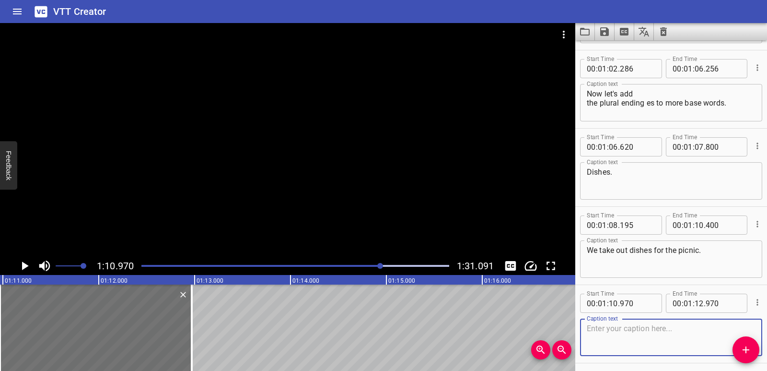
scroll to position [1669, 0]
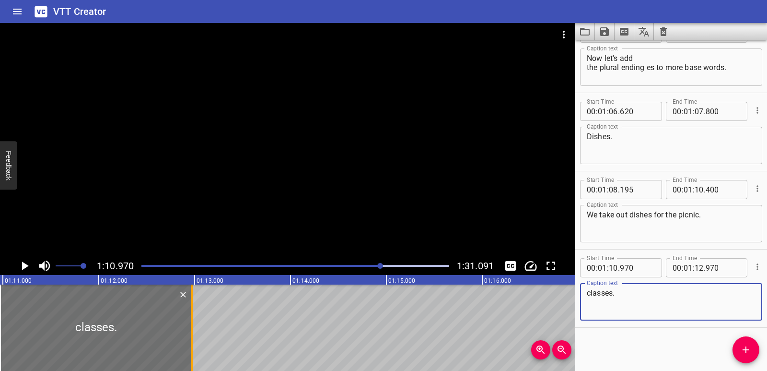
type textarea "classes."
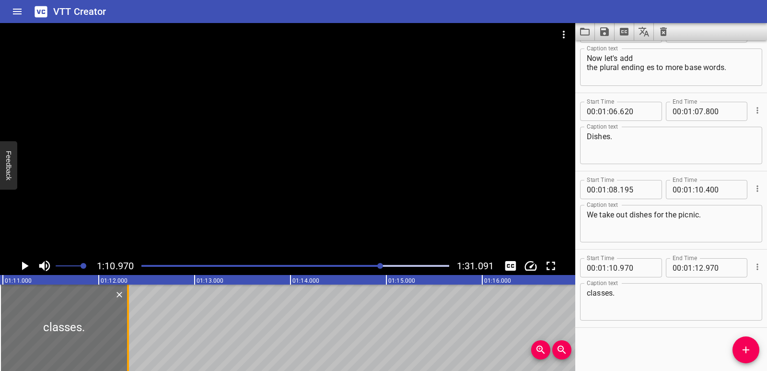
drag, startPoint x: 191, startPoint y: 330, endPoint x: 127, endPoint y: 330, distance: 63.8
click at [127, 330] on div at bounding box center [128, 327] width 2 height 86
type input "305"
drag, startPoint x: 0, startPoint y: 321, endPoint x: 18, endPoint y: 318, distance: 17.9
click at [18, 318] on div at bounding box center [18, 327] width 2 height 86
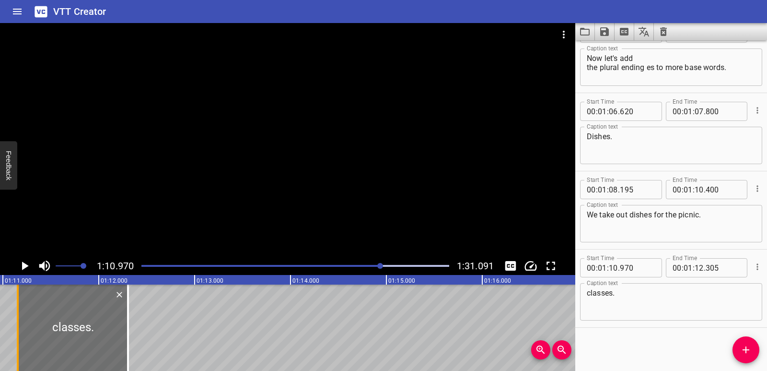
type input "11"
type input "155"
click at [33, 258] on div "1:10.980 1:31.091" at bounding box center [287, 266] width 575 height 18
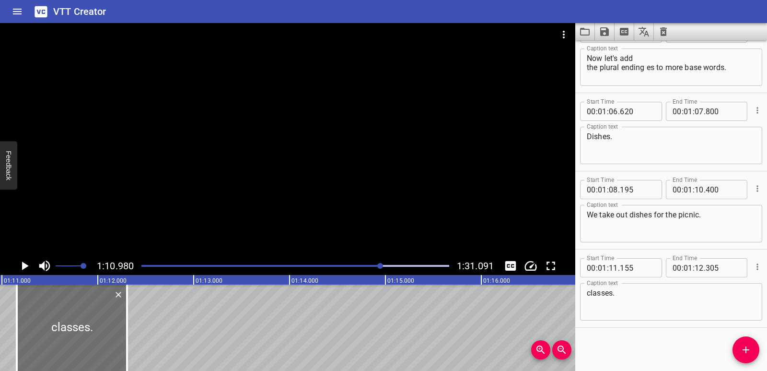
click at [25, 264] on icon "Play/Pause" at bounding box center [25, 265] width 7 height 9
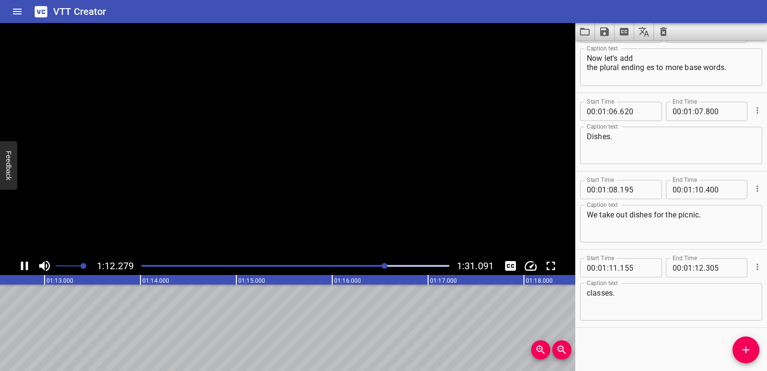
click at [25, 264] on icon "Play/Pause" at bounding box center [24, 265] width 14 height 14
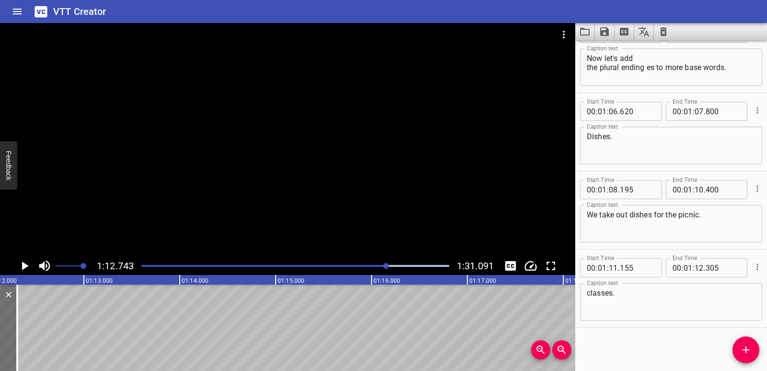
scroll to position [0, 6908]
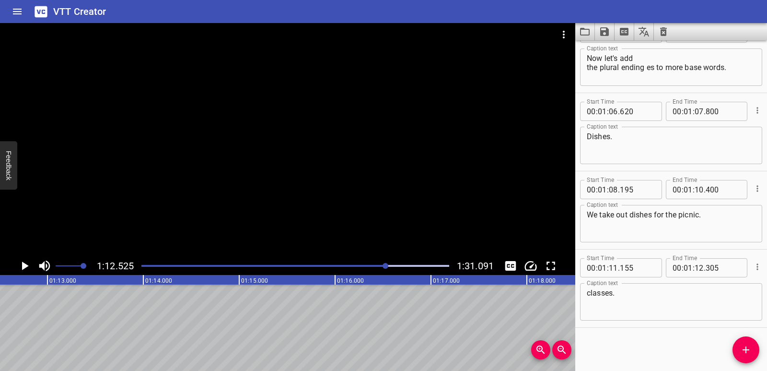
scroll to position [0, 6956]
click at [736, 348] on span "Add Cue" at bounding box center [746, 350] width 27 height 12
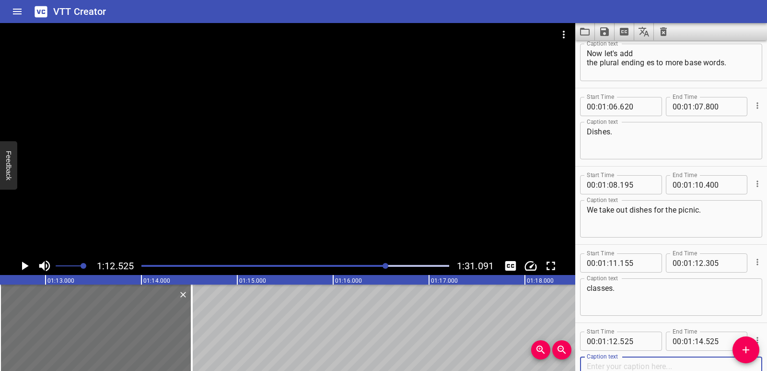
scroll to position [1747, 0]
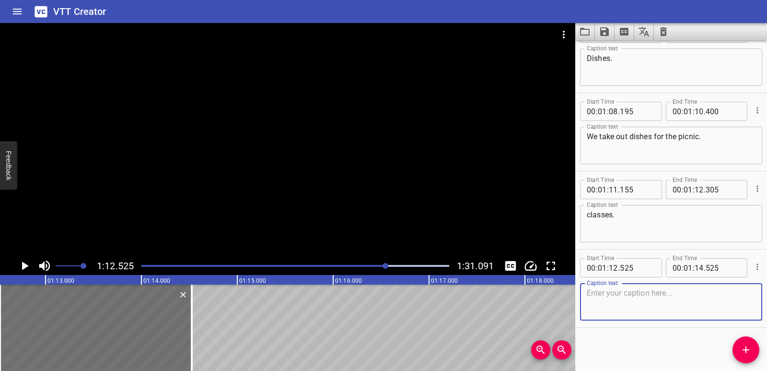
paste textarea "We get to school in time for our classes."
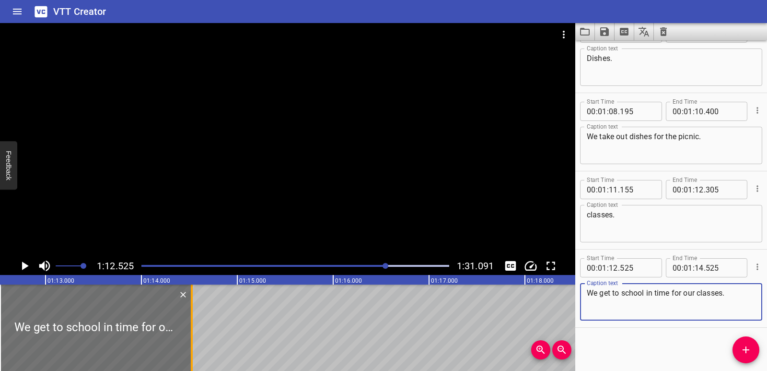
type textarea "We get to school in time for our classes."
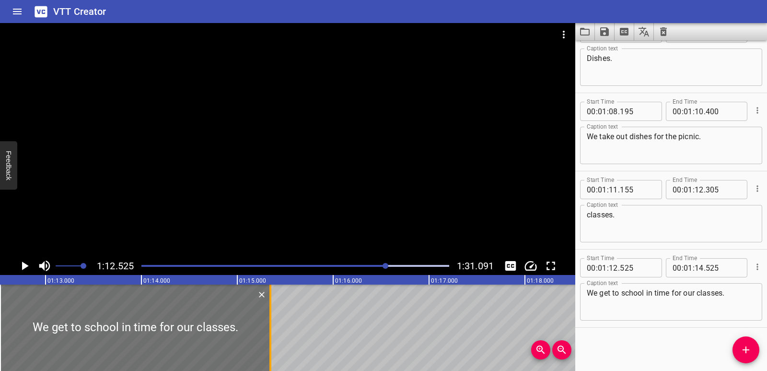
drag, startPoint x: 193, startPoint y: 326, endPoint x: 271, endPoint y: 323, distance: 78.7
click at [271, 323] on div at bounding box center [271, 327] width 10 height 86
type input "15"
type input "345"
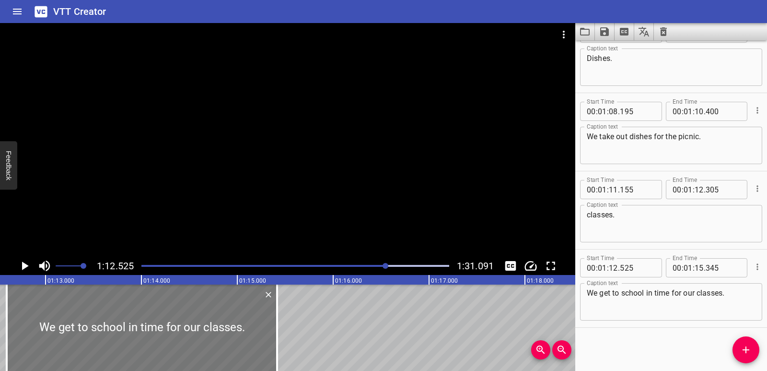
drag, startPoint x: 222, startPoint y: 320, endPoint x: 229, endPoint y: 320, distance: 6.7
click at [229, 320] on div at bounding box center [142, 327] width 270 height 86
type input "595"
drag, startPoint x: 274, startPoint y: 322, endPoint x: 268, endPoint y: 322, distance: 6.7
click at [268, 322] on div at bounding box center [271, 327] width 10 height 86
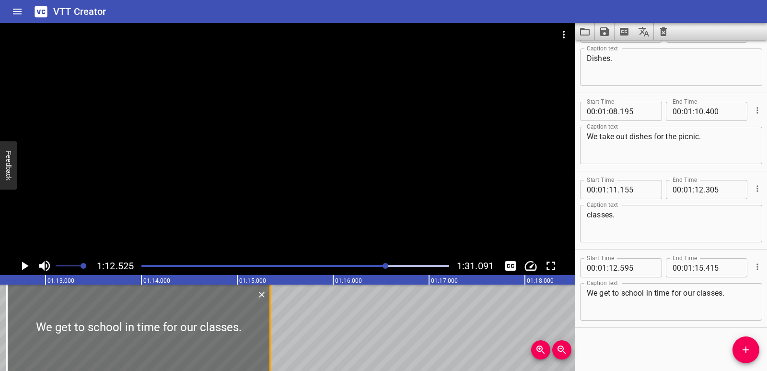
type input "345"
click at [752, 350] on span "Add Cue" at bounding box center [746, 350] width 27 height 12
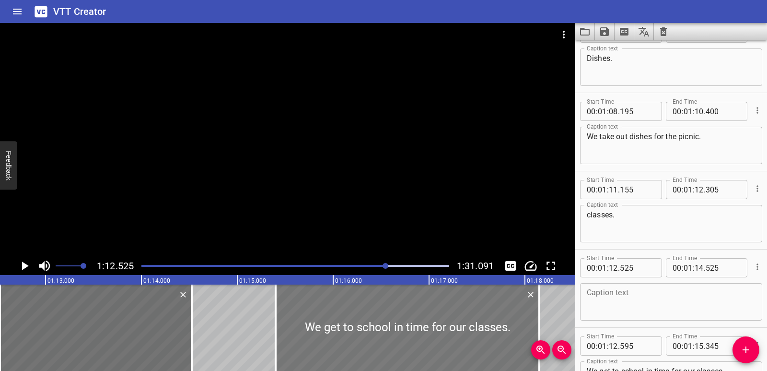
drag, startPoint x: 237, startPoint y: 329, endPoint x: 506, endPoint y: 335, distance: 269.1
click at [506, 335] on div at bounding box center [408, 327] width 264 height 86
type input "15"
type input "400"
type input "18"
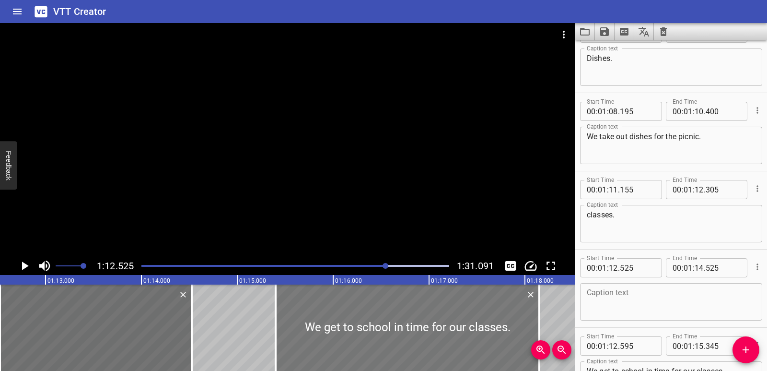
type input "150"
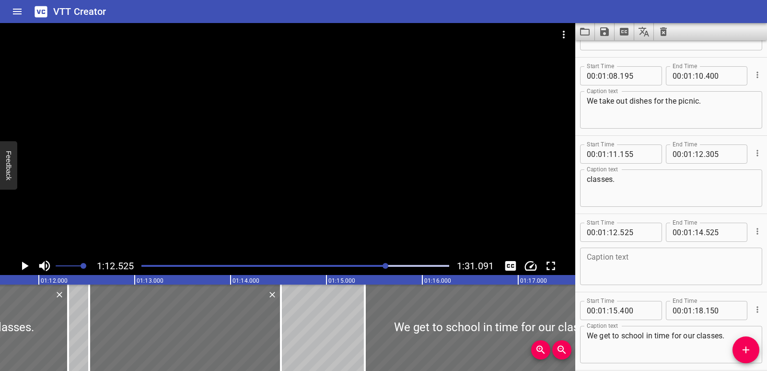
scroll to position [1825, 0]
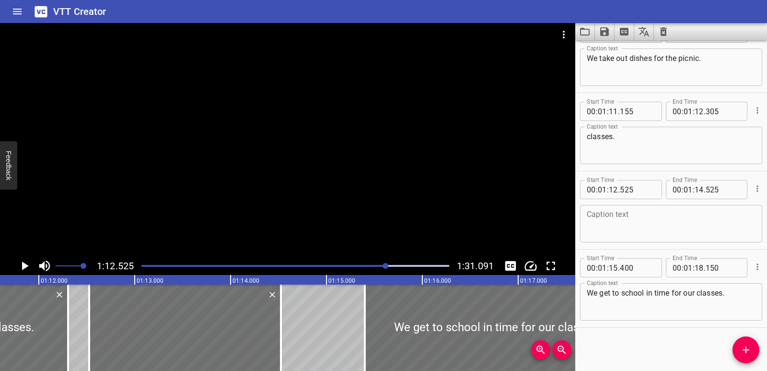
click at [728, 300] on textarea "We get to school in time for our classes." at bounding box center [671, 301] width 169 height 27
click at [753, 187] on icon "Cue Options" at bounding box center [758, 189] width 10 height 10
click at [712, 203] on li "Delete Cue" at bounding box center [717, 205] width 83 height 17
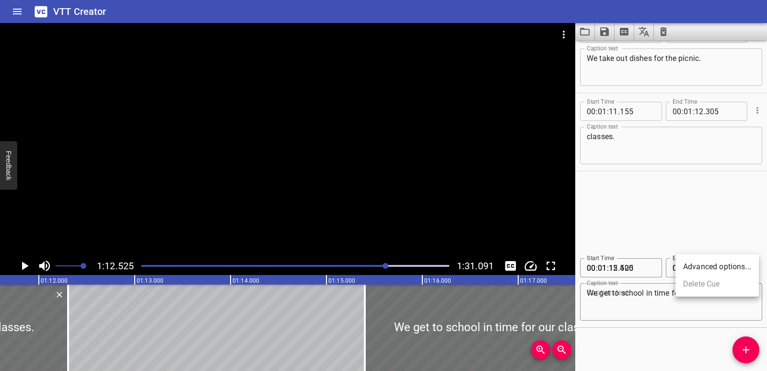
scroll to position [1747, 0]
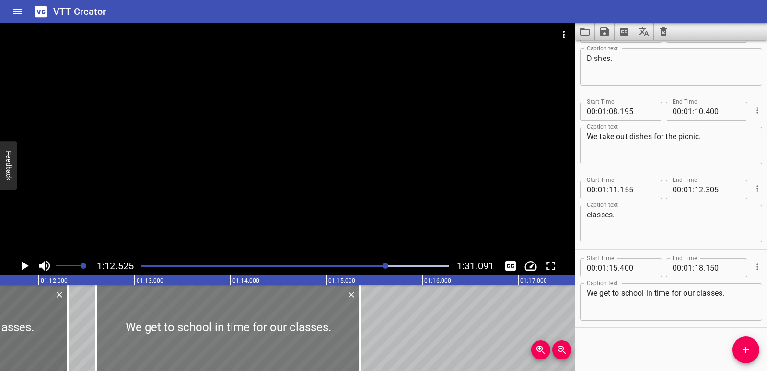
drag, startPoint x: 404, startPoint y: 327, endPoint x: 136, endPoint y: 310, distance: 269.1
click at [136, 310] on div at bounding box center [228, 327] width 264 height 86
type input "12"
type input "600"
type input "15"
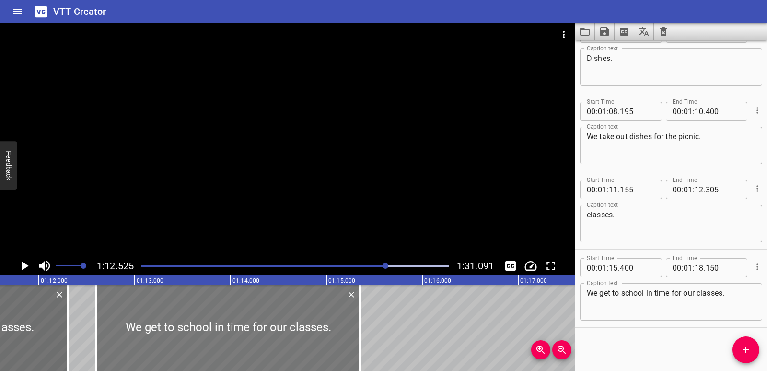
type input "350"
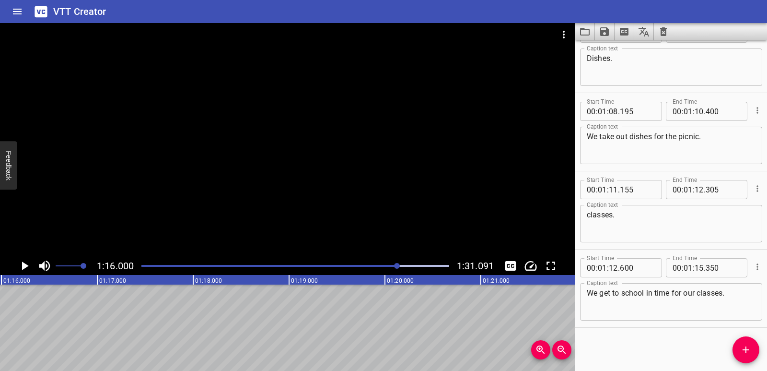
scroll to position [0, 7289]
click at [747, 348] on icon "Add Cue" at bounding box center [746, 350] width 12 height 12
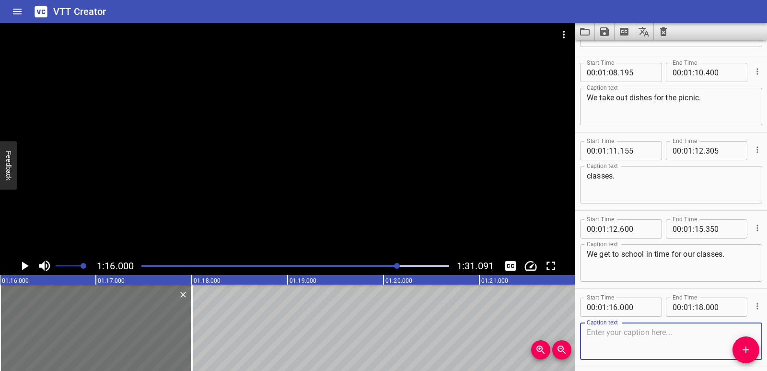
scroll to position [1825, 0]
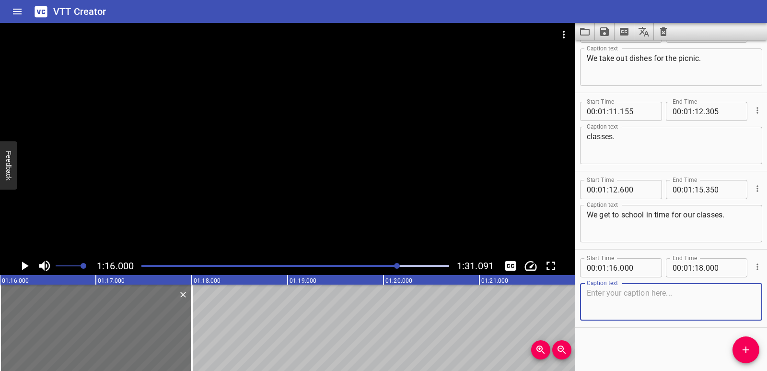
click at [611, 297] on textarea at bounding box center [671, 301] width 169 height 27
paste textarea "Nicely done."
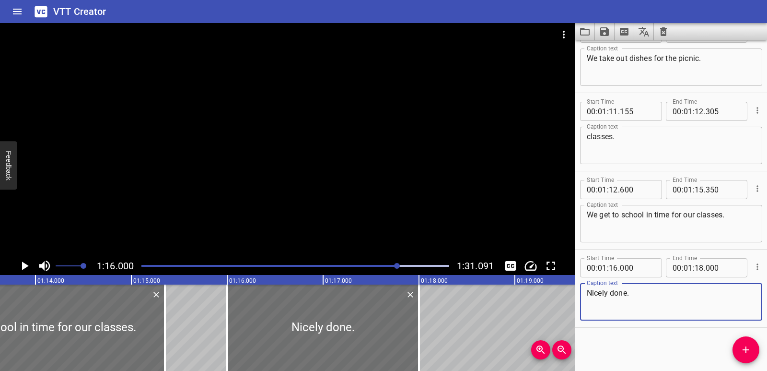
scroll to position [0, 7042]
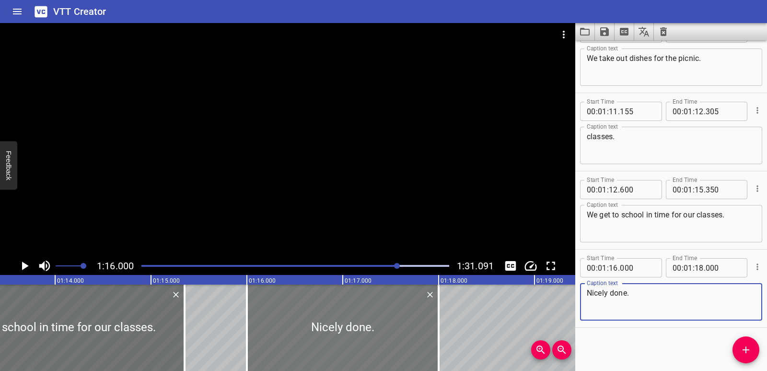
type textarea "Nicely done."
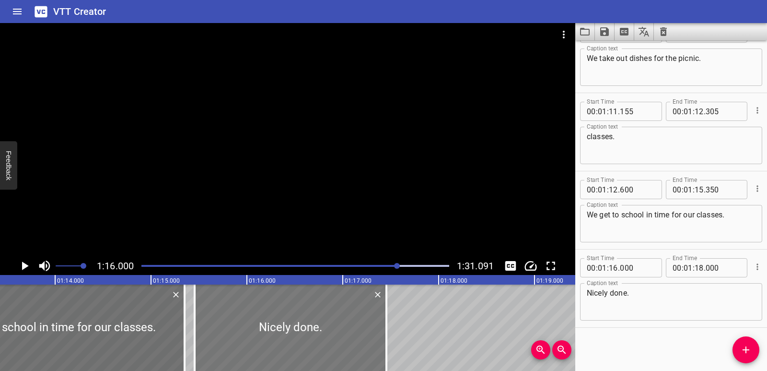
drag, startPoint x: 361, startPoint y: 334, endPoint x: 308, endPoint y: 329, distance: 53.0
click at [308, 329] on div at bounding box center [291, 327] width 192 height 86
type input "15"
type input "450"
type input "17"
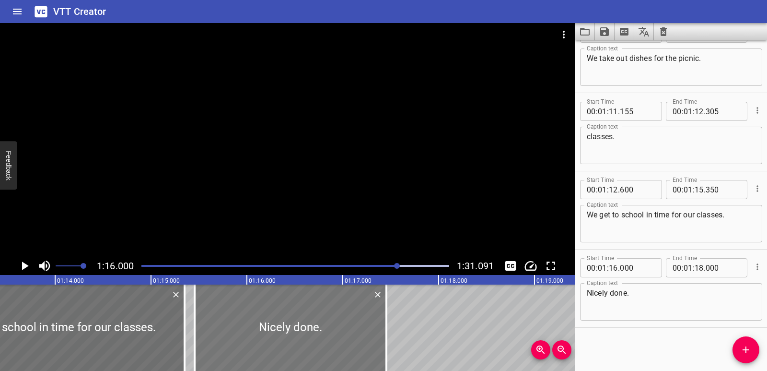
type input "450"
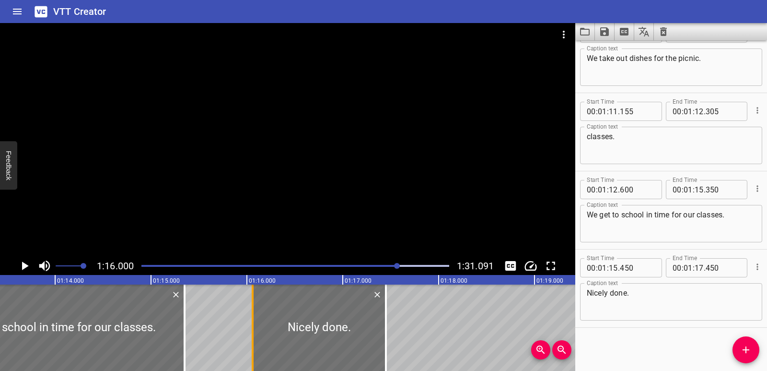
drag, startPoint x: 197, startPoint y: 313, endPoint x: 256, endPoint y: 312, distance: 58.5
click at [256, 312] on div at bounding box center [253, 327] width 10 height 86
type input "16"
type input "060"
drag, startPoint x: 385, startPoint y: 325, endPoint x: 359, endPoint y: 328, distance: 25.6
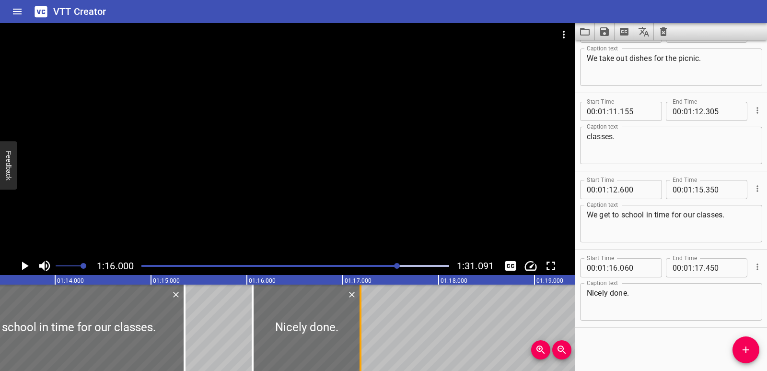
click at [359, 328] on div at bounding box center [361, 327] width 10 height 86
type input "185"
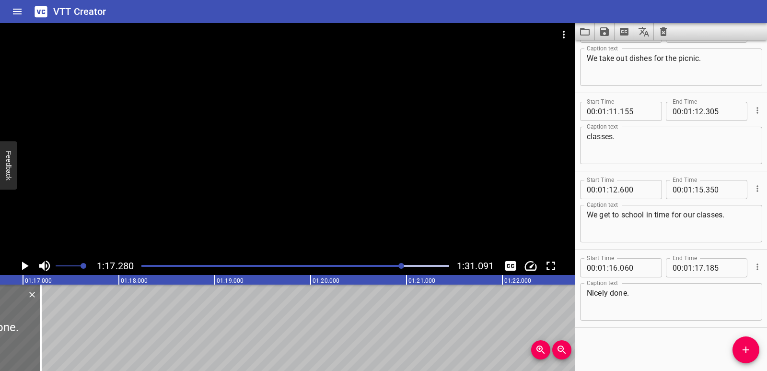
scroll to position [0, 7412]
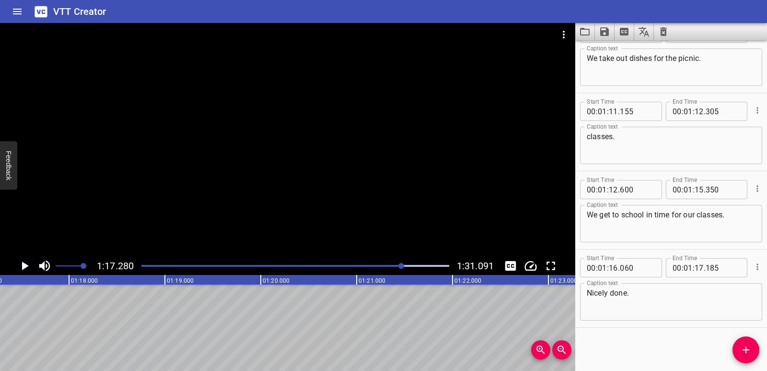
click at [750, 348] on icon "Add Cue" at bounding box center [746, 350] width 12 height 12
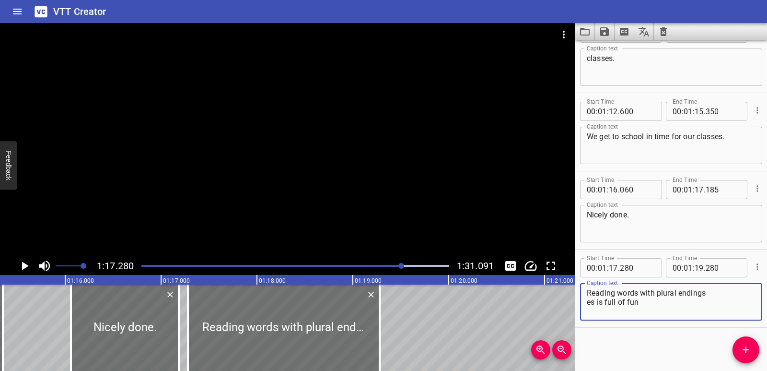
scroll to position [0, 7214]
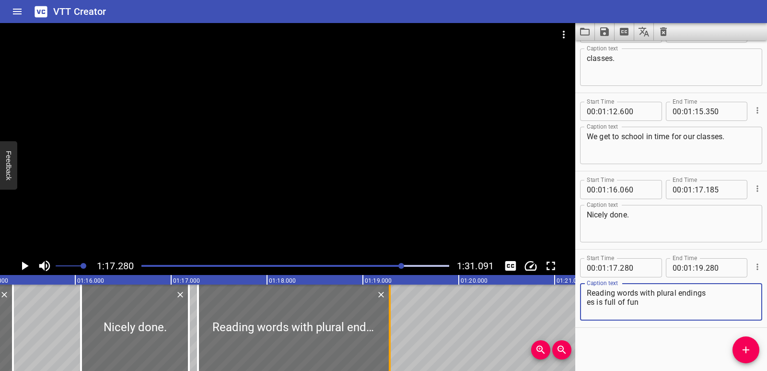
type textarea "Reading words with plural endings es is full of fun"
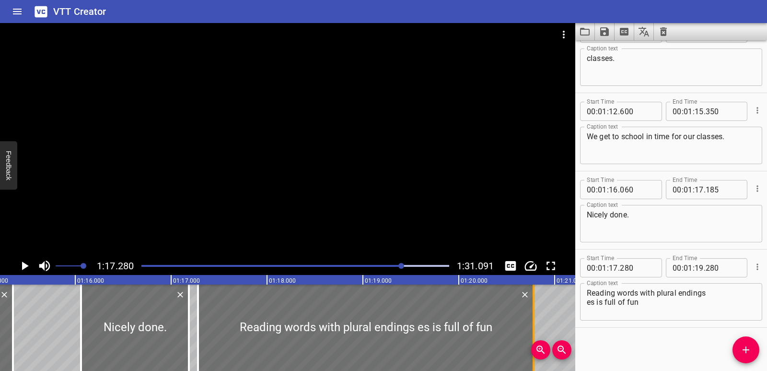
drag, startPoint x: 390, startPoint y: 327, endPoint x: 535, endPoint y: 318, distance: 145.1
click at [535, 318] on div at bounding box center [534, 327] width 2 height 86
type input "20"
type input "790"
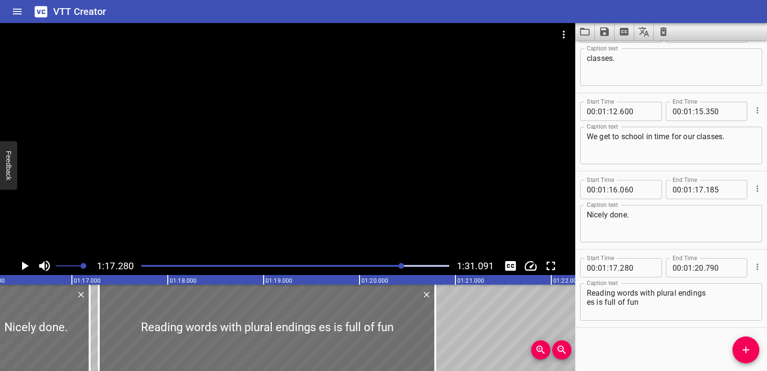
scroll to position [0, 7342]
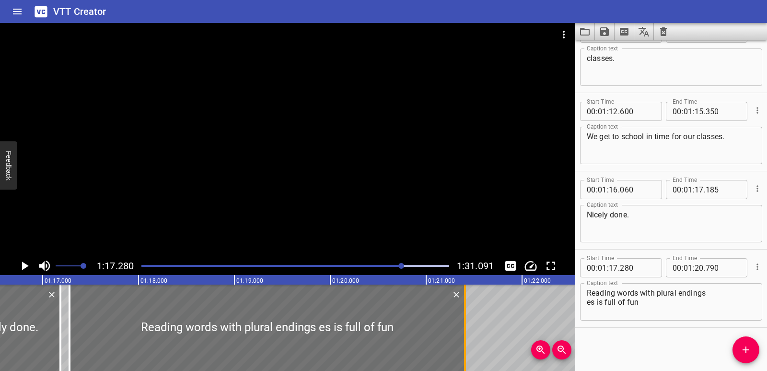
drag, startPoint x: 405, startPoint y: 333, endPoint x: 463, endPoint y: 335, distance: 58.5
click at [463, 335] on div at bounding box center [465, 327] width 10 height 86
type input "21"
type input "405"
click at [5, 323] on div at bounding box center [7, 327] width 108 height 86
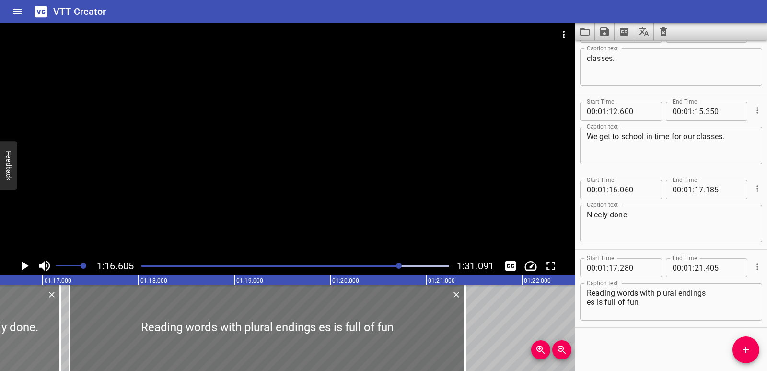
scroll to position [0, 7347]
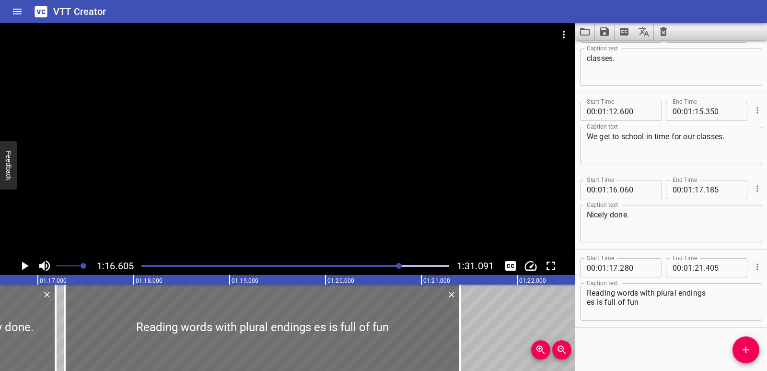
click at [23, 265] on icon "Play/Pause" at bounding box center [25, 265] width 7 height 9
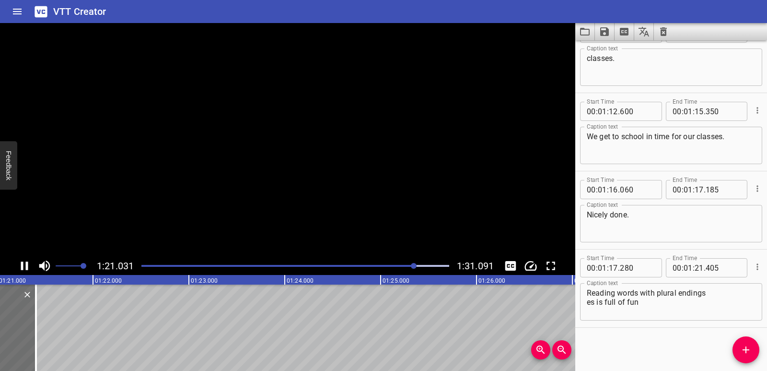
click at [23, 265] on icon "Play/Pause" at bounding box center [24, 265] width 7 height 9
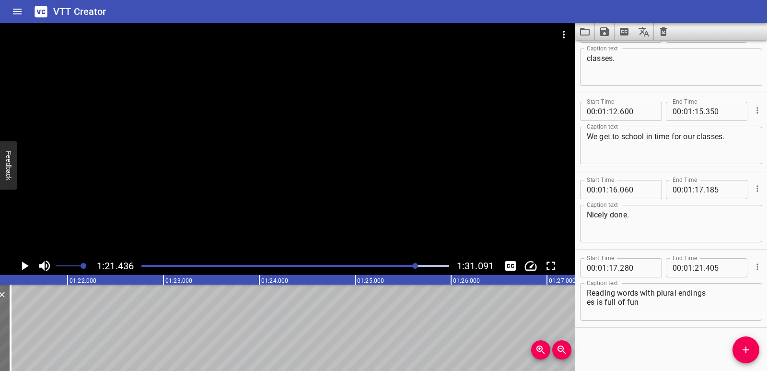
scroll to position [0, 7810]
click at [742, 354] on icon "Add Cue" at bounding box center [746, 350] width 12 height 12
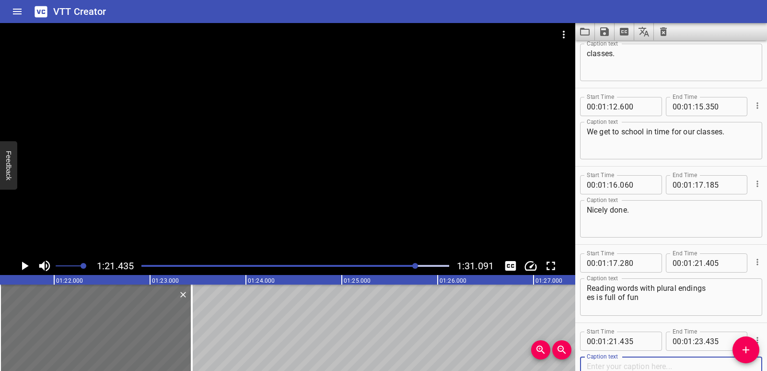
scroll to position [1981, 0]
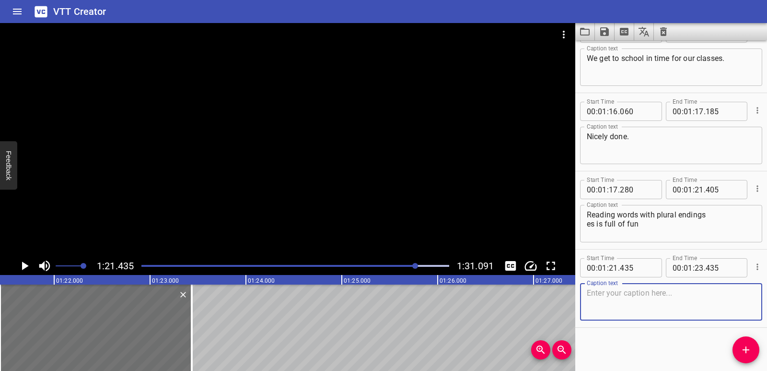
paste textarea "like boxes, surprises, catches, and wishes."
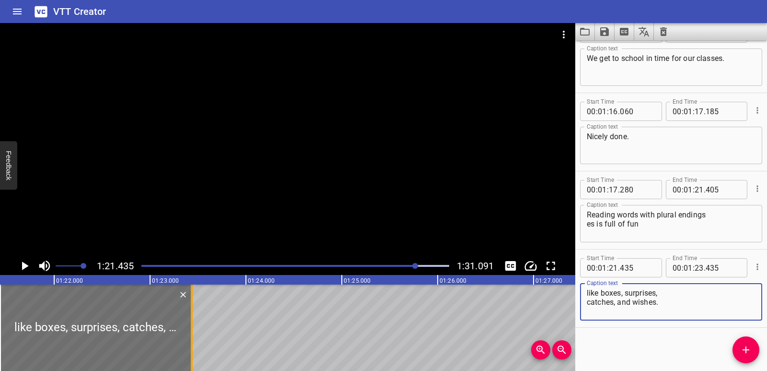
type textarea "like boxes, surprises, catches, and wishes."
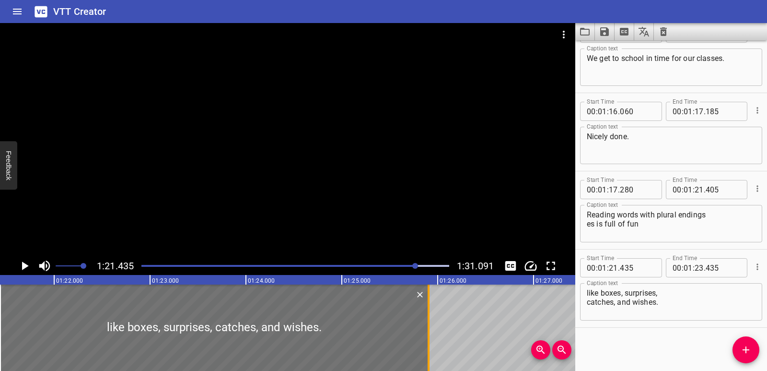
drag, startPoint x: 189, startPoint y: 328, endPoint x: 426, endPoint y: 328, distance: 236.9
click at [426, 328] on div at bounding box center [429, 327] width 10 height 86
type input "25"
type input "905"
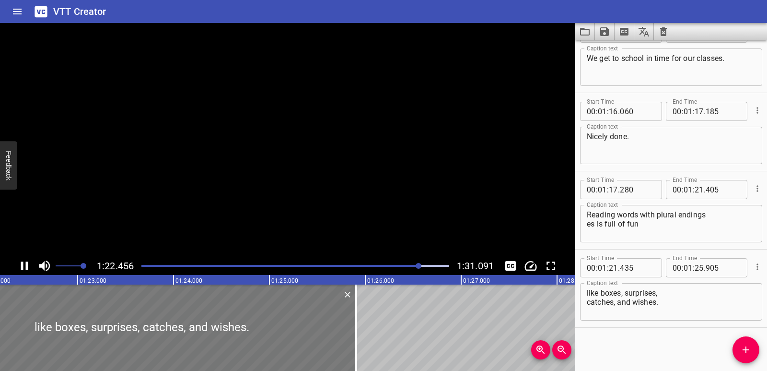
scroll to position [0, 7908]
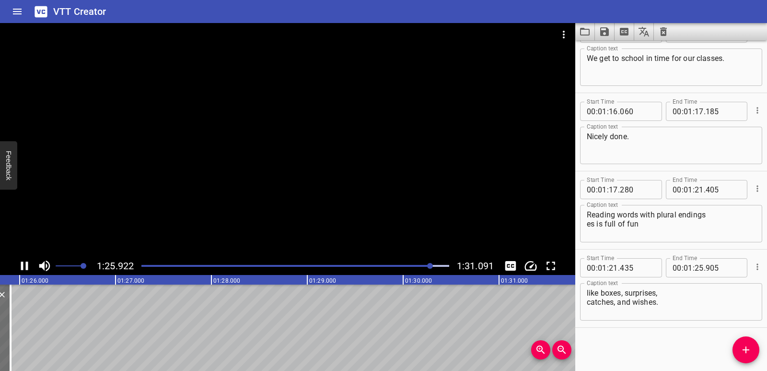
click at [23, 265] on icon "Play/Pause" at bounding box center [24, 265] width 7 height 9
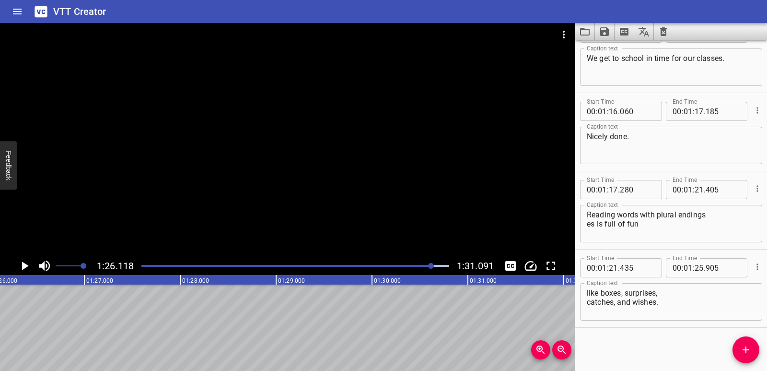
click at [754, 346] on span "Add Cue" at bounding box center [746, 350] width 27 height 12
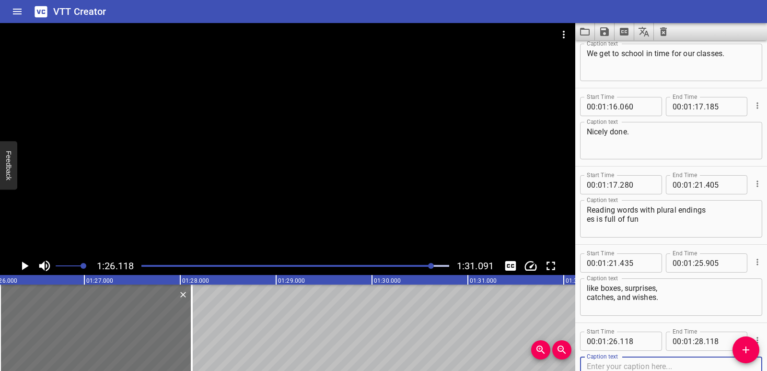
scroll to position [2060, 0]
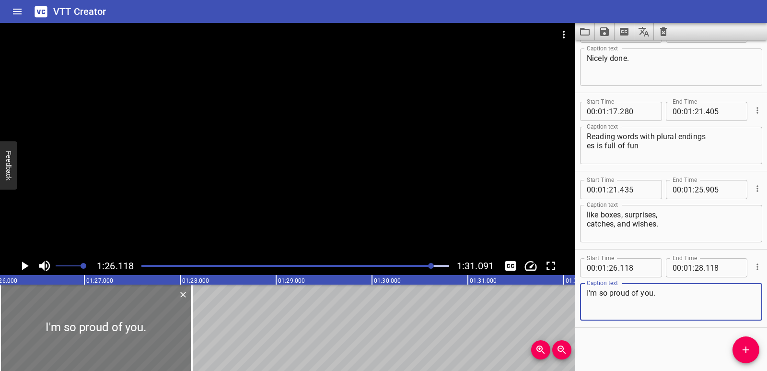
type textarea "I'm so proud of you."
click at [185, 329] on div at bounding box center [96, 327] width 192 height 86
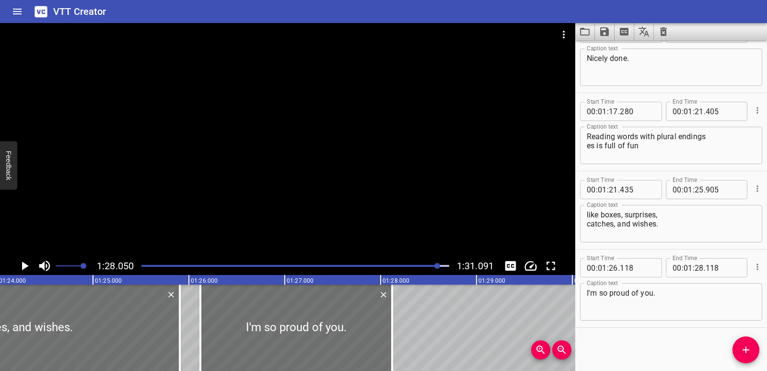
scroll to position [0, 8050]
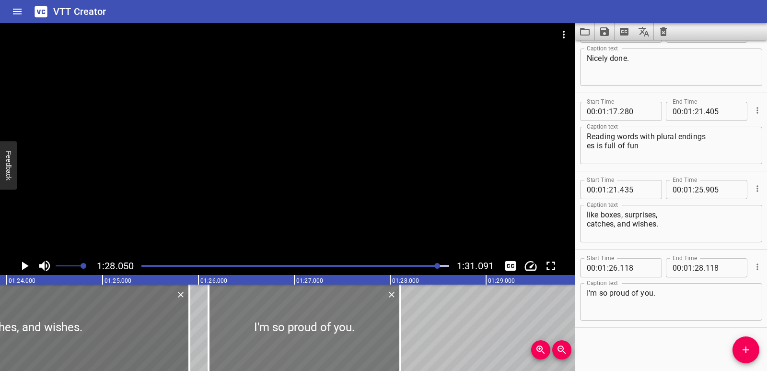
click at [381, 334] on div at bounding box center [305, 327] width 192 height 86
type input "103"
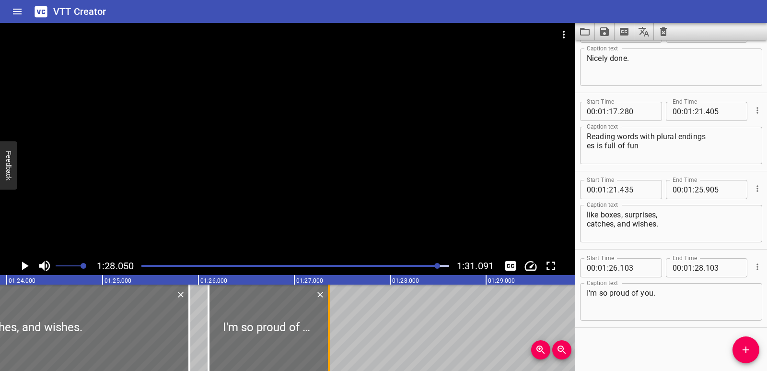
drag, startPoint x: 399, startPoint y: 329, endPoint x: 327, endPoint y: 327, distance: 71.5
click at [327, 327] on div at bounding box center [329, 327] width 10 height 86
type input "27"
type input "358"
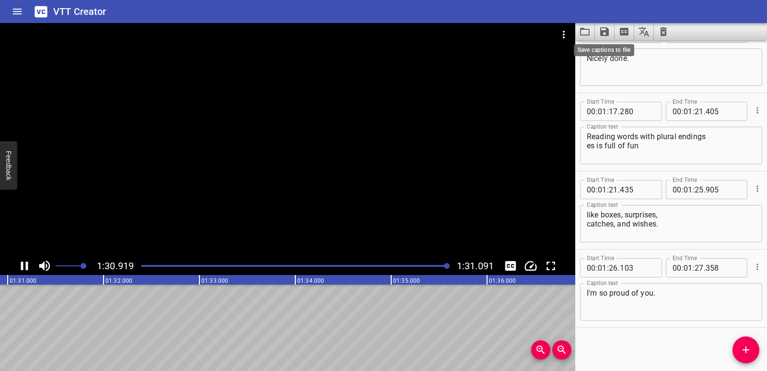
click at [609, 34] on icon "Save captions to file" at bounding box center [604, 31] width 9 height 9
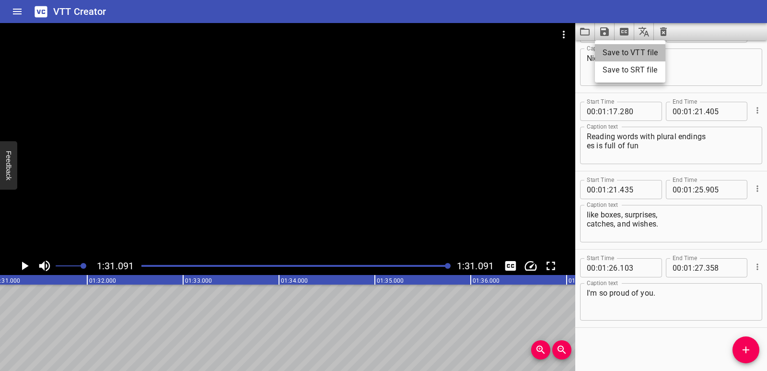
click at [622, 49] on li "Save to VTT file" at bounding box center [630, 52] width 70 height 17
